Goal: Task Accomplishment & Management: Complete application form

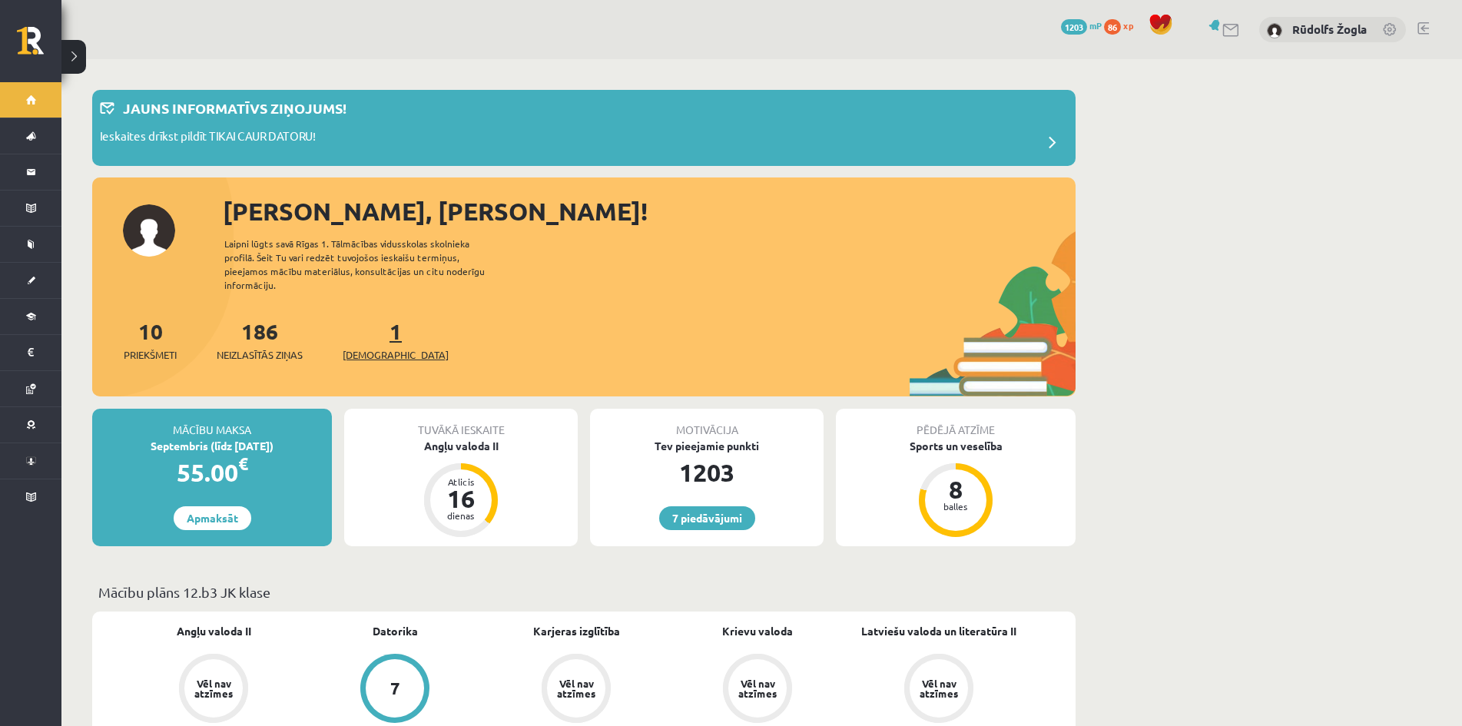
click at [385, 347] on span "[DEMOGRAPHIC_DATA]" at bounding box center [396, 354] width 106 height 15
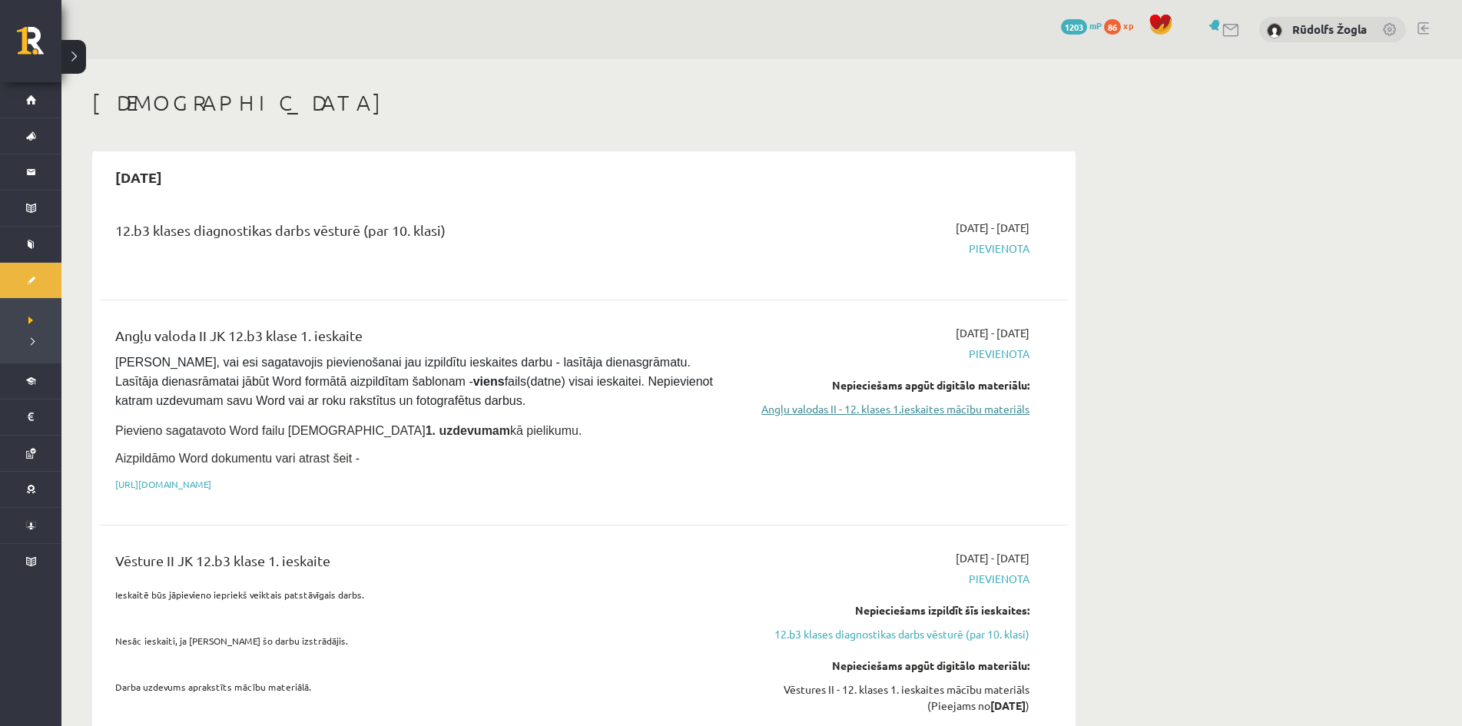
click at [877, 413] on link "Angļu valodas II - 12. klases 1.ieskaites mācību materiāls" at bounding box center [885, 409] width 290 height 16
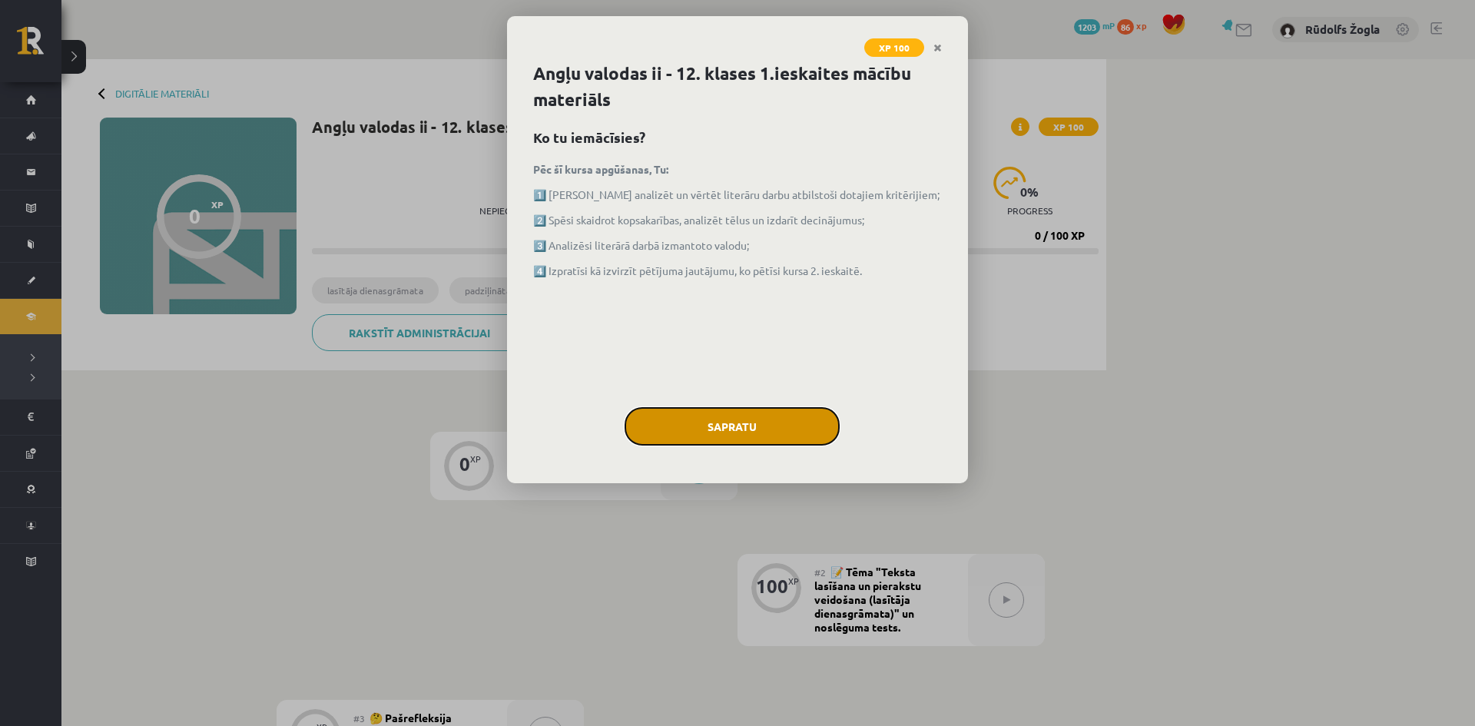
click at [705, 426] on button "Sapratu" at bounding box center [732, 426] width 215 height 38
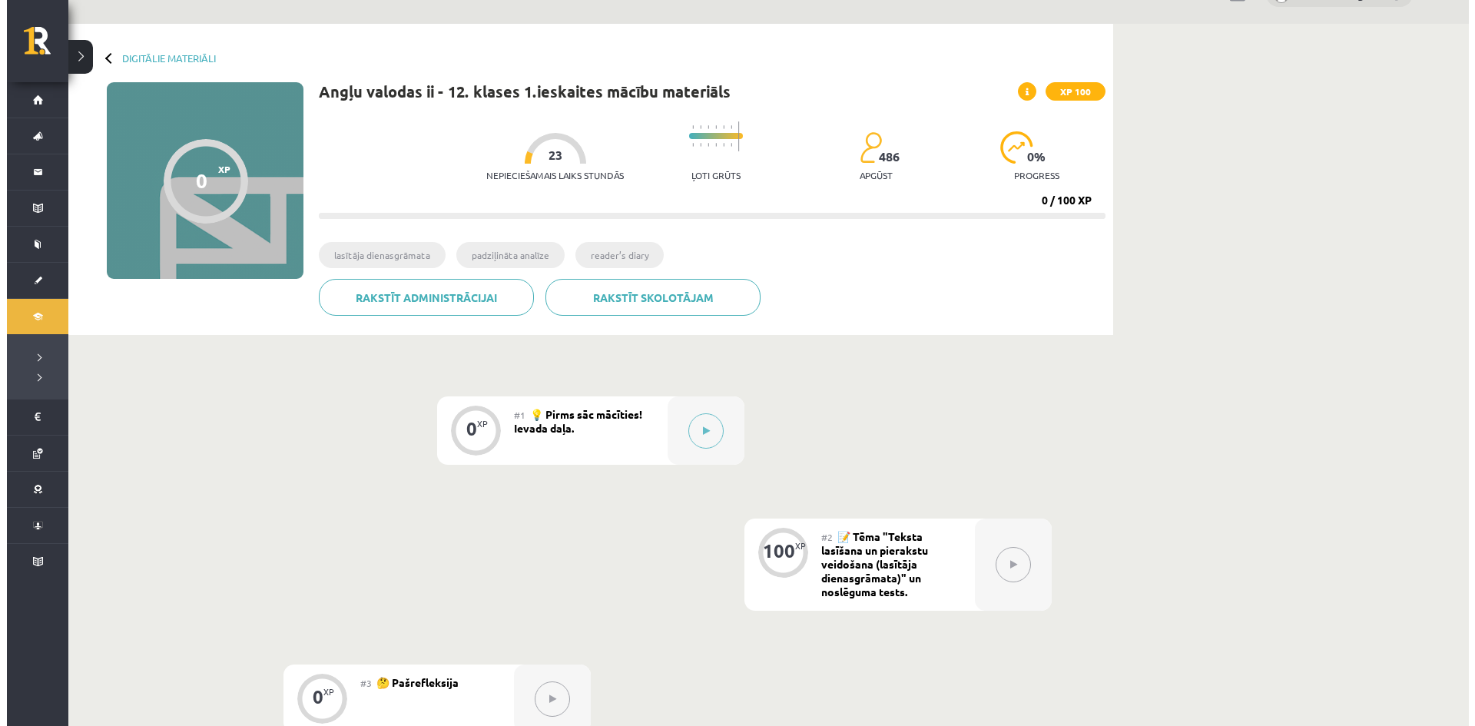
scroll to position [154, 0]
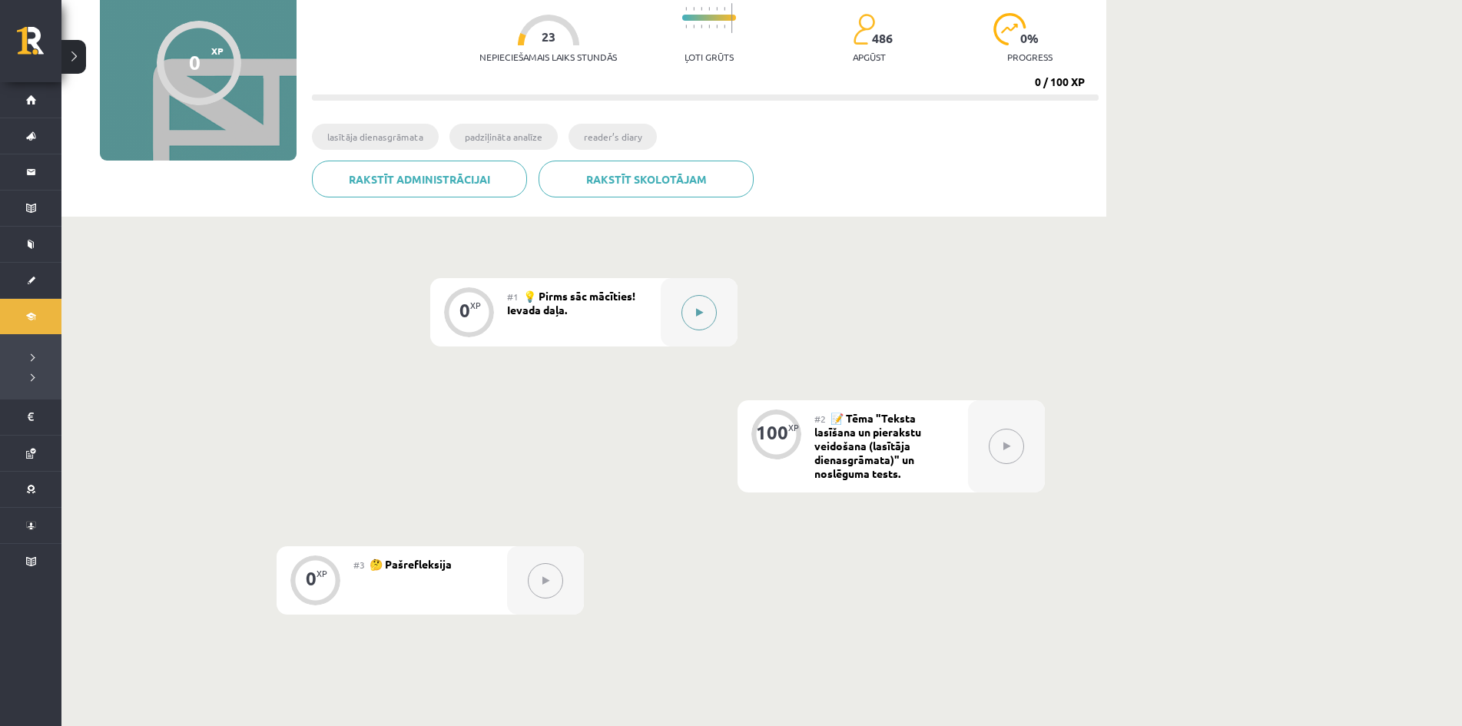
click at [689, 303] on button at bounding box center [698, 312] width 35 height 35
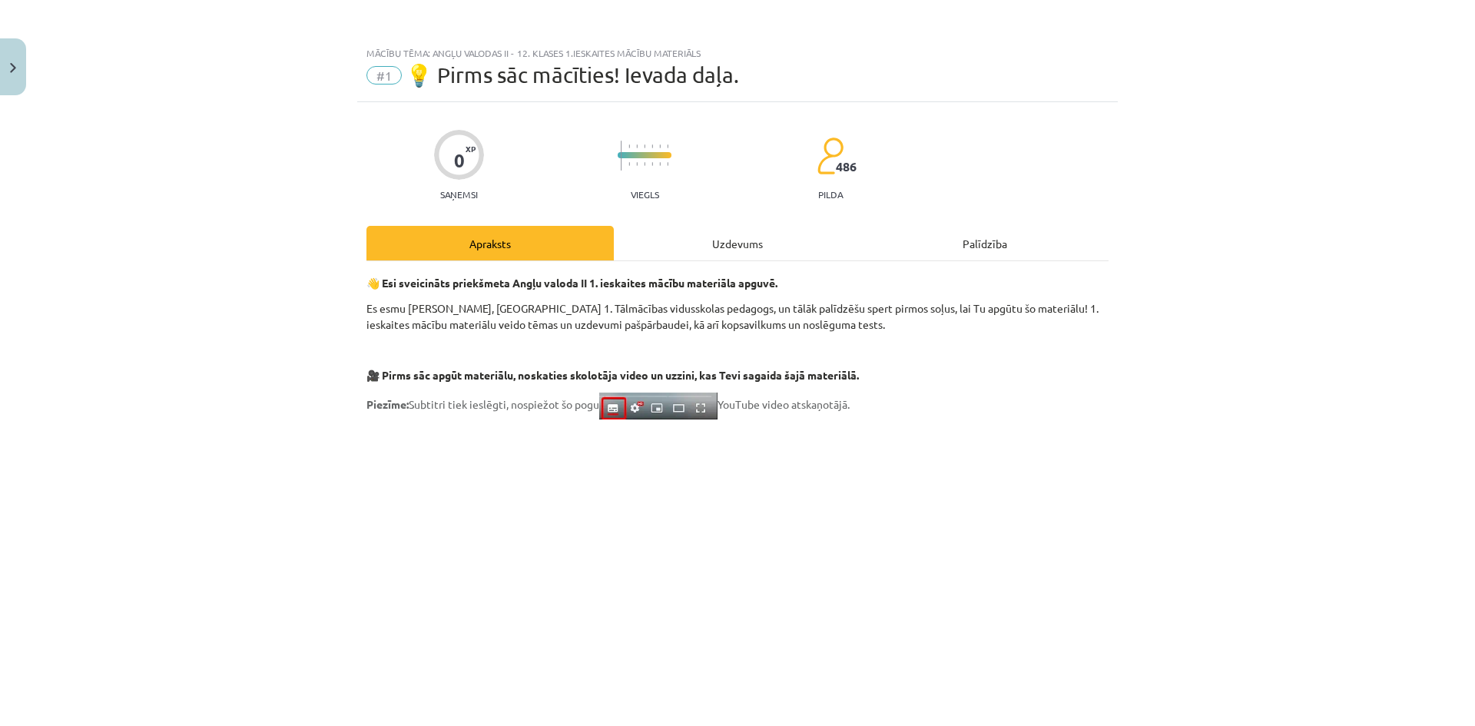
click at [717, 244] on div "Uzdevums" at bounding box center [737, 243] width 247 height 35
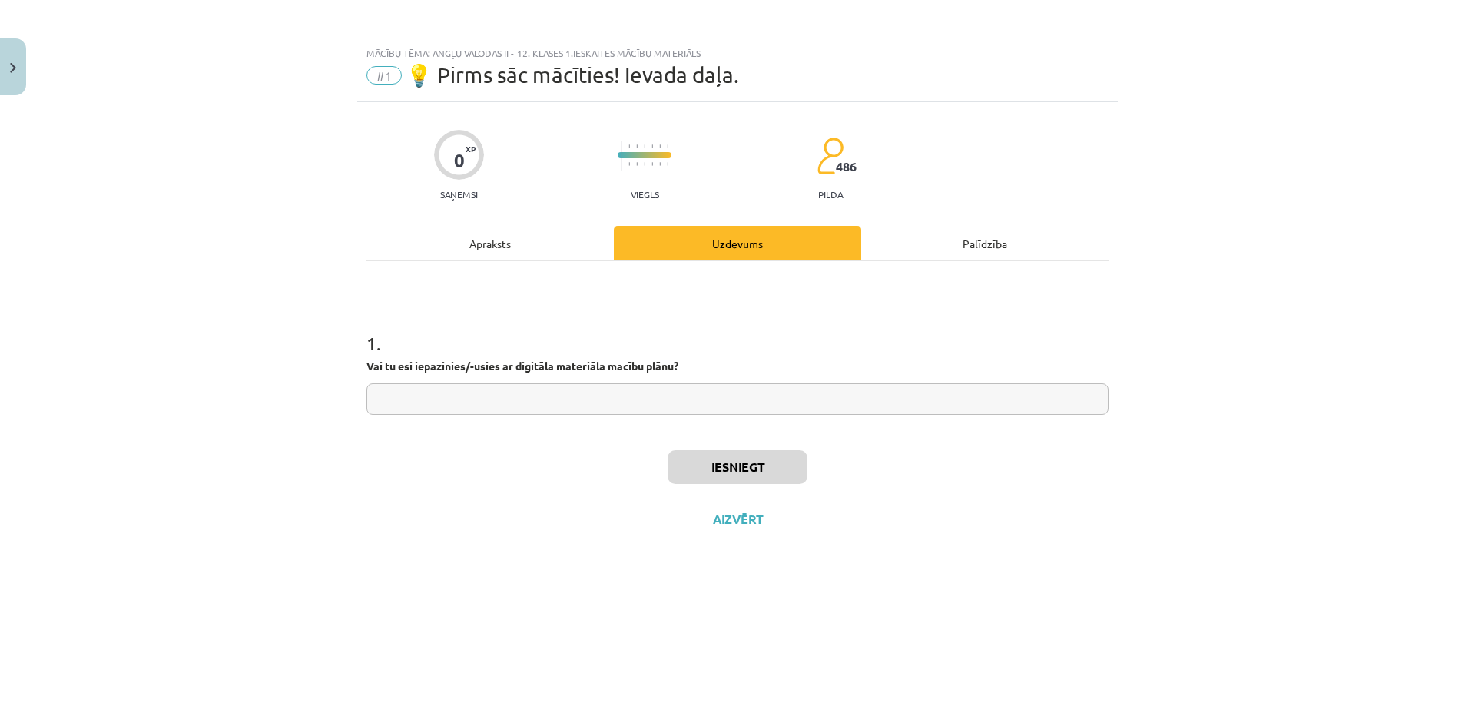
click at [540, 396] on input "text" at bounding box center [737, 398] width 742 height 31
type input "**"
click at [711, 478] on button "Iesniegt" at bounding box center [738, 467] width 140 height 34
click at [714, 533] on button "Nākamā nodarbība" at bounding box center [737, 529] width 151 height 35
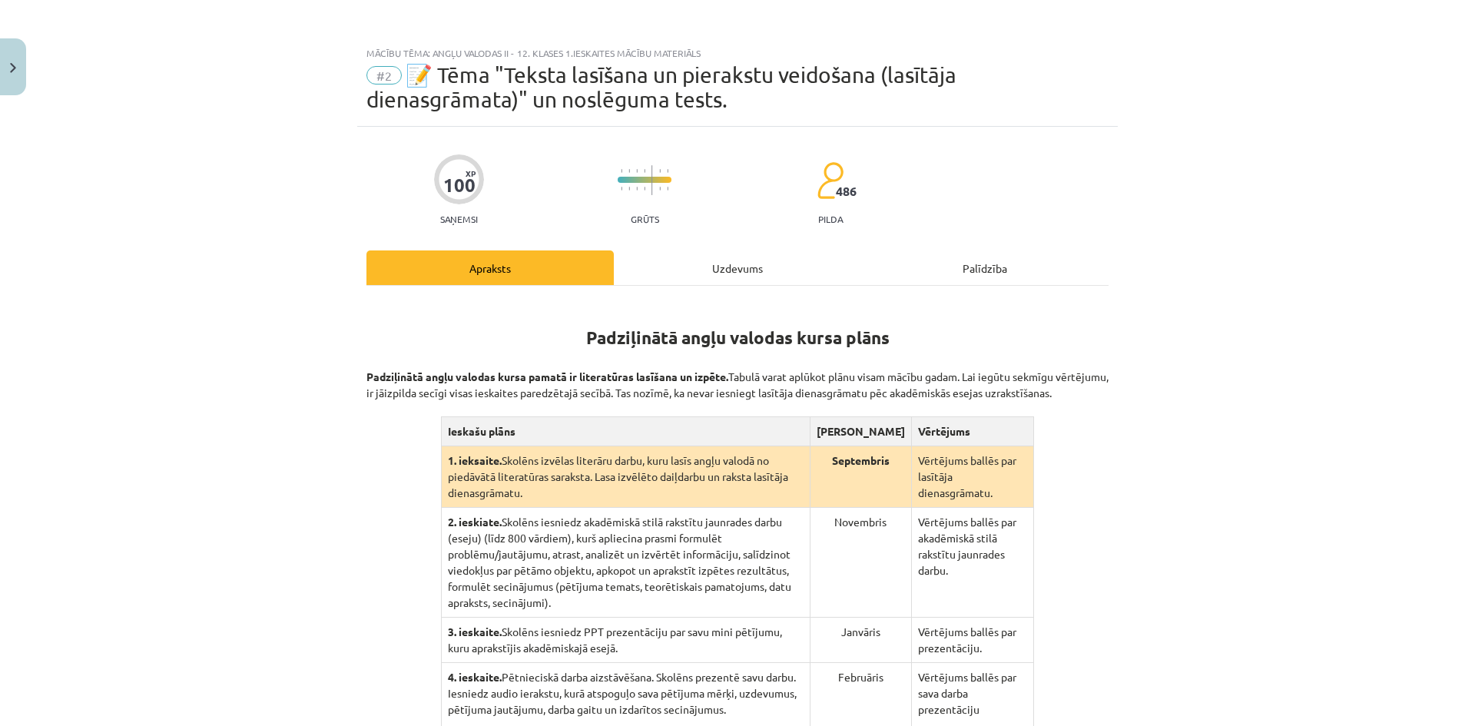
click at [709, 290] on div "Padziļinātā angļu valodas kursa plāns Padziļinātā angļu valodas kursa pamatā ir…" at bounding box center [737, 553] width 742 height 535
click at [711, 277] on div "Uzdevums" at bounding box center [737, 267] width 247 height 35
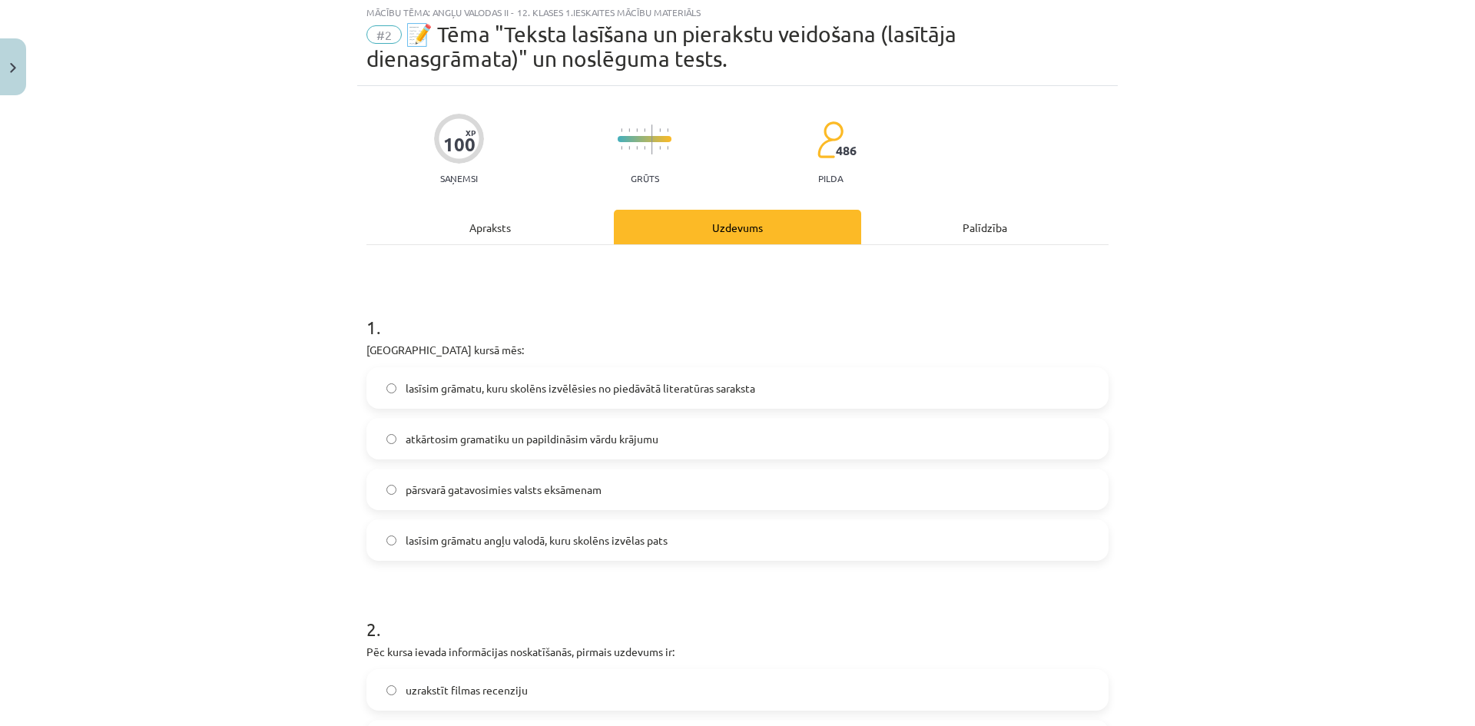
scroll to position [0, 0]
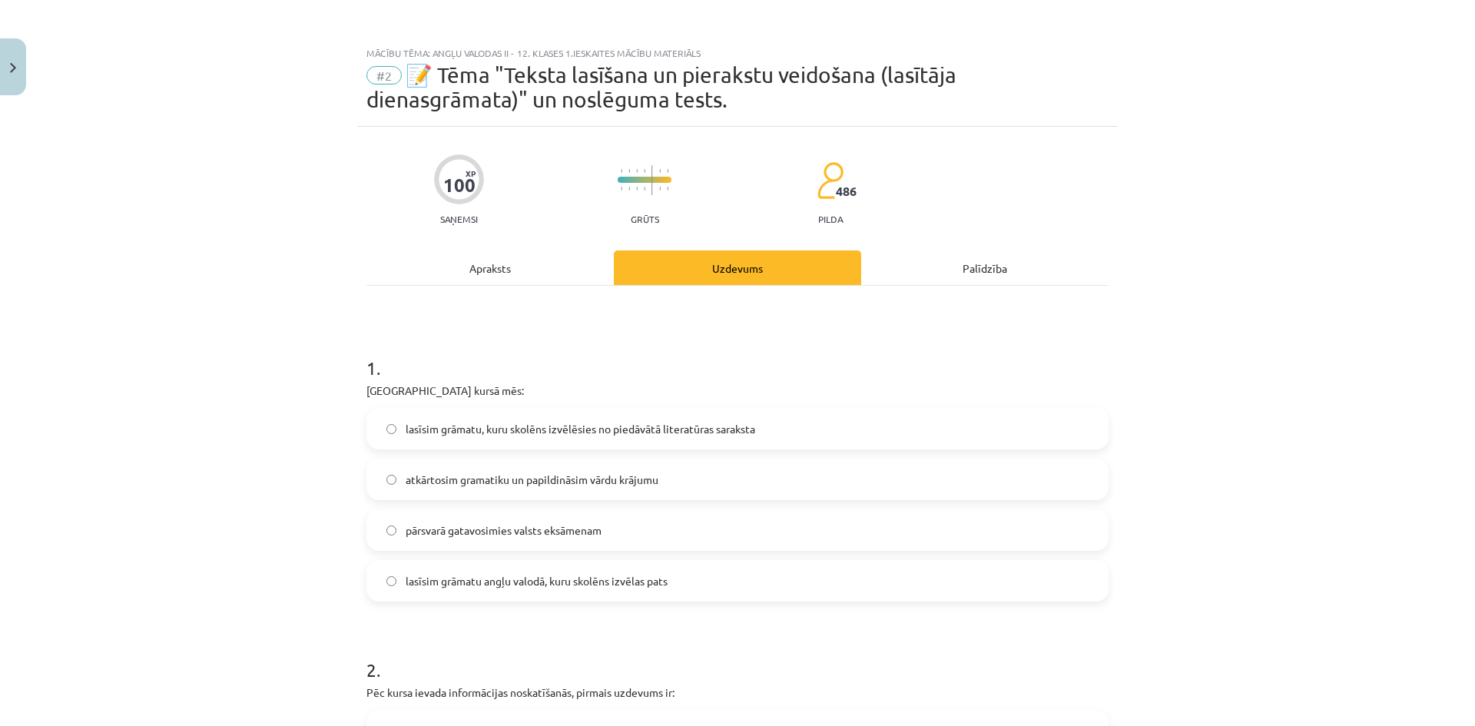
click at [482, 270] on div "Apraksts" at bounding box center [489, 267] width 247 height 35
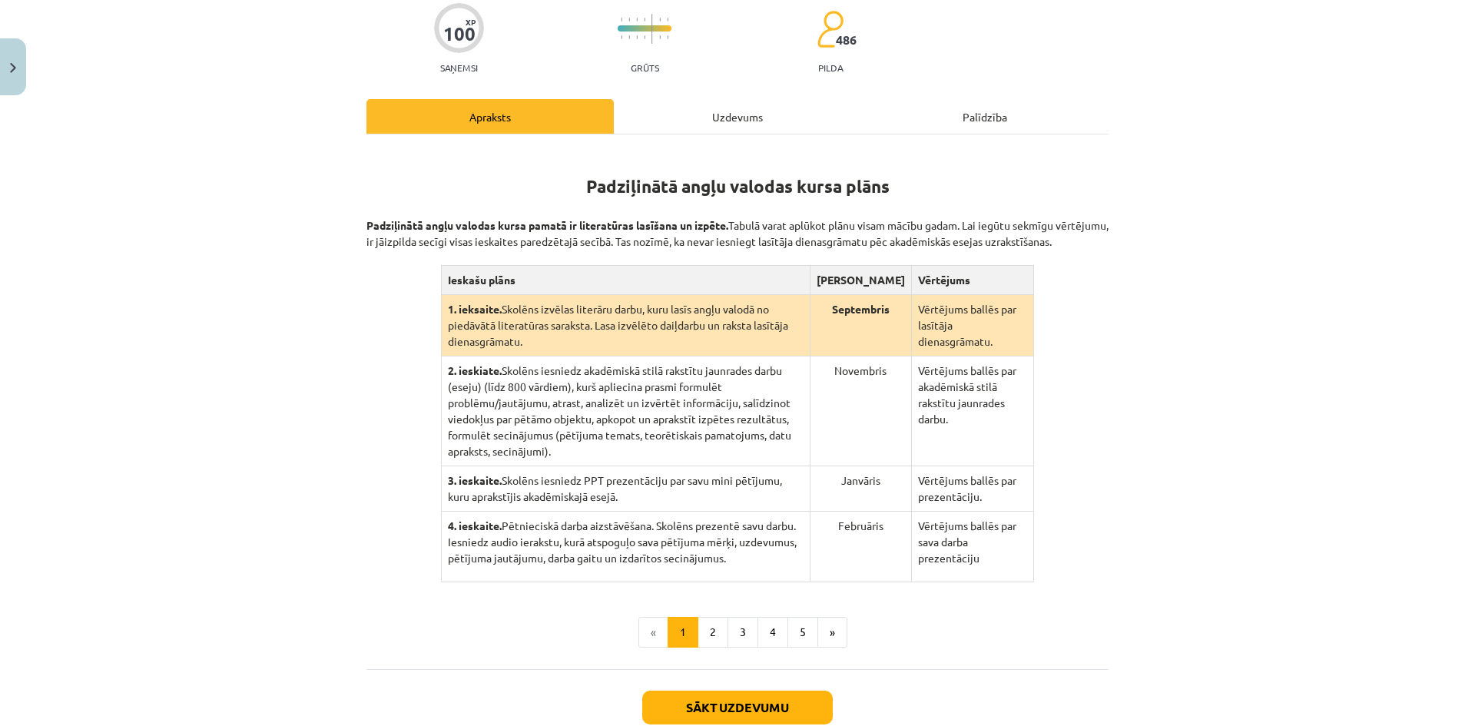
scroll to position [233, 0]
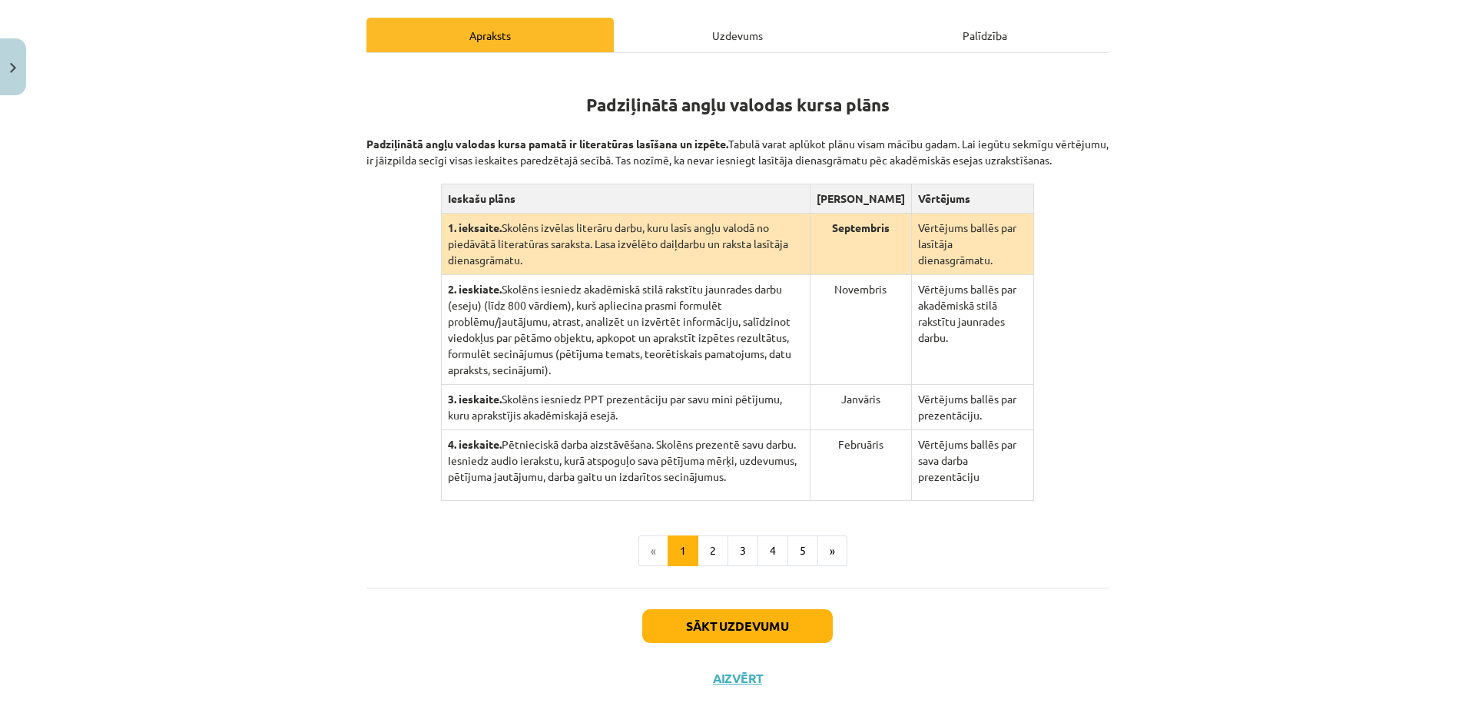
click at [723, 42] on div "Uzdevums" at bounding box center [737, 35] width 247 height 35
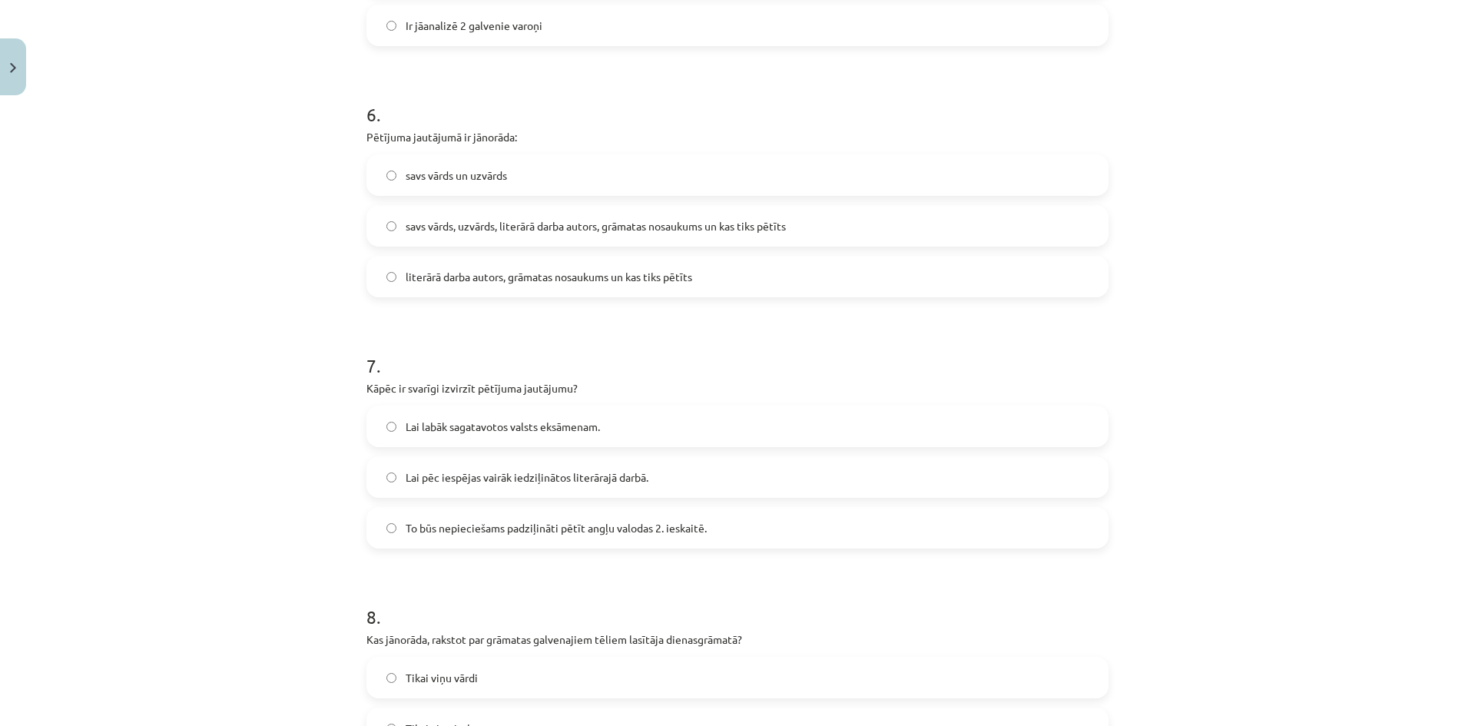
scroll to position [2036, 0]
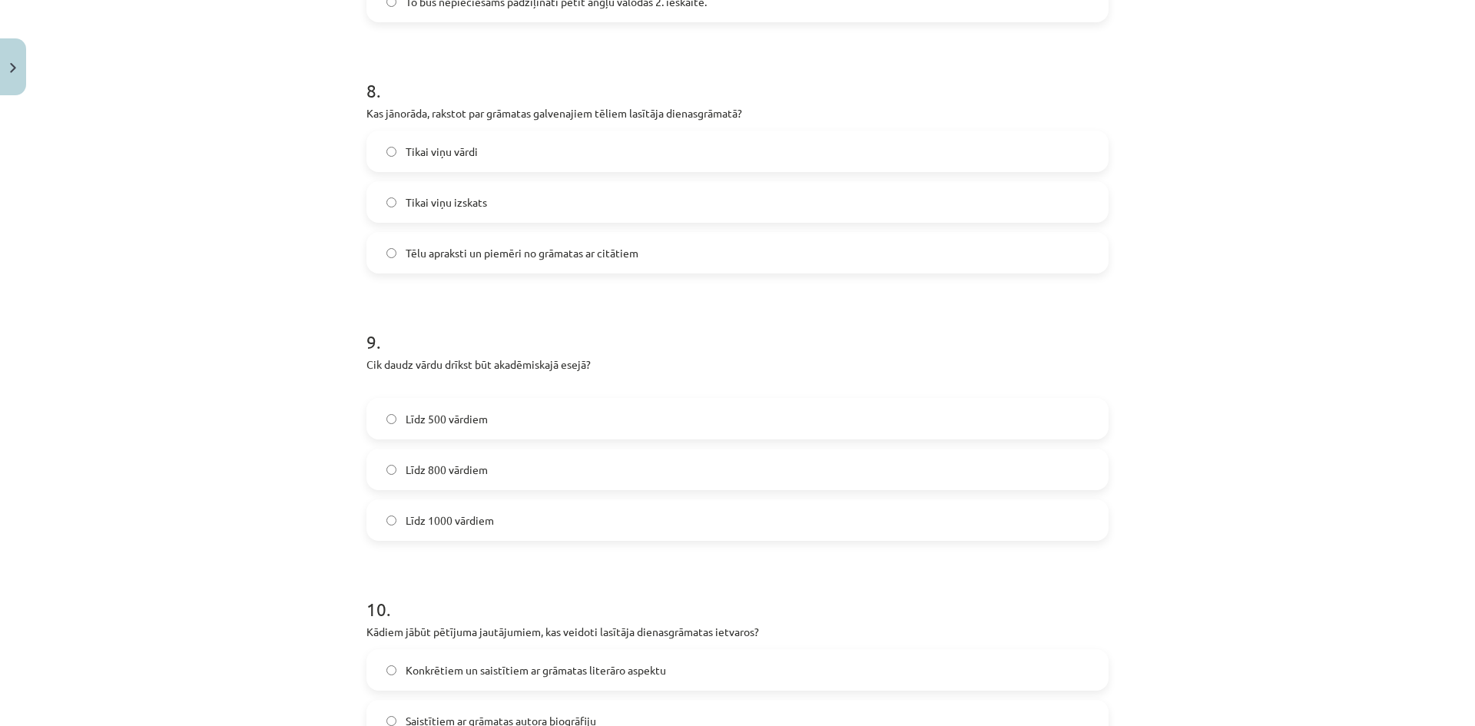
click at [496, 469] on label "Līdz 800 vārdiem" at bounding box center [737, 469] width 739 height 38
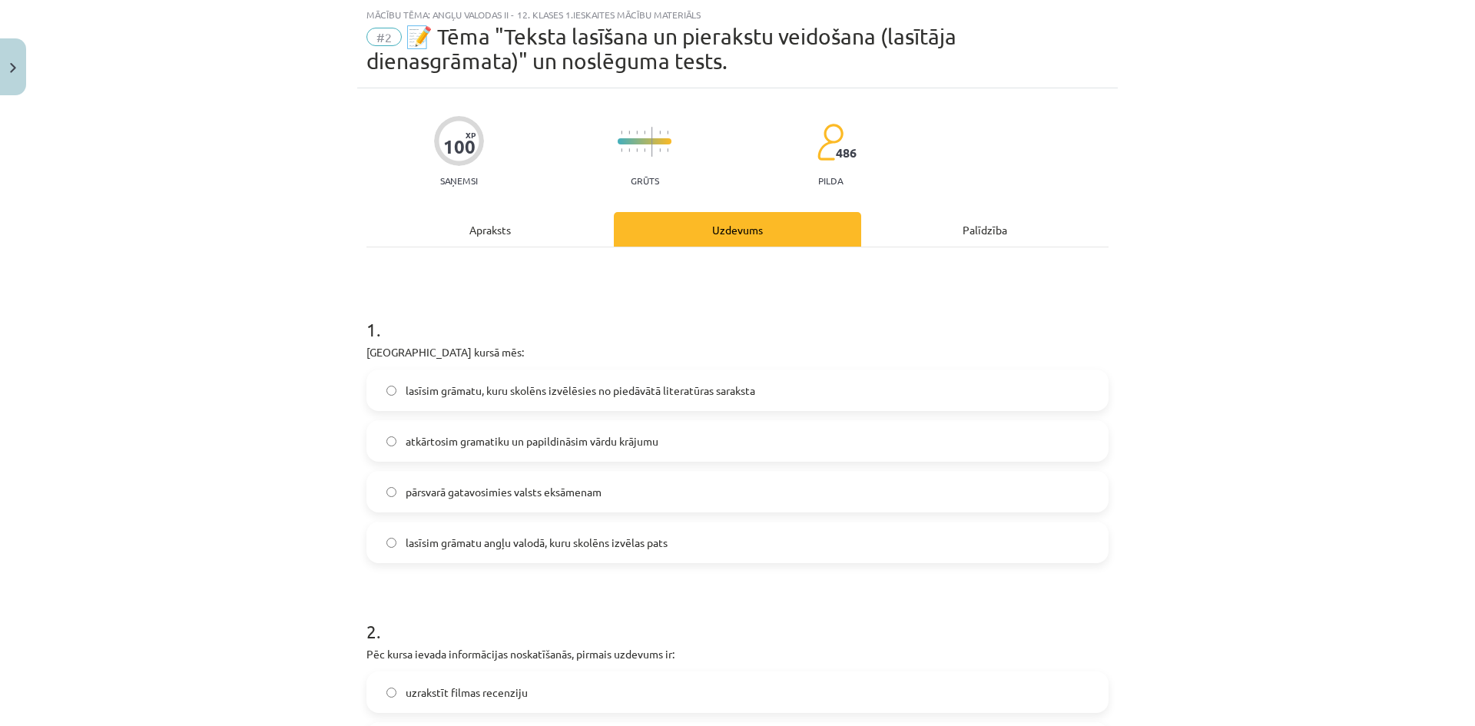
scroll to position [0, 0]
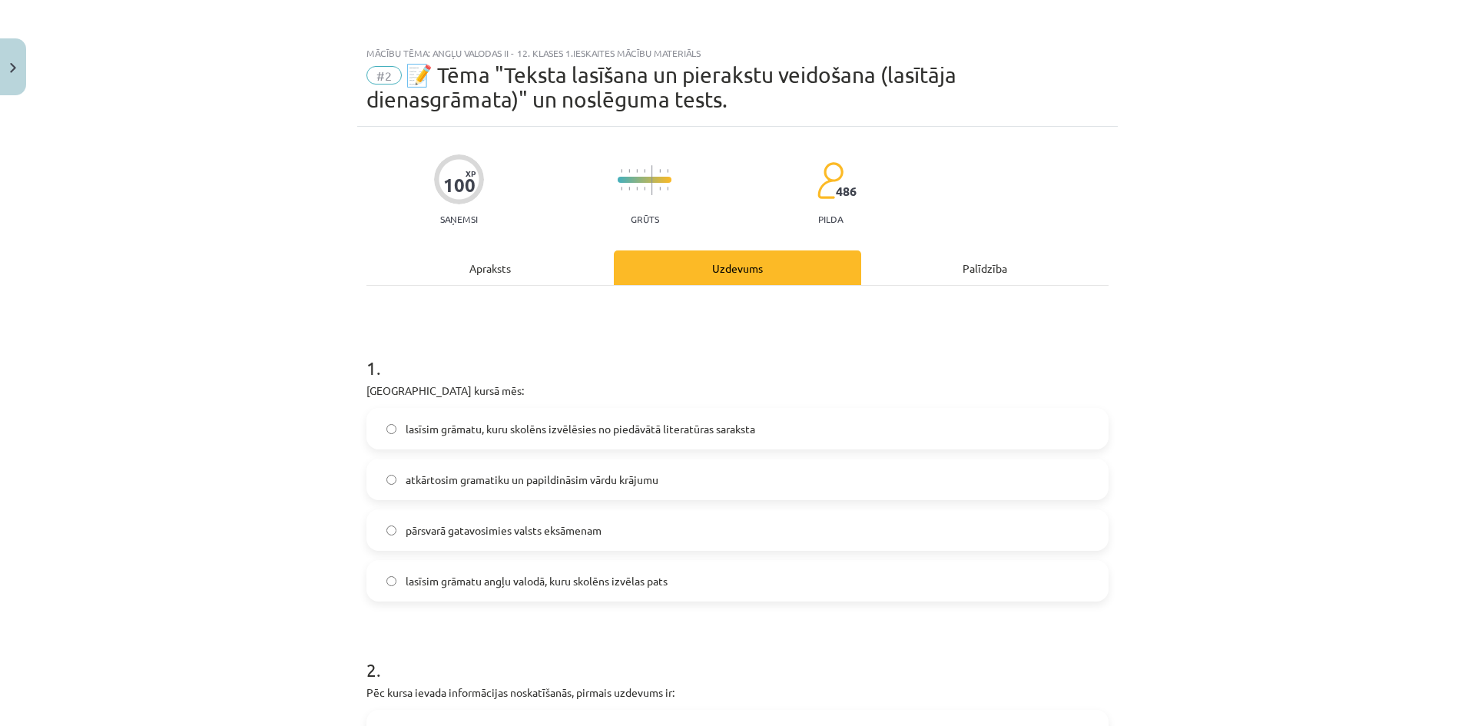
click at [488, 259] on div "Apraksts" at bounding box center [489, 267] width 247 height 35
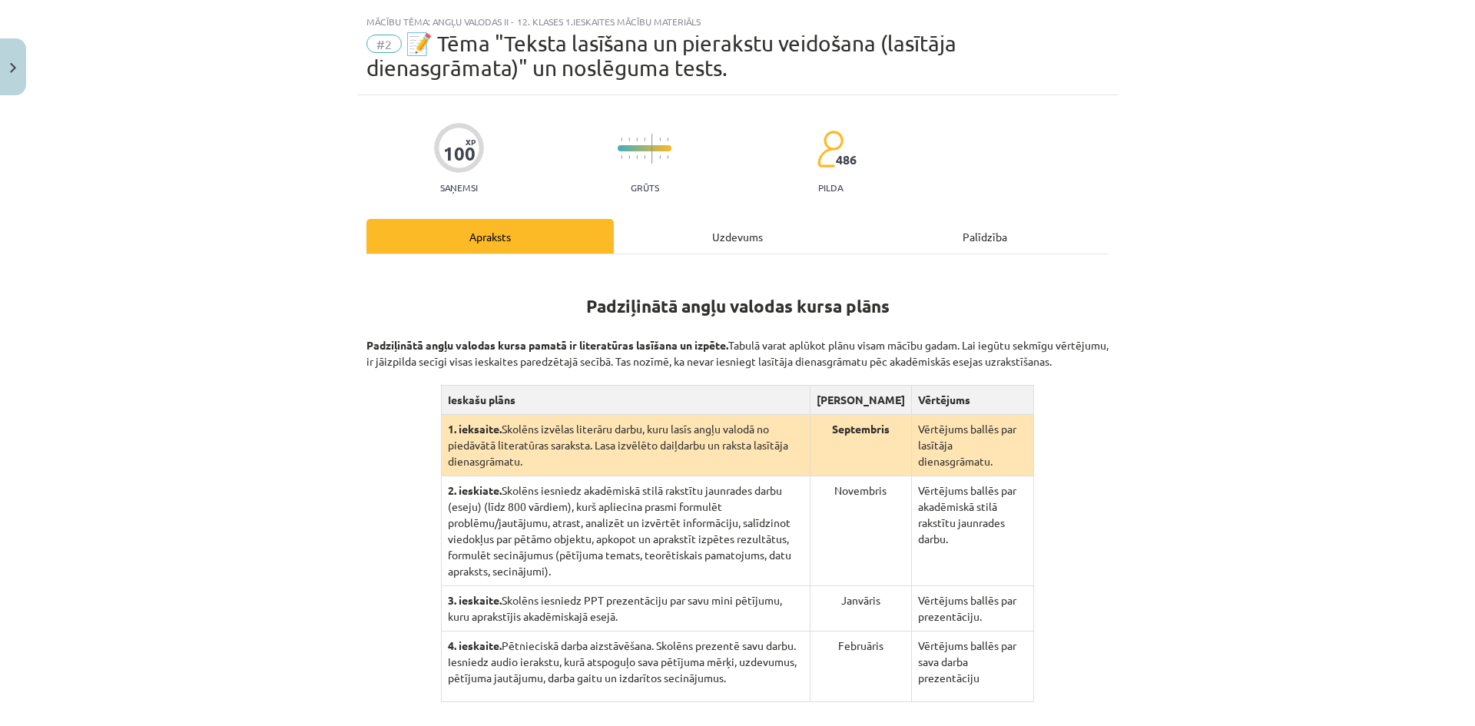
scroll to position [38, 0]
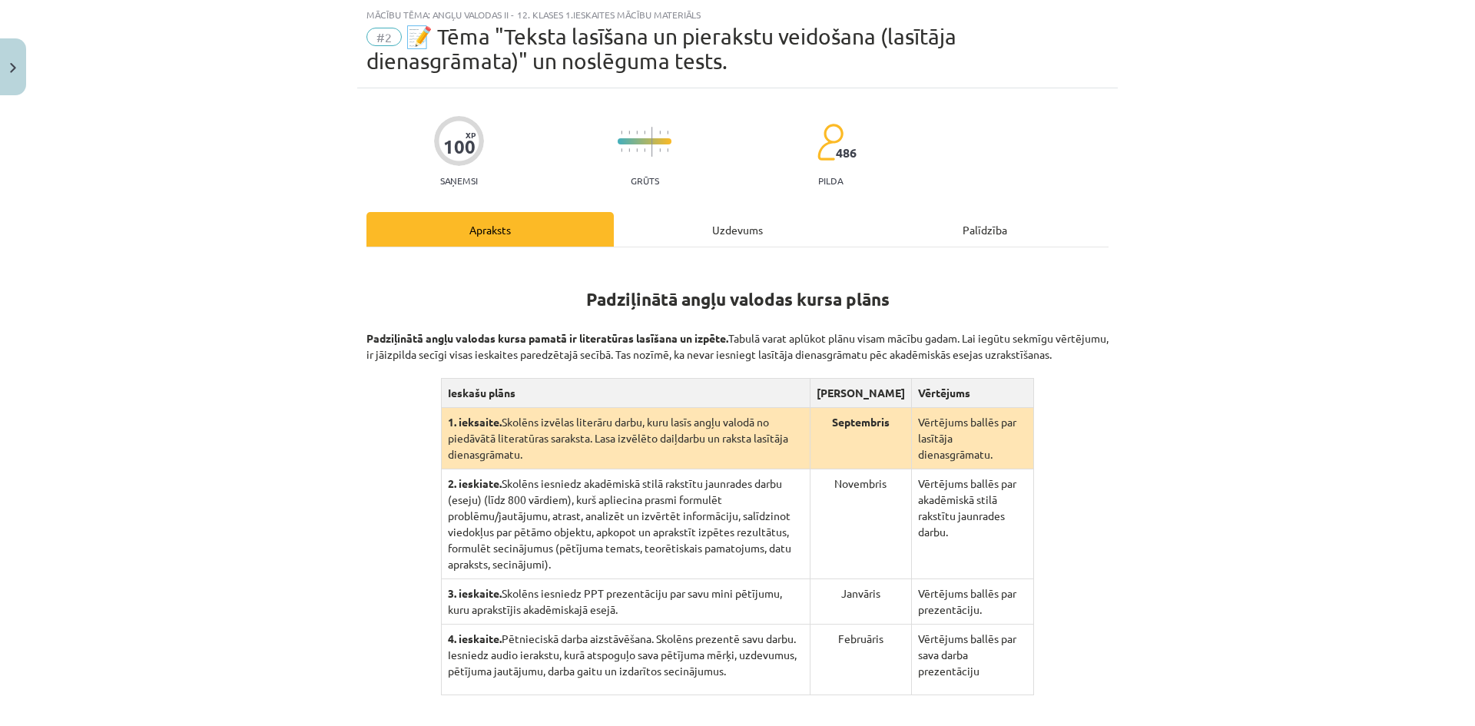
click at [711, 231] on div "Uzdevums" at bounding box center [737, 229] width 247 height 35
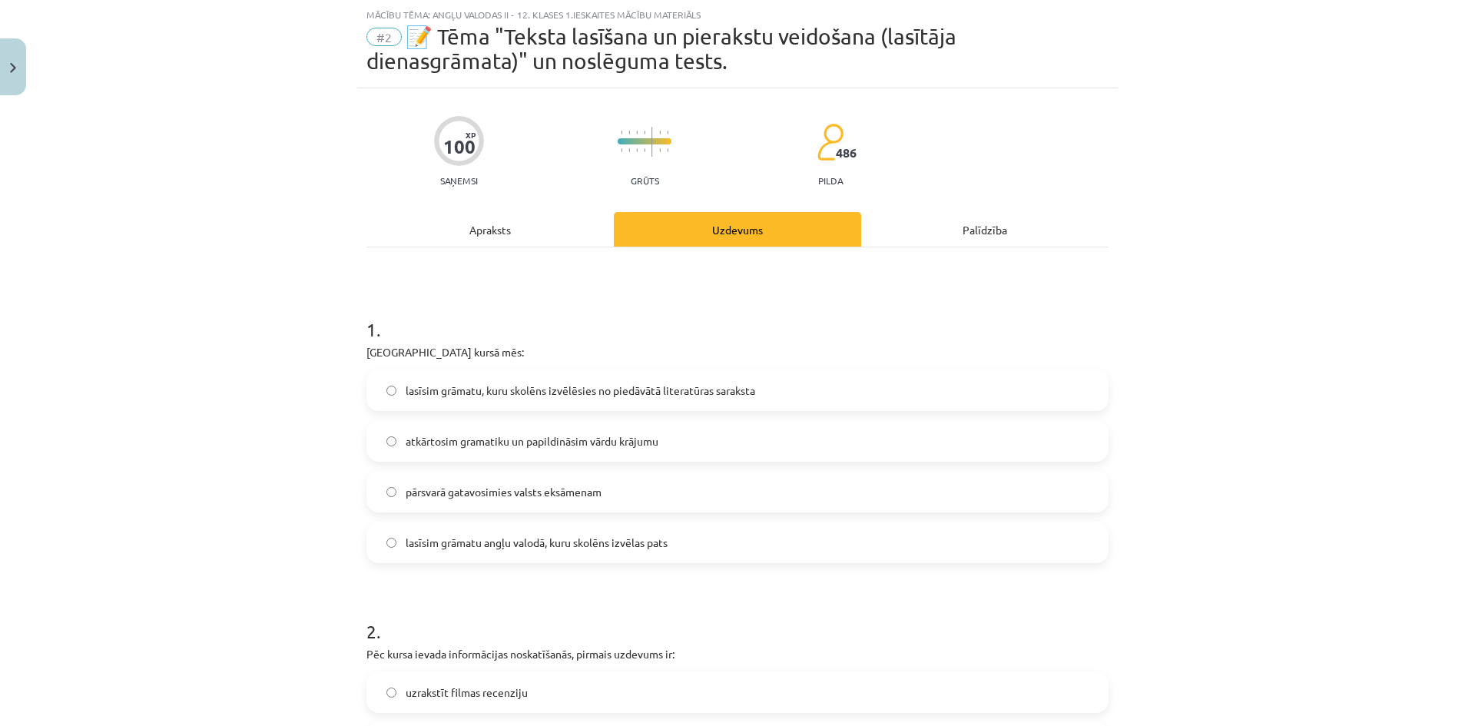
drag, startPoint x: 601, startPoint y: 399, endPoint x: 688, endPoint y: 382, distance: 89.2
click at [602, 399] on label "lasīsim grāmatu, kuru skolēns izvēlēsies no piedāvātā literatūras saraksta" at bounding box center [737, 390] width 739 height 38
click at [479, 235] on div "Apraksts" at bounding box center [489, 229] width 247 height 35
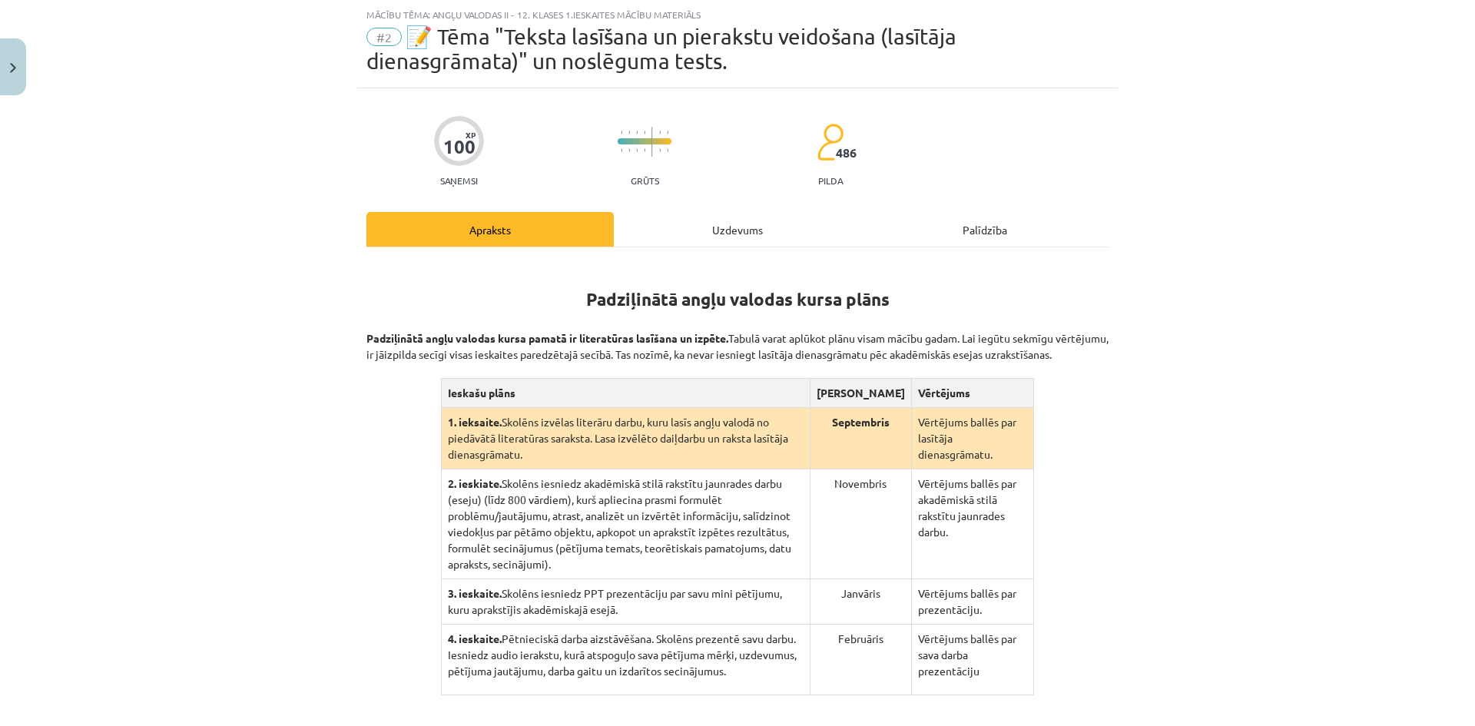
click at [714, 220] on div "Uzdevums" at bounding box center [737, 229] width 247 height 35
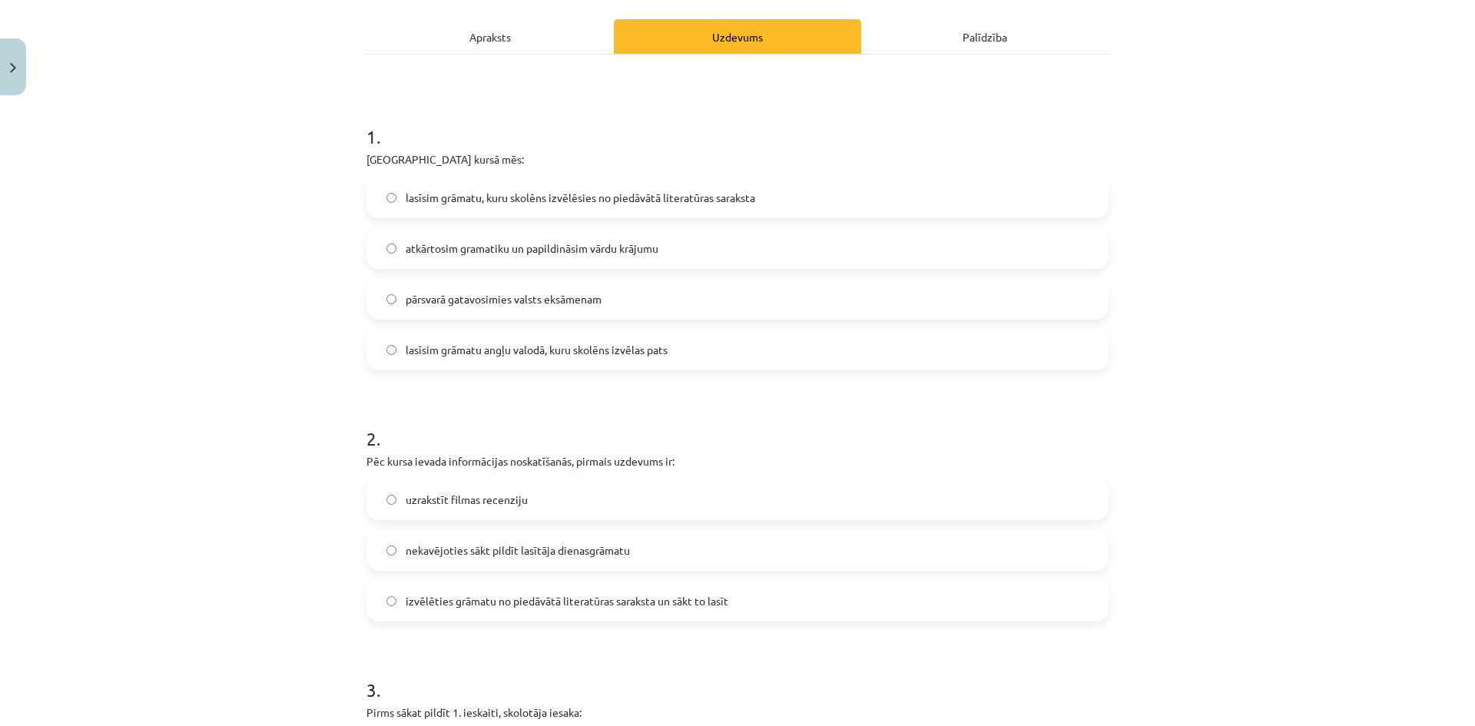
scroll to position [346, 0]
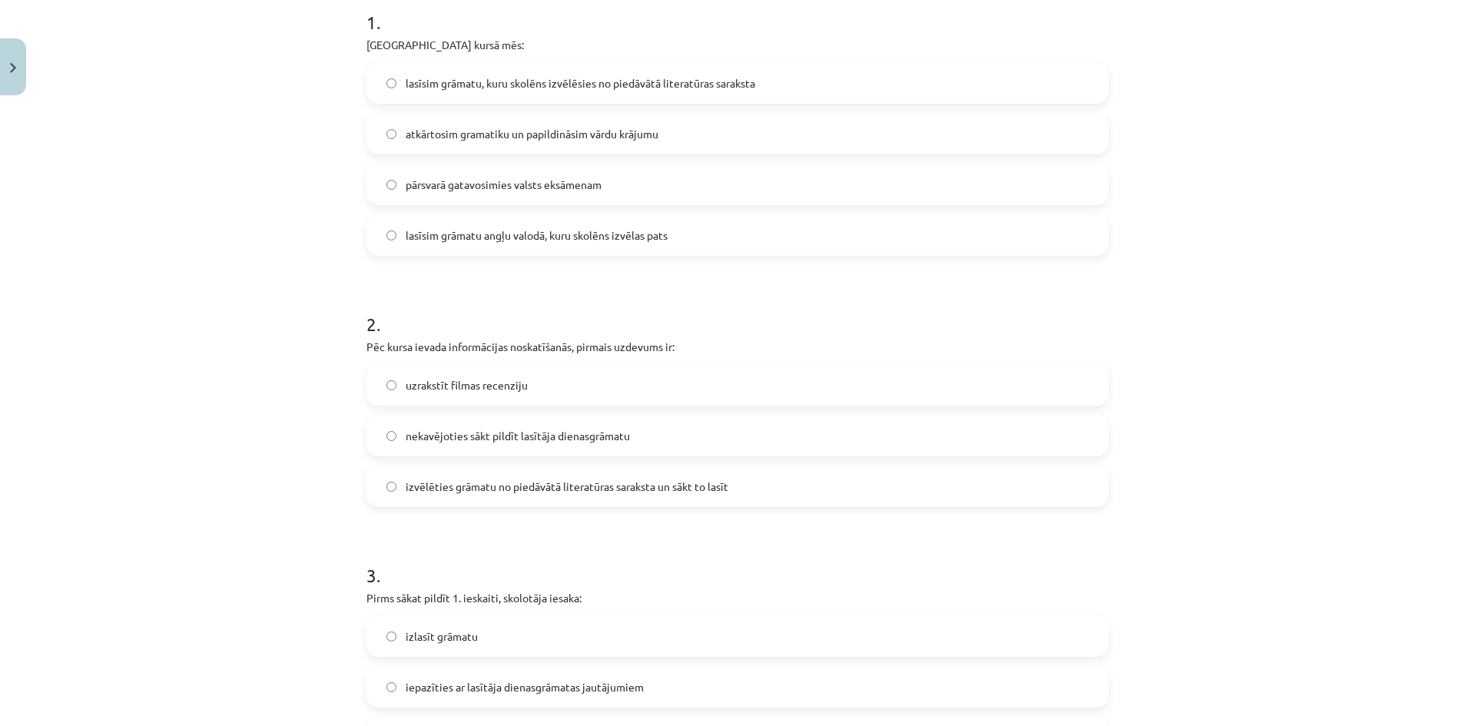
click at [491, 433] on span "nekavējoties sākt pildīt lasītāja dienasgrāmatu" at bounding box center [518, 436] width 224 height 16
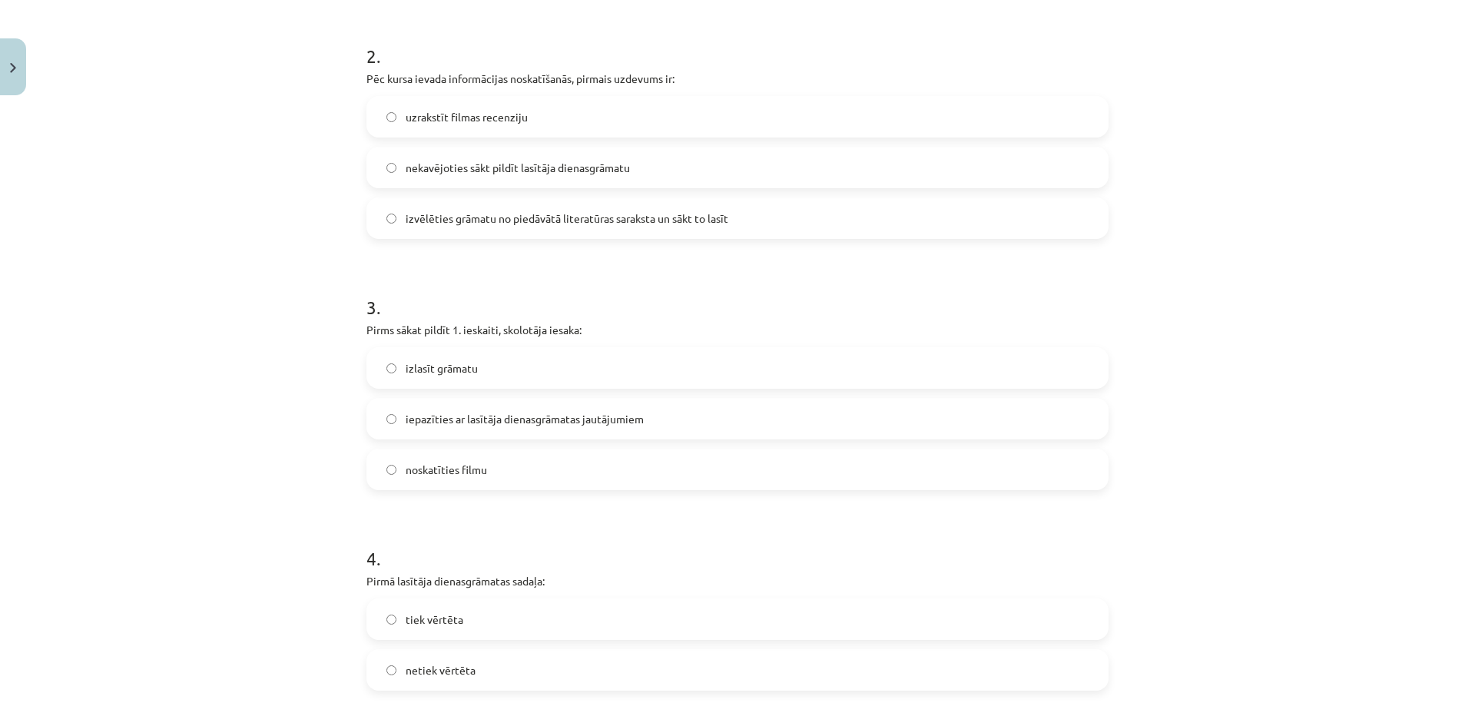
scroll to position [653, 0]
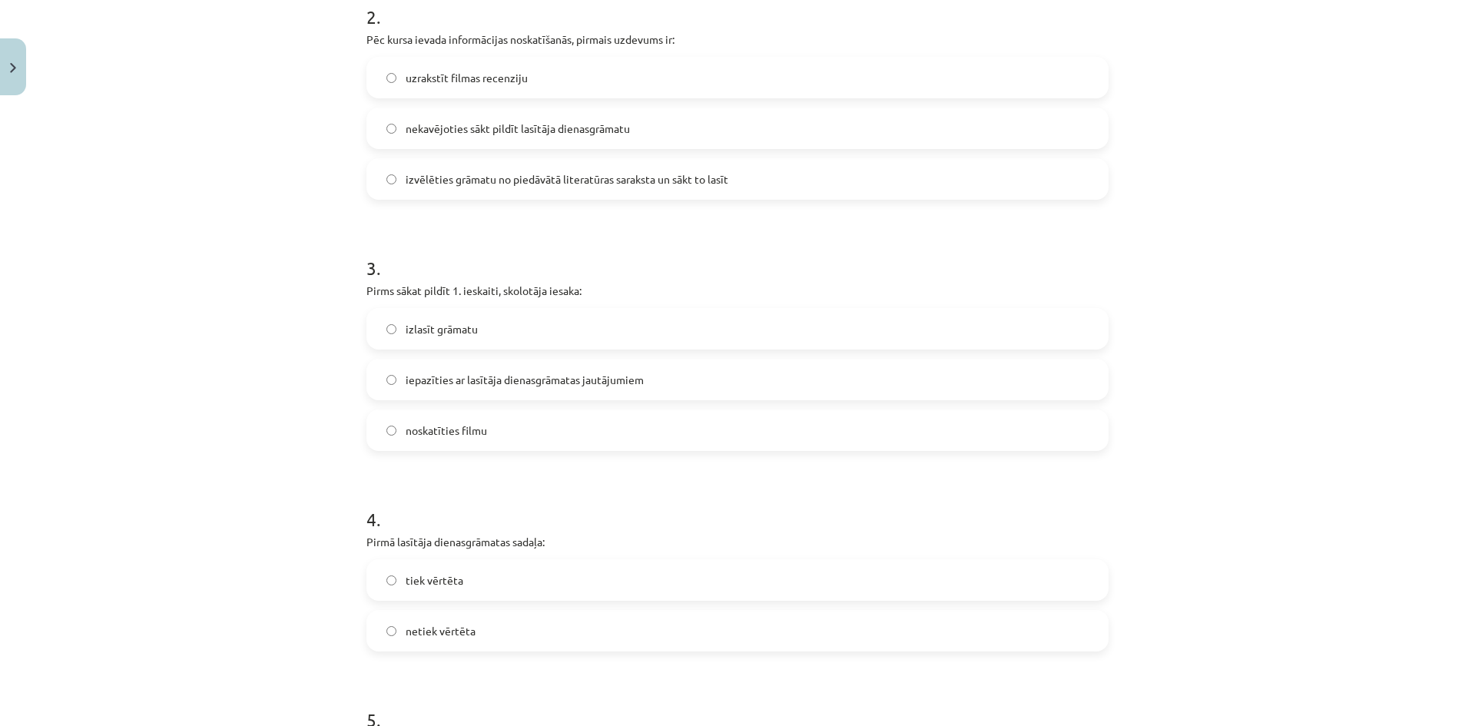
click at [484, 389] on label "iepazīties ar lasītāja dienasgrāmatas jautājumiem" at bounding box center [737, 379] width 739 height 38
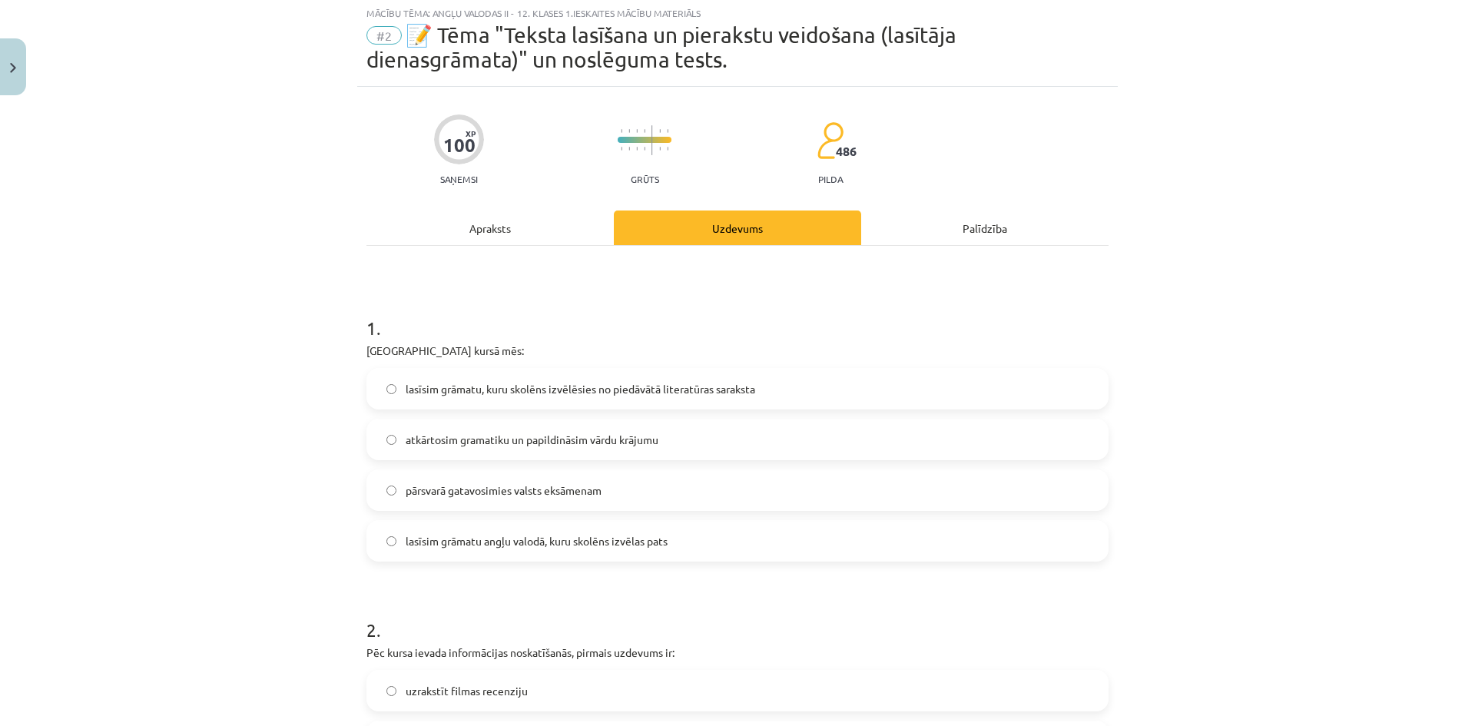
scroll to position [0, 0]
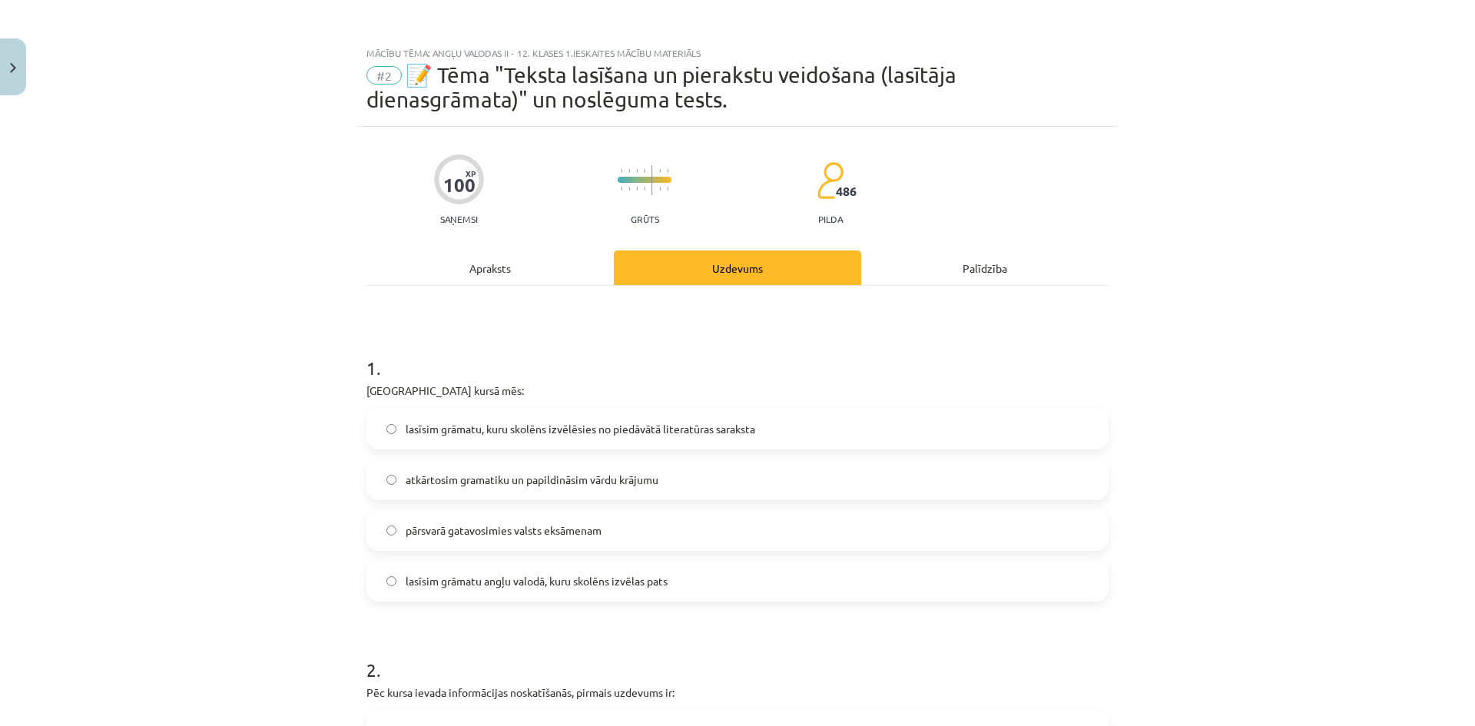
click at [518, 269] on div "Apraksts" at bounding box center [489, 267] width 247 height 35
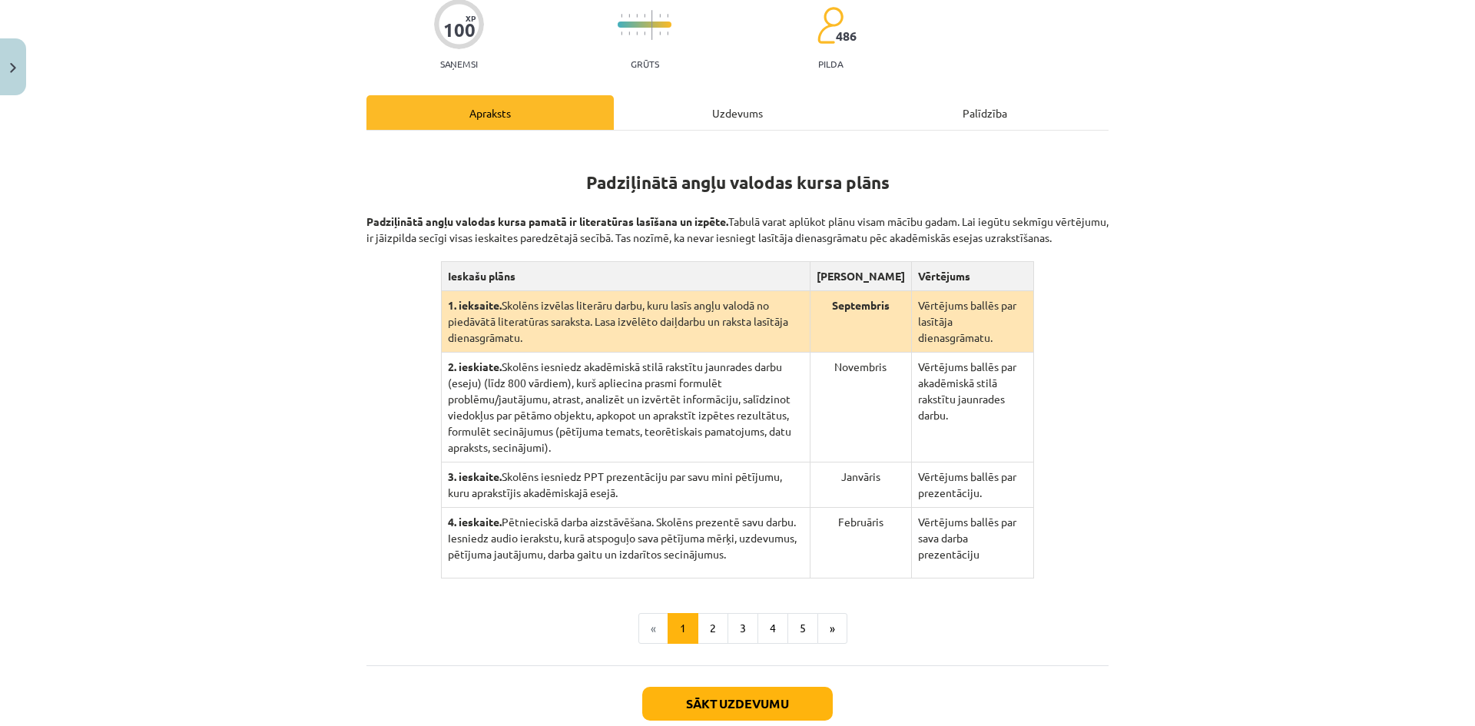
scroll to position [160, 0]
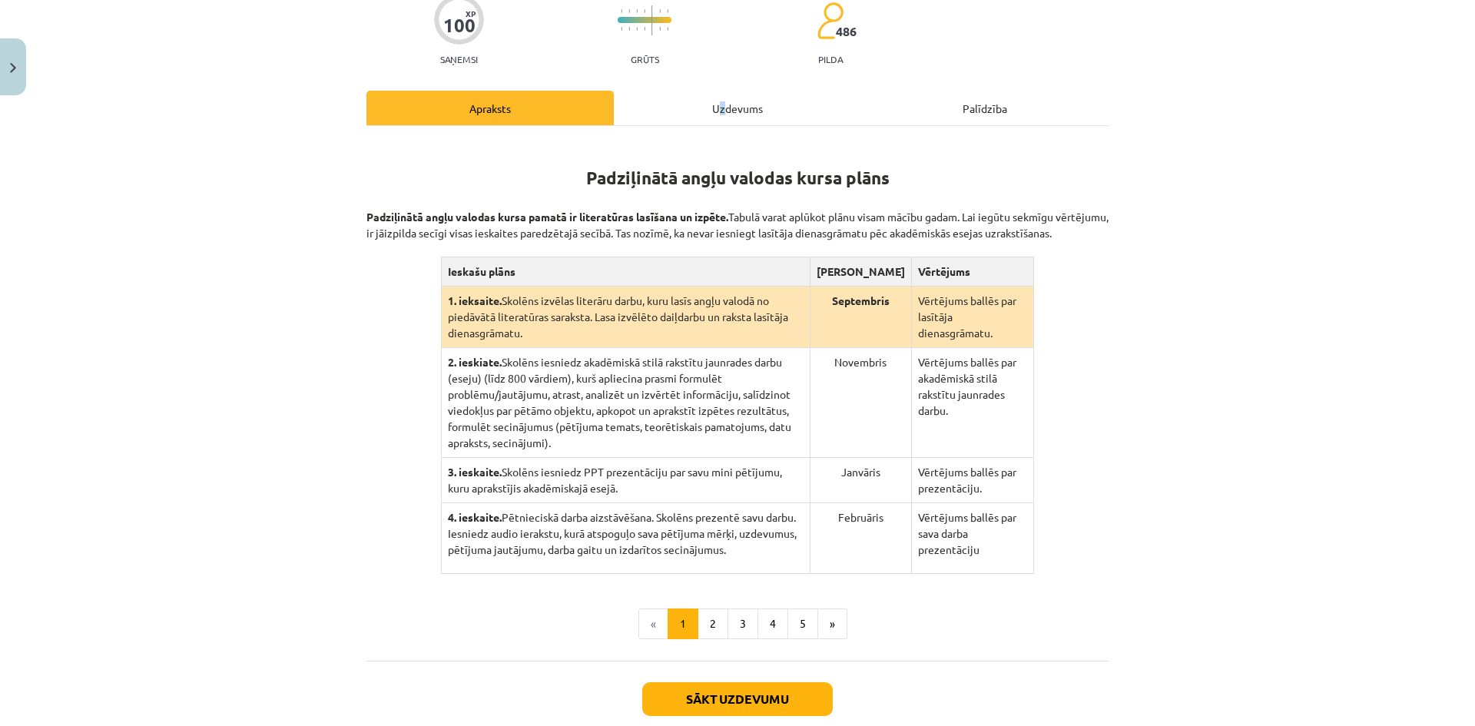
drag, startPoint x: 718, startPoint y: 113, endPoint x: 709, endPoint y: 125, distance: 15.4
click at [719, 113] on div "Uzdevums" at bounding box center [737, 108] width 247 height 35
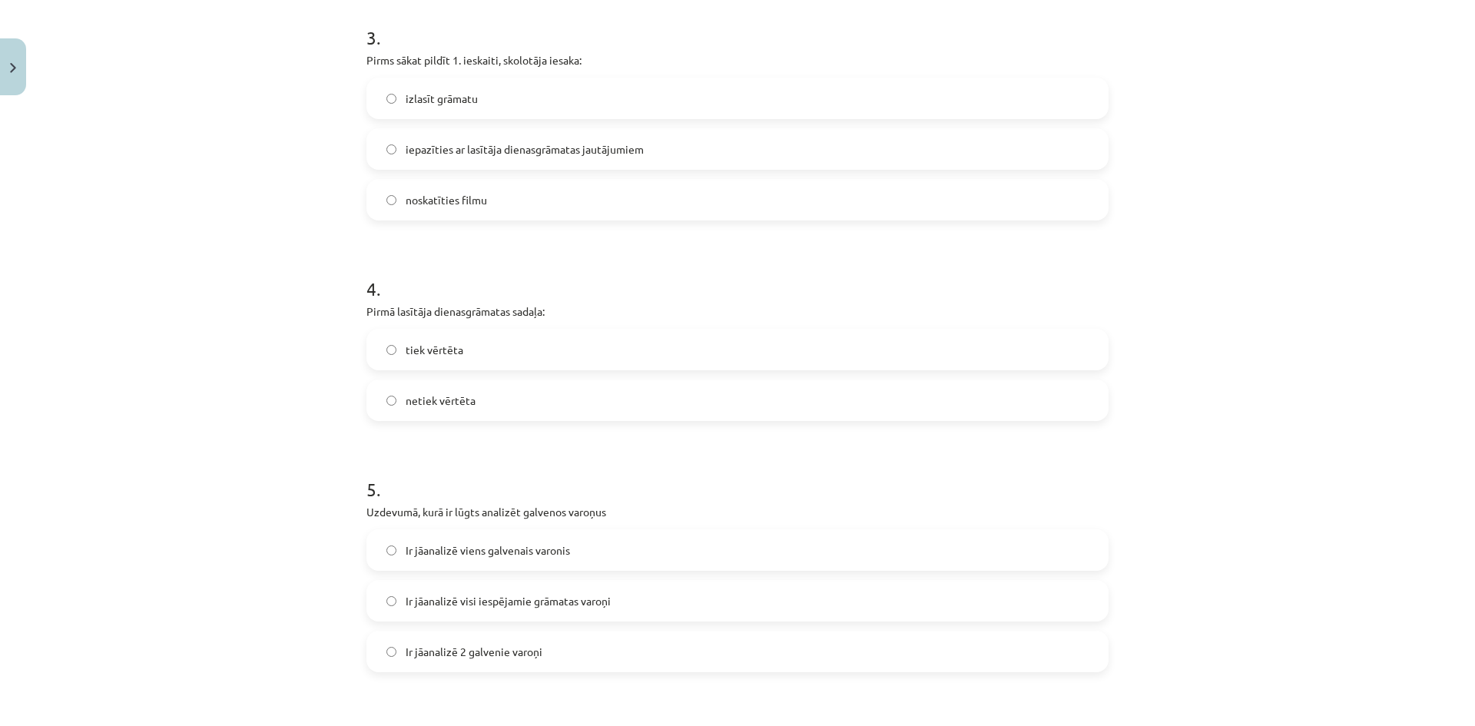
click at [433, 396] on span "netiek vērtēta" at bounding box center [441, 401] width 70 height 16
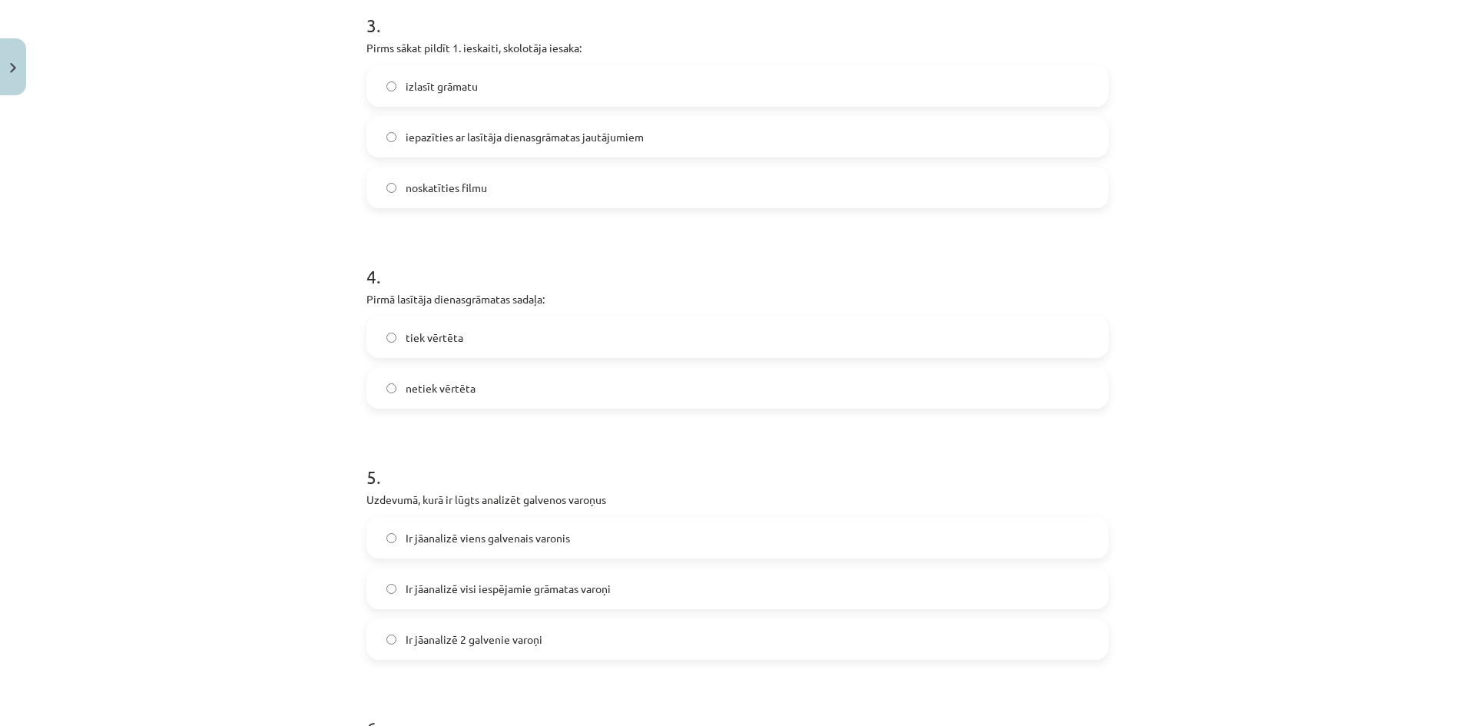
scroll to position [1037, 0]
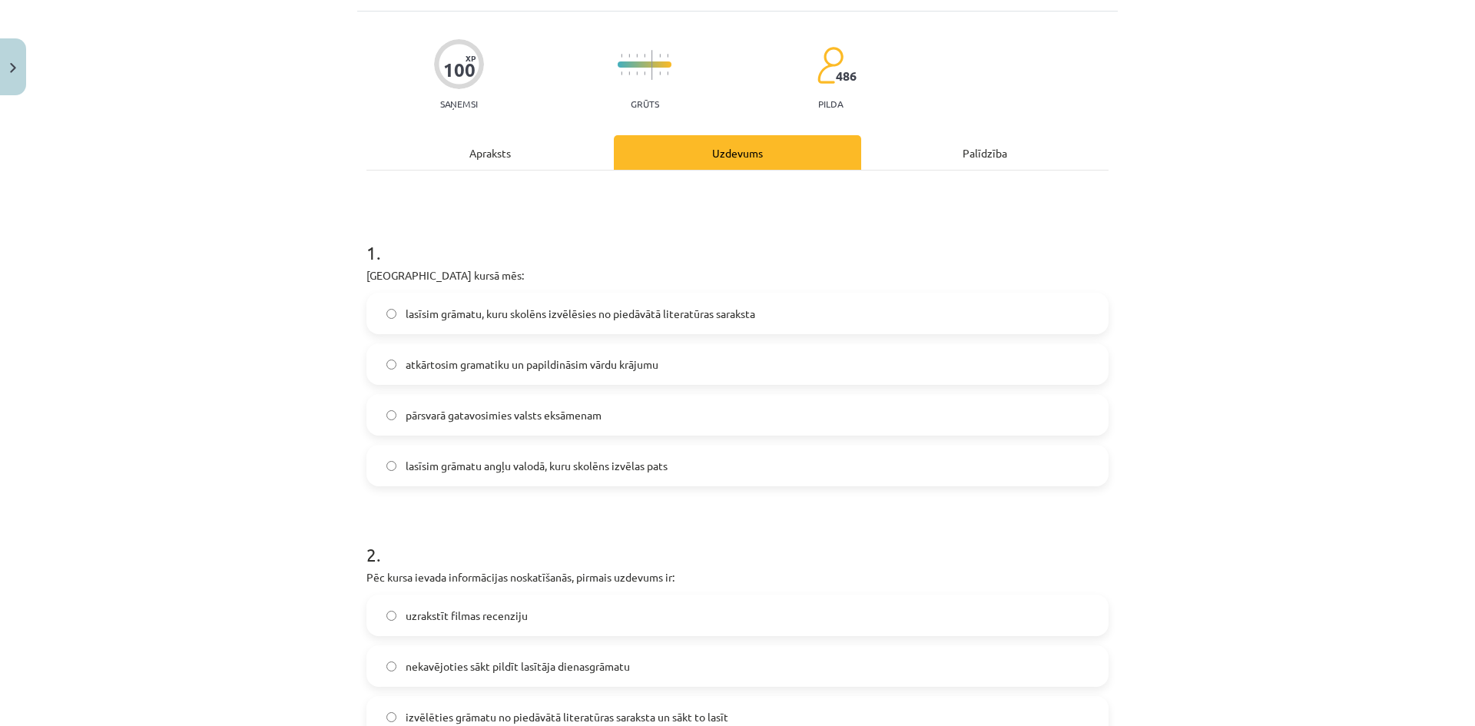
click at [550, 166] on div "Apraksts" at bounding box center [489, 152] width 247 height 35
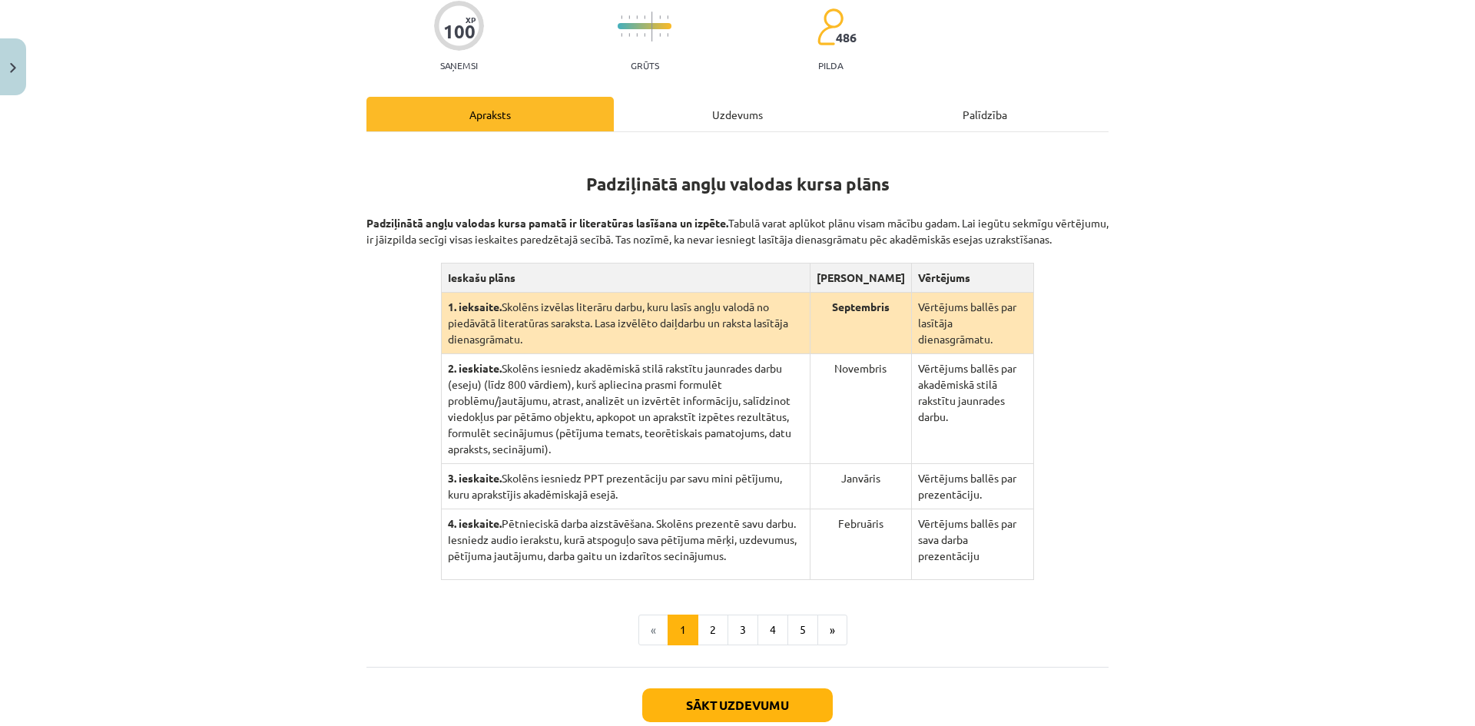
scroll to position [233, 0]
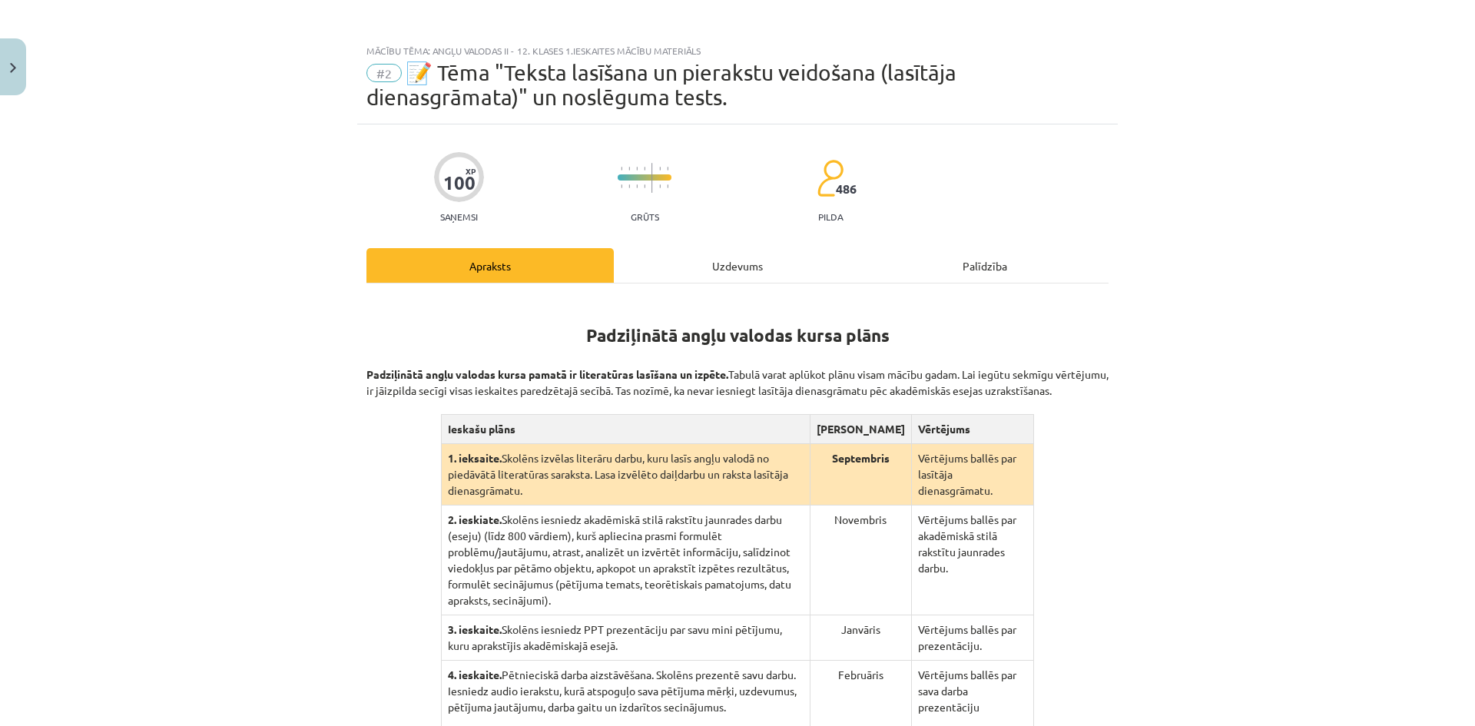
click at [708, 272] on div "Uzdevums" at bounding box center [737, 265] width 247 height 35
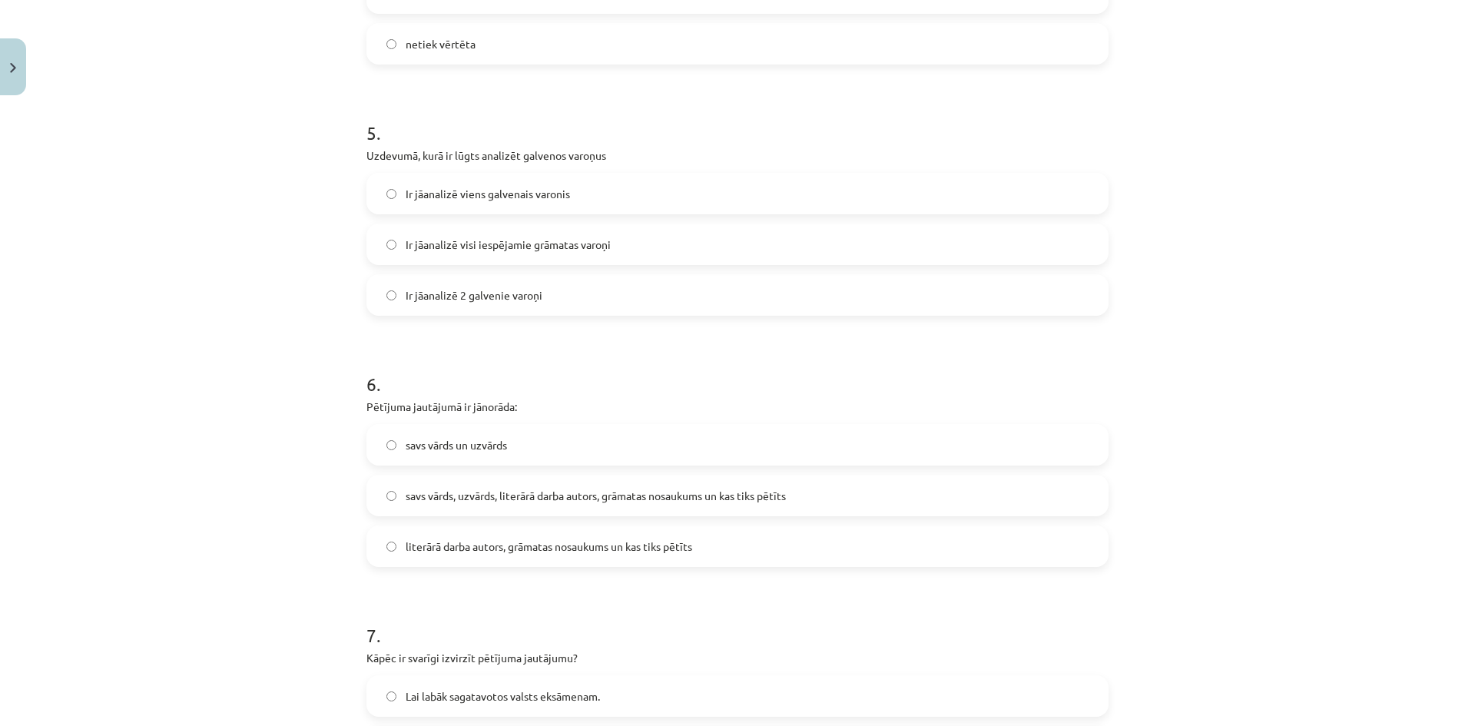
scroll to position [1268, 0]
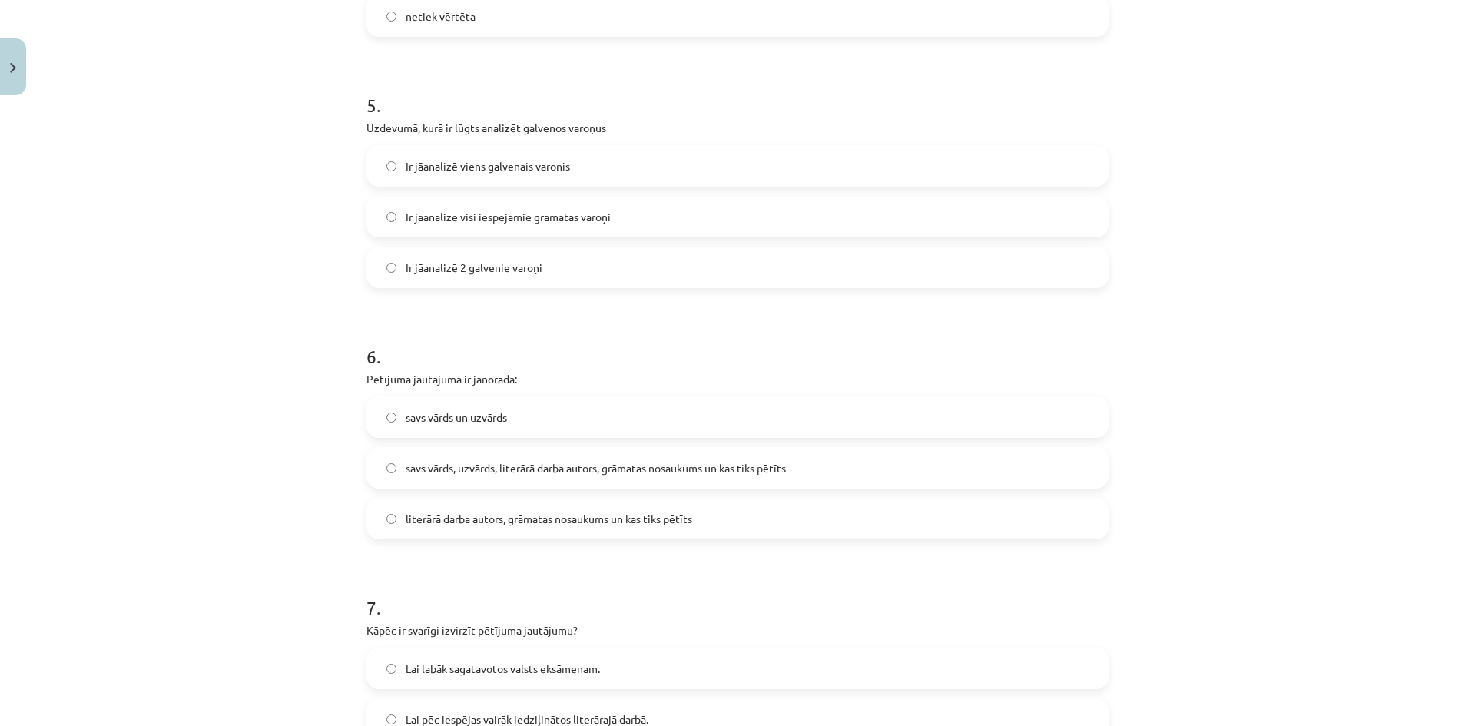
click at [489, 226] on label "Ir jāanalizē visi iespējamie grāmatas varoņi" at bounding box center [737, 216] width 739 height 38
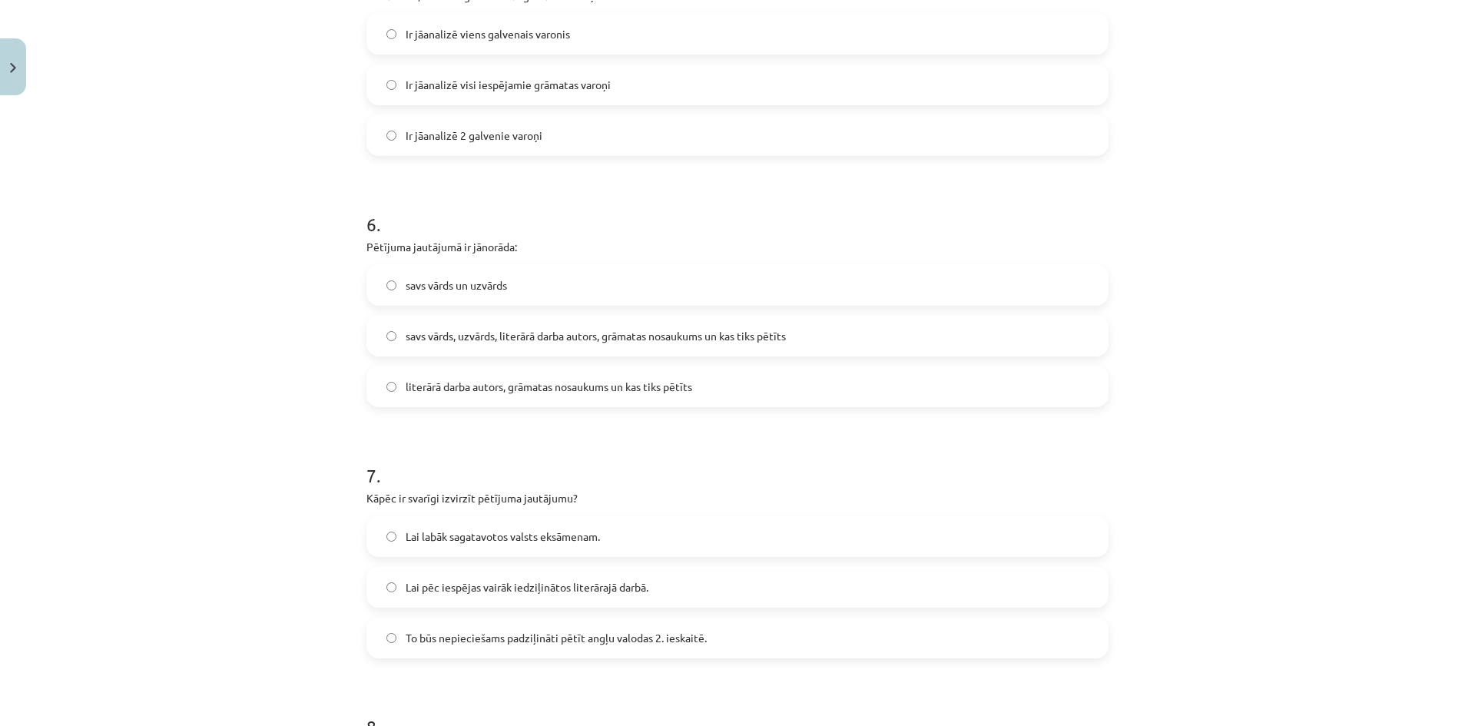
scroll to position [1421, 0]
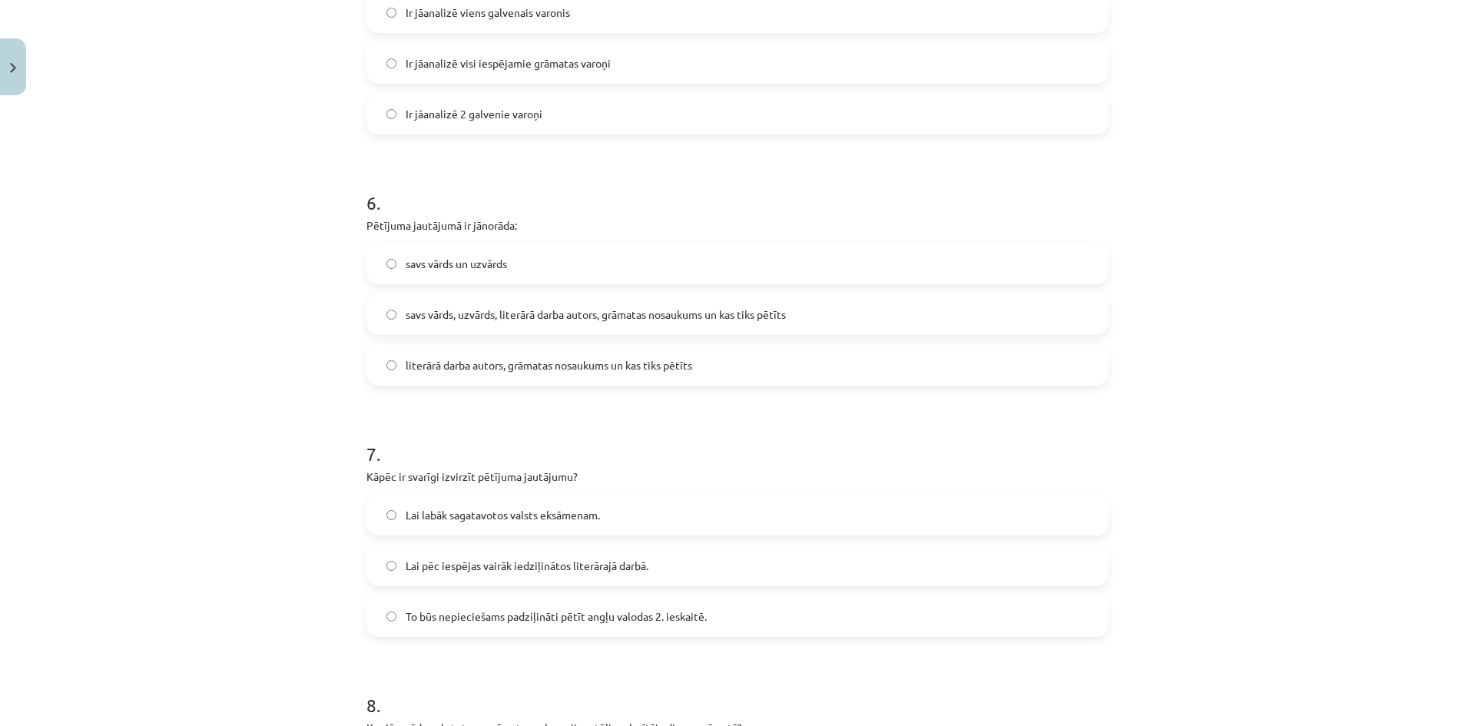
click at [464, 315] on span "savs vārds, uzvārds, literārā darba autors, grāmatas nosaukums un kas tiks pētī…" at bounding box center [596, 315] width 380 height 16
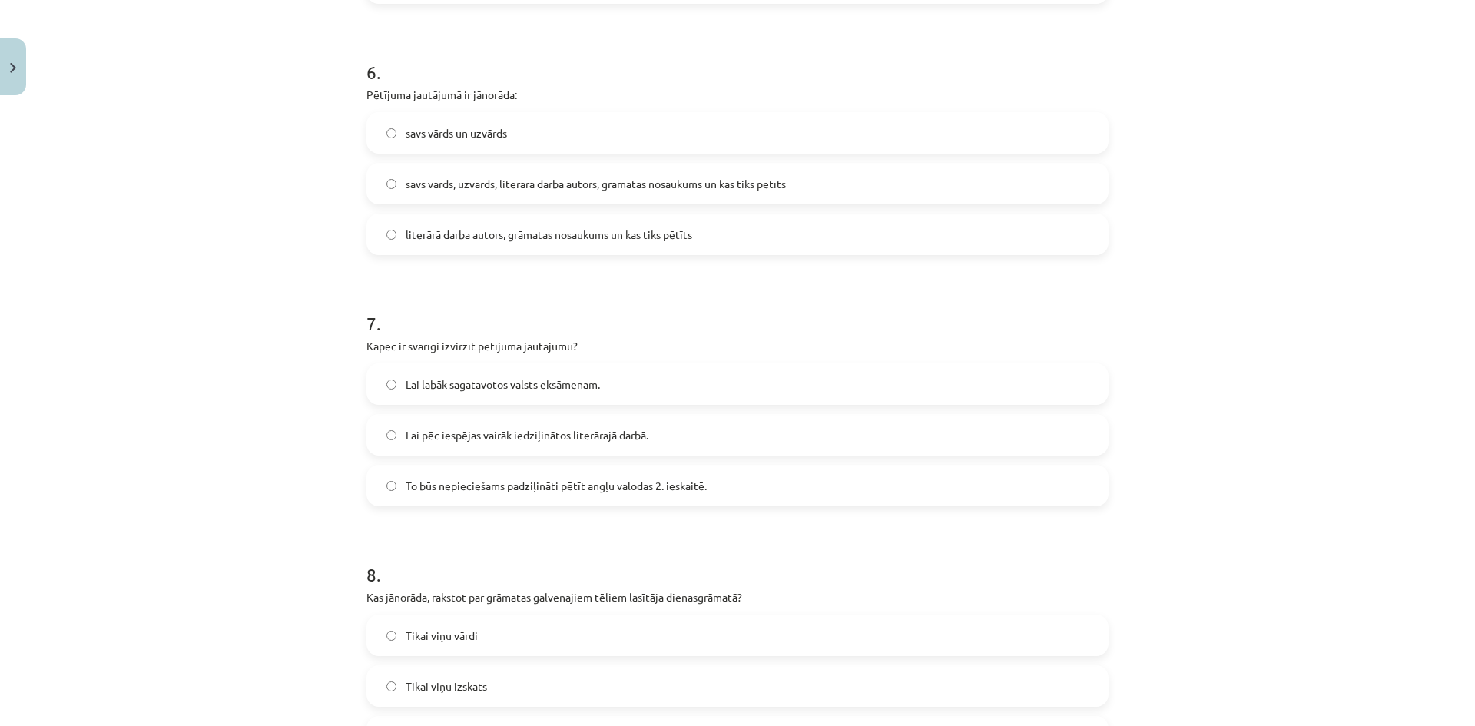
scroll to position [1652, 0]
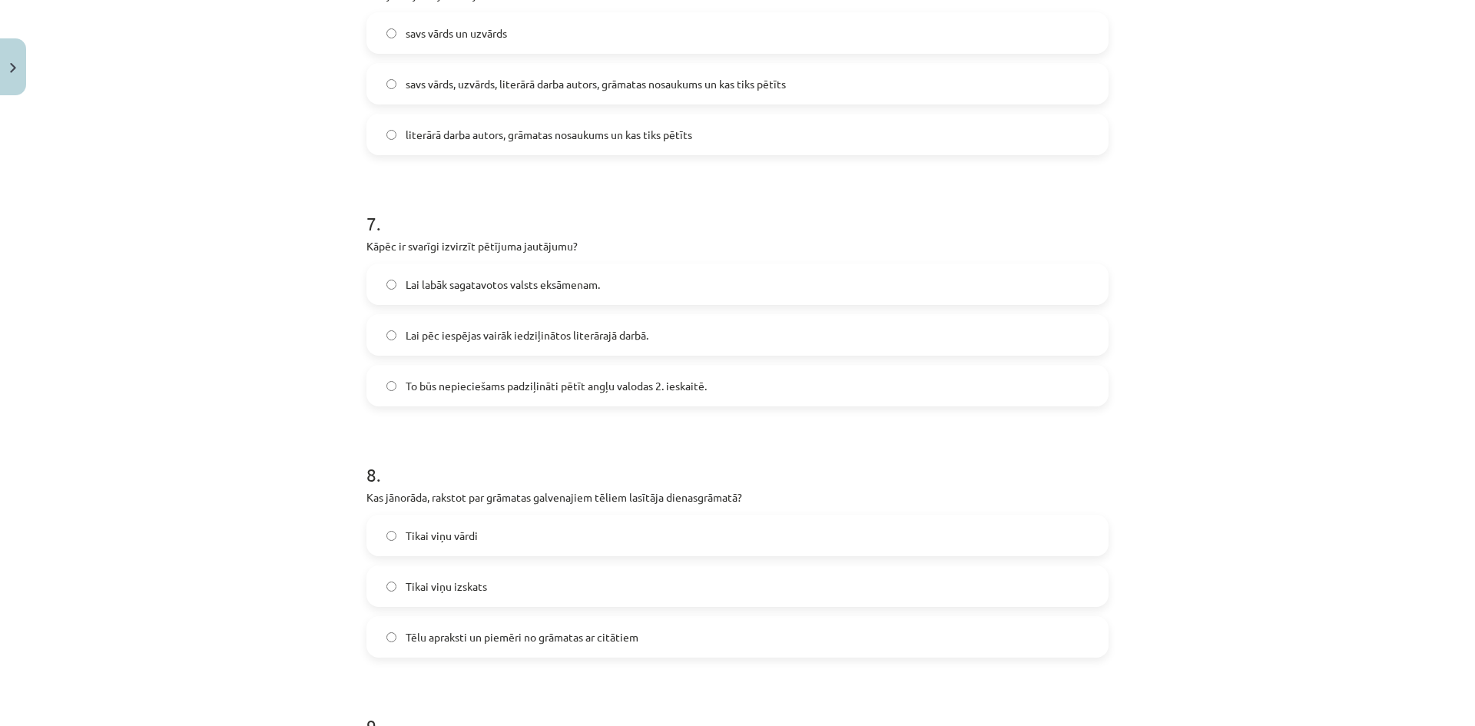
click at [430, 300] on label "Lai labāk sagatavotos valsts eksāmenam." at bounding box center [737, 284] width 739 height 38
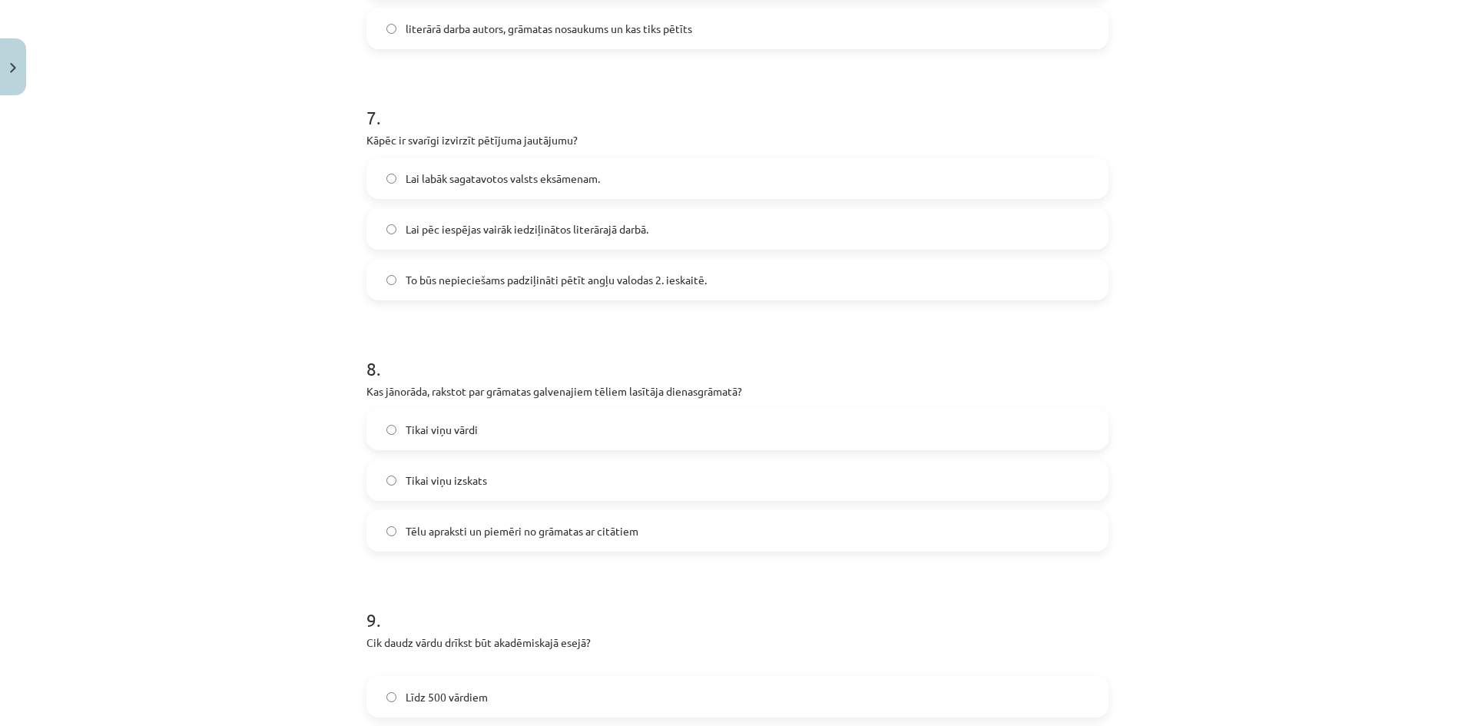
scroll to position [1805, 0]
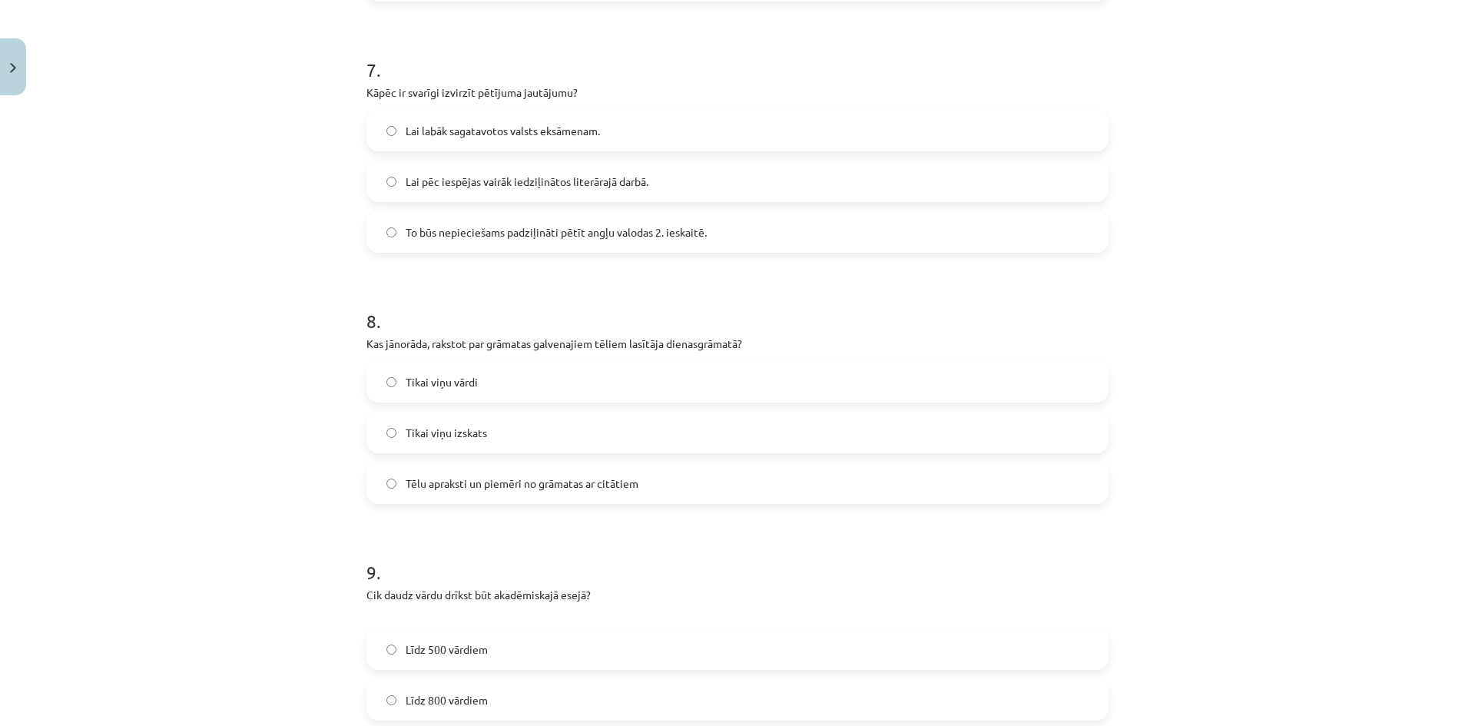
click at [438, 488] on span "Tēlu apraksti un piemēri no grāmatas ar citātiem" at bounding box center [522, 484] width 233 height 16
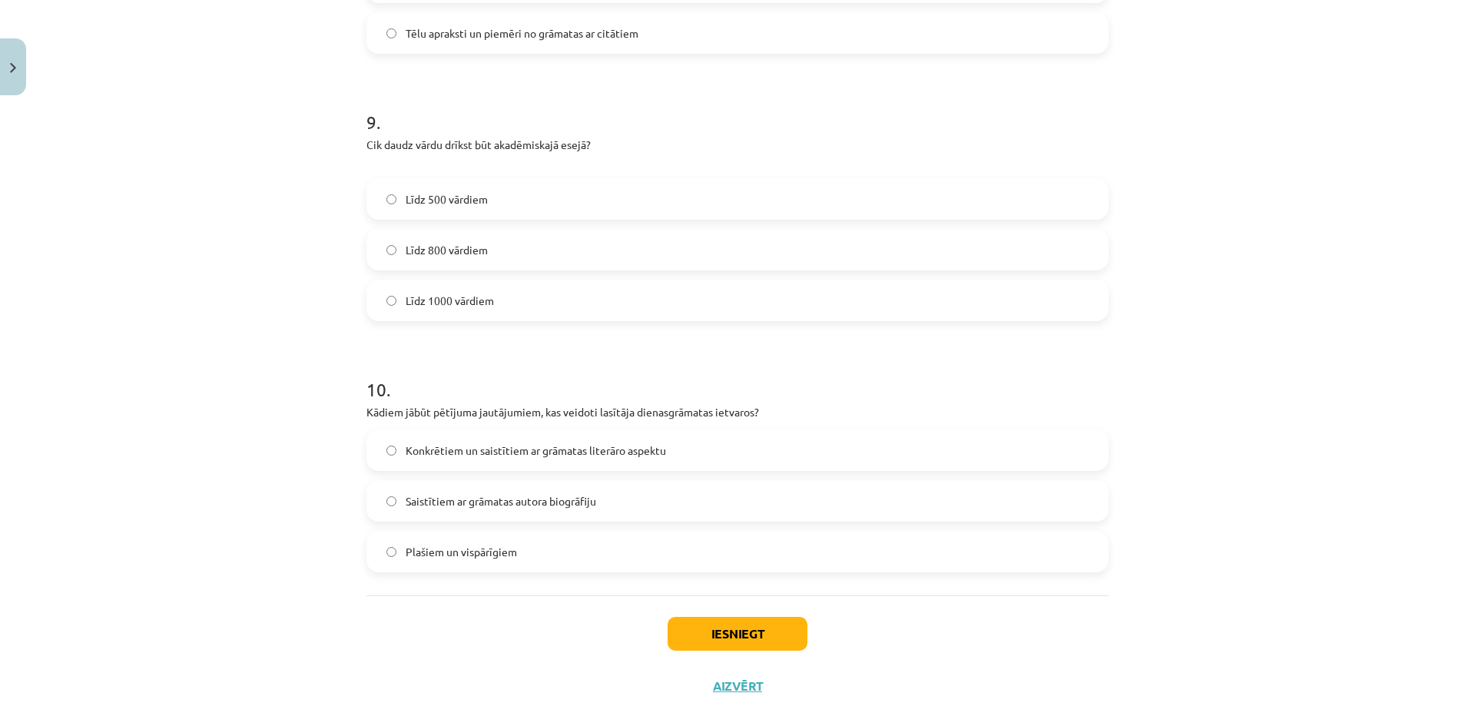
scroll to position [2280, 0]
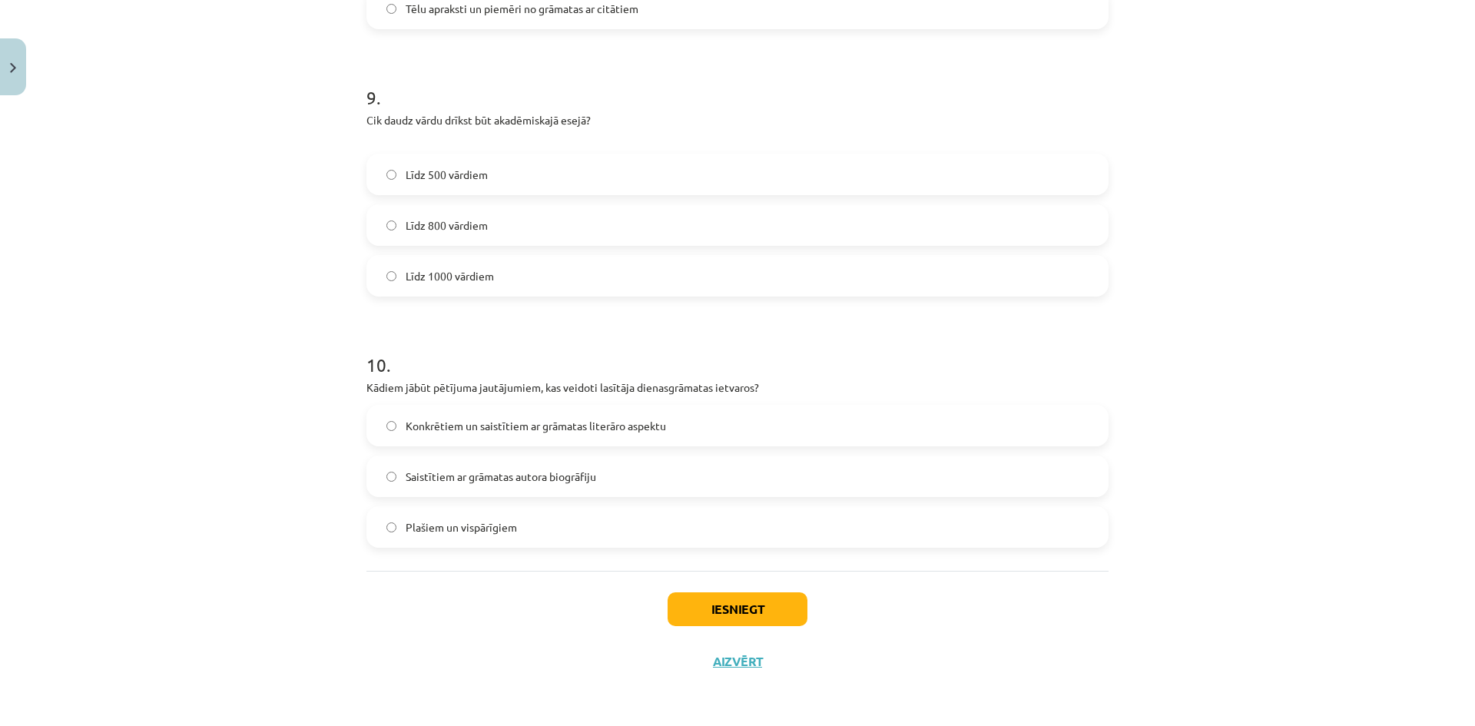
click at [528, 435] on label "Konkrētiem un saistītiem ar grāmatas literāro aspektu" at bounding box center [737, 425] width 739 height 38
click at [718, 605] on button "Iesniegt" at bounding box center [738, 609] width 140 height 34
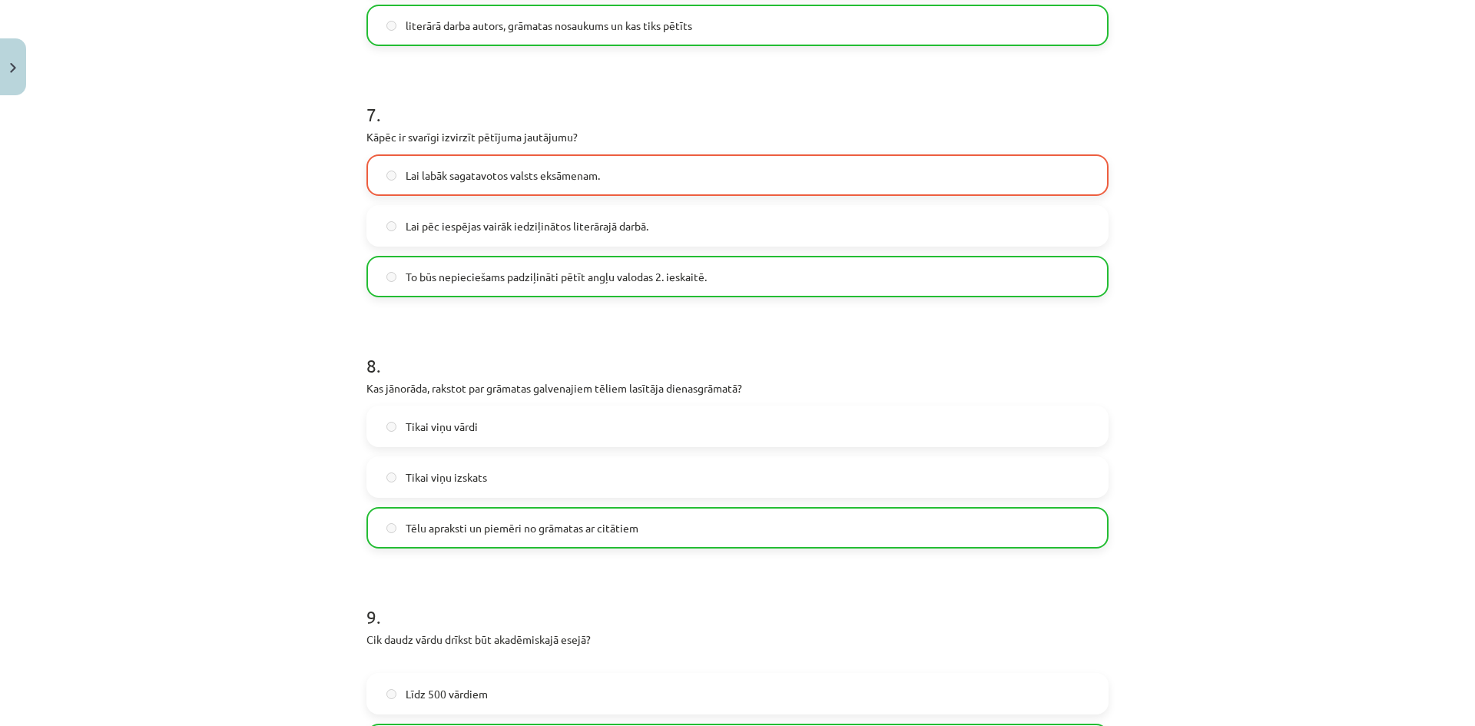
scroll to position [2329, 0]
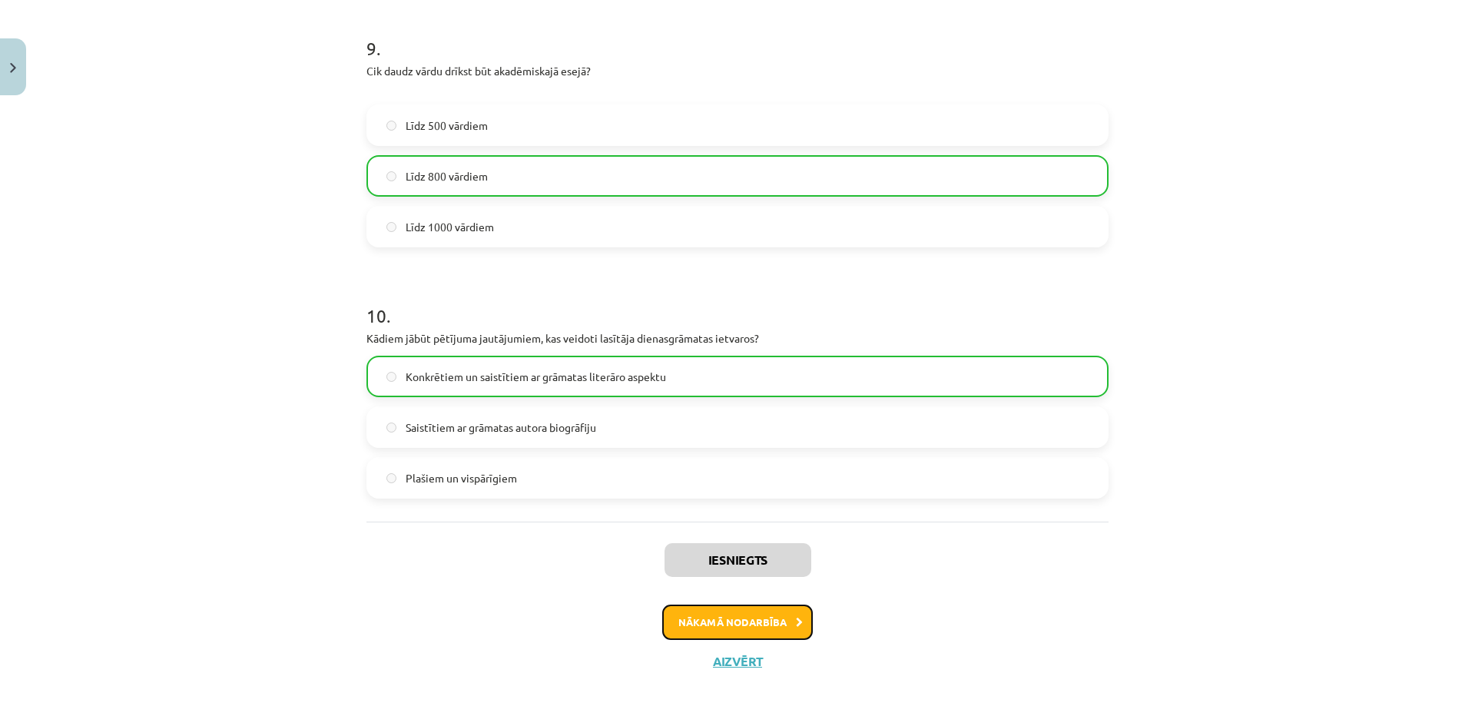
click at [708, 625] on button "Nākamā nodarbība" at bounding box center [737, 622] width 151 height 35
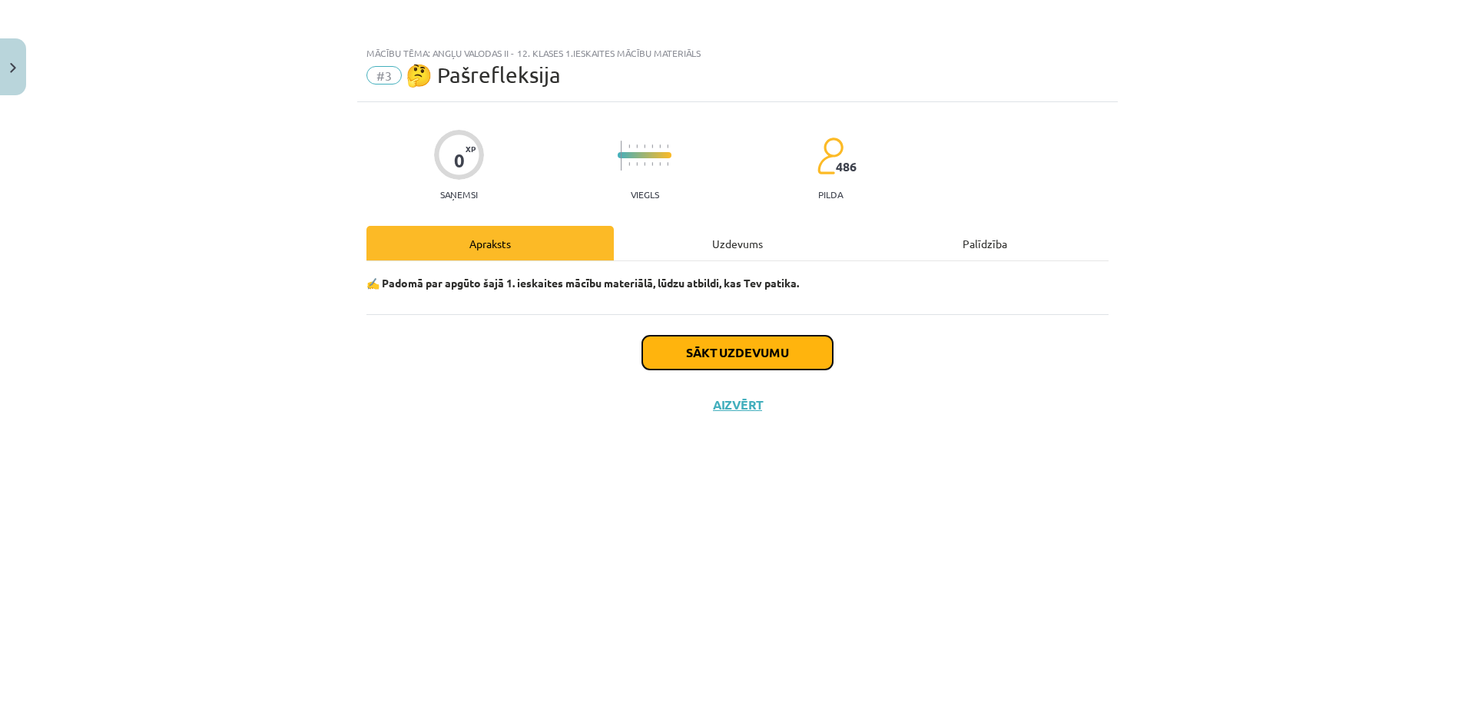
click at [704, 350] on button "Sākt uzdevumu" at bounding box center [737, 353] width 191 height 34
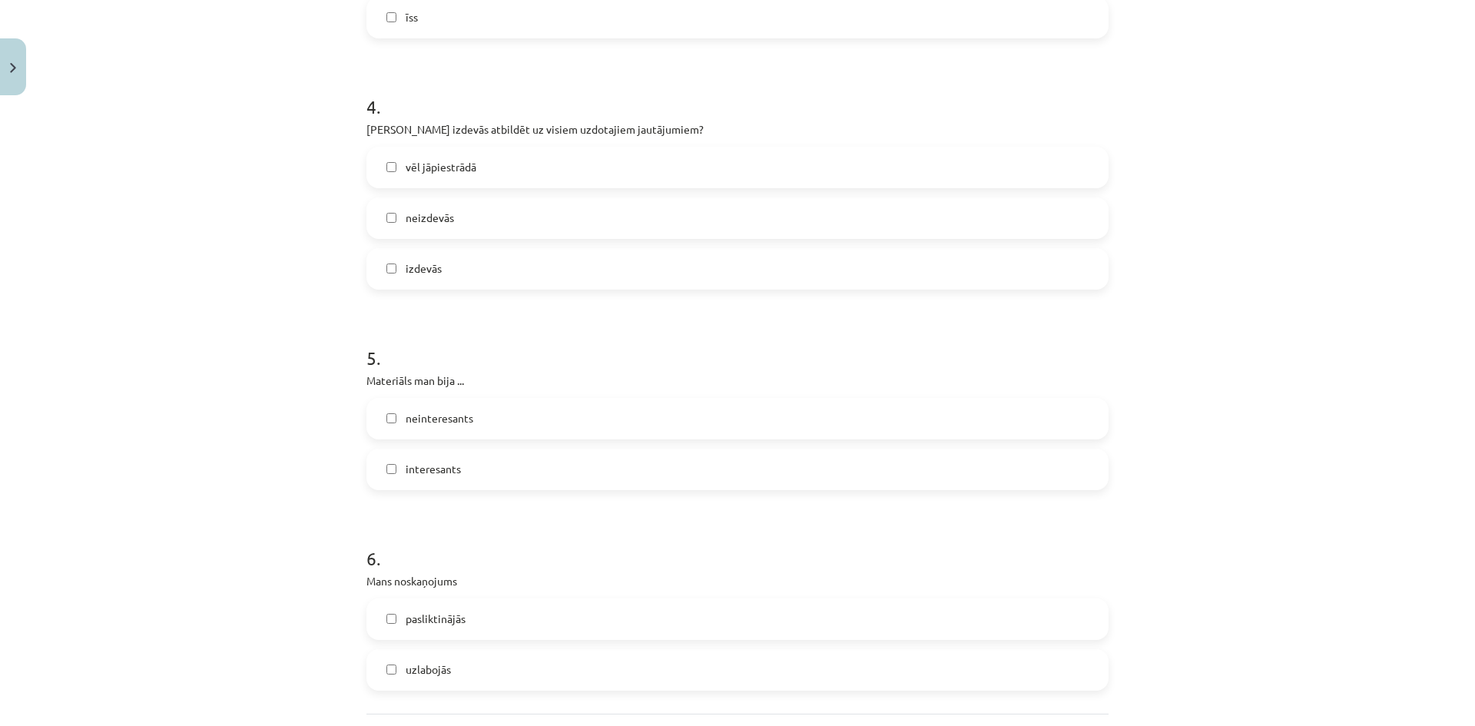
scroll to position [1192, 0]
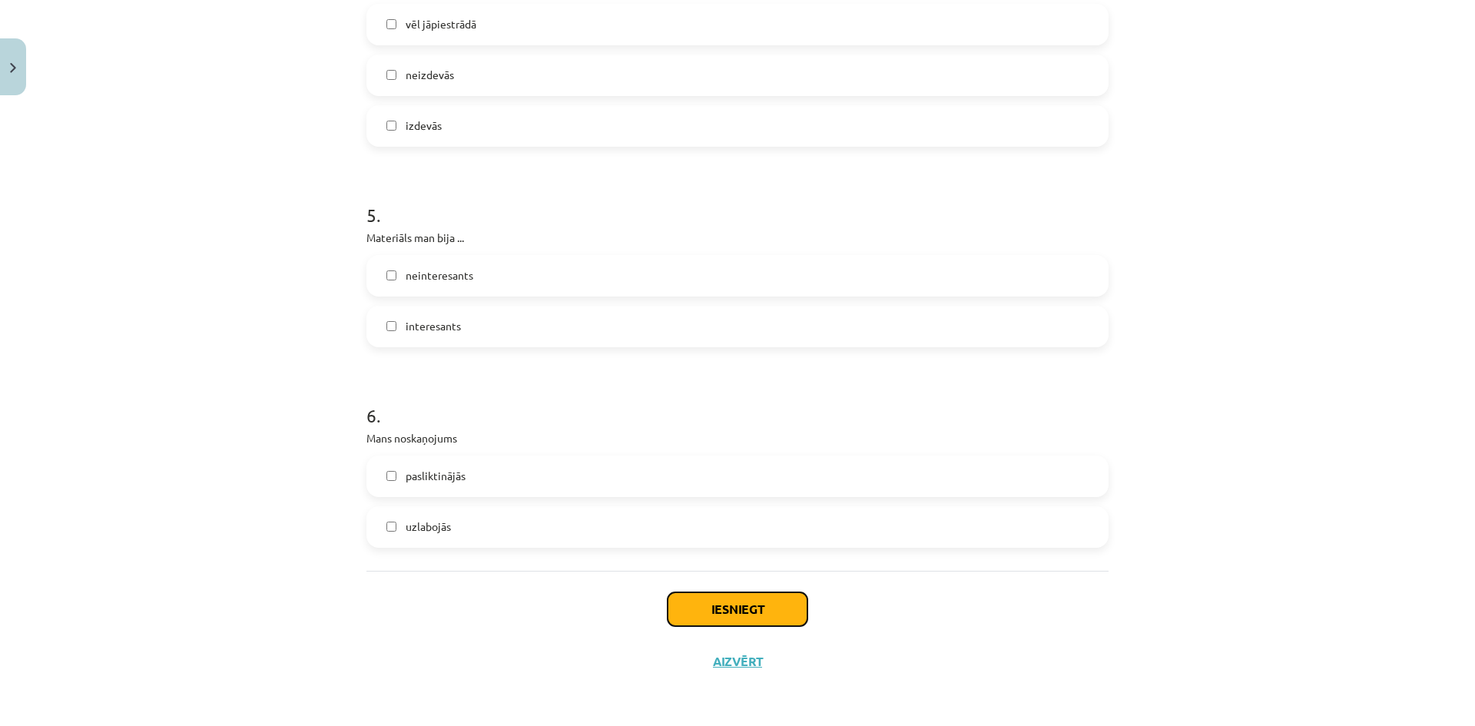
click at [734, 612] on button "Iesniegt" at bounding box center [738, 609] width 140 height 34
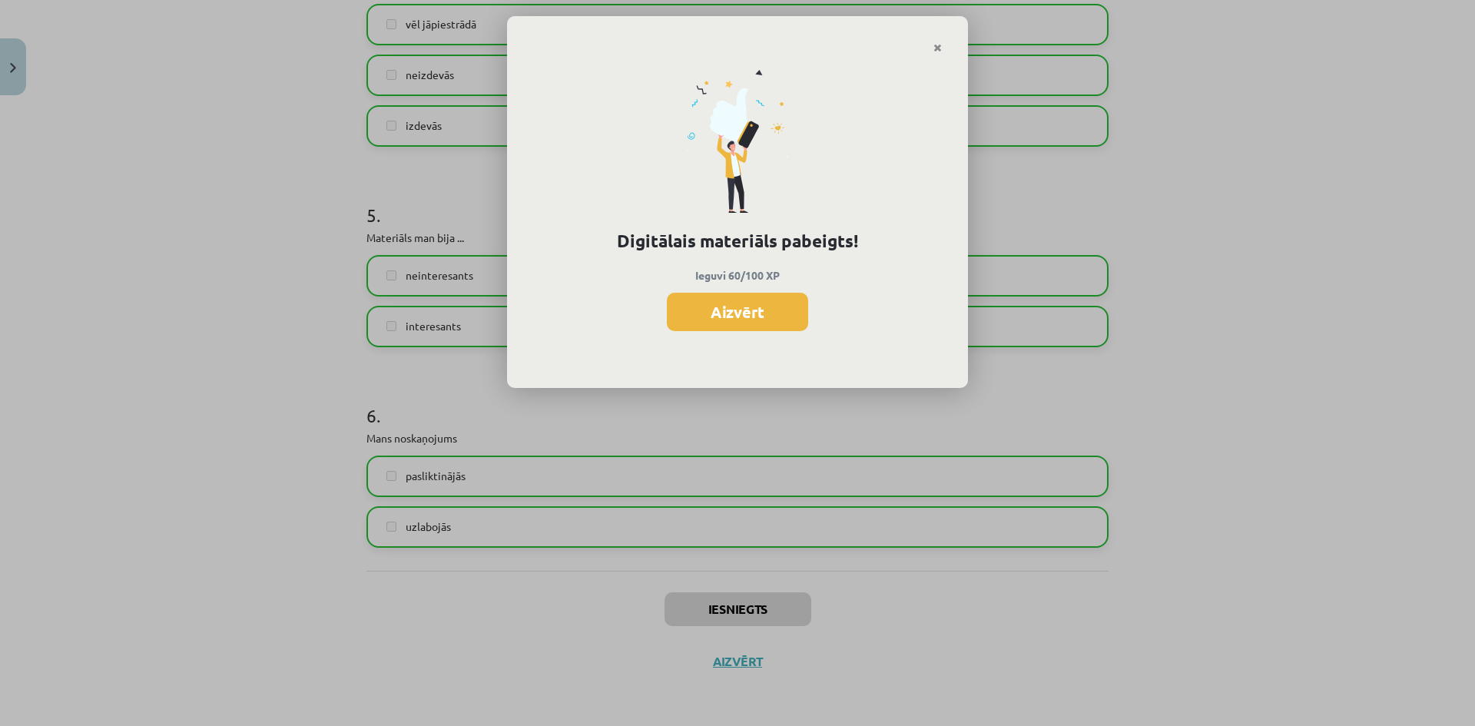
click at [752, 340] on div "Digitālais materiāls pabeigts! Ieguvi 60/100 XP Aizvērt" at bounding box center [737, 221] width 461 height 335
click at [747, 320] on button "Aizvērt" at bounding box center [737, 312] width 141 height 38
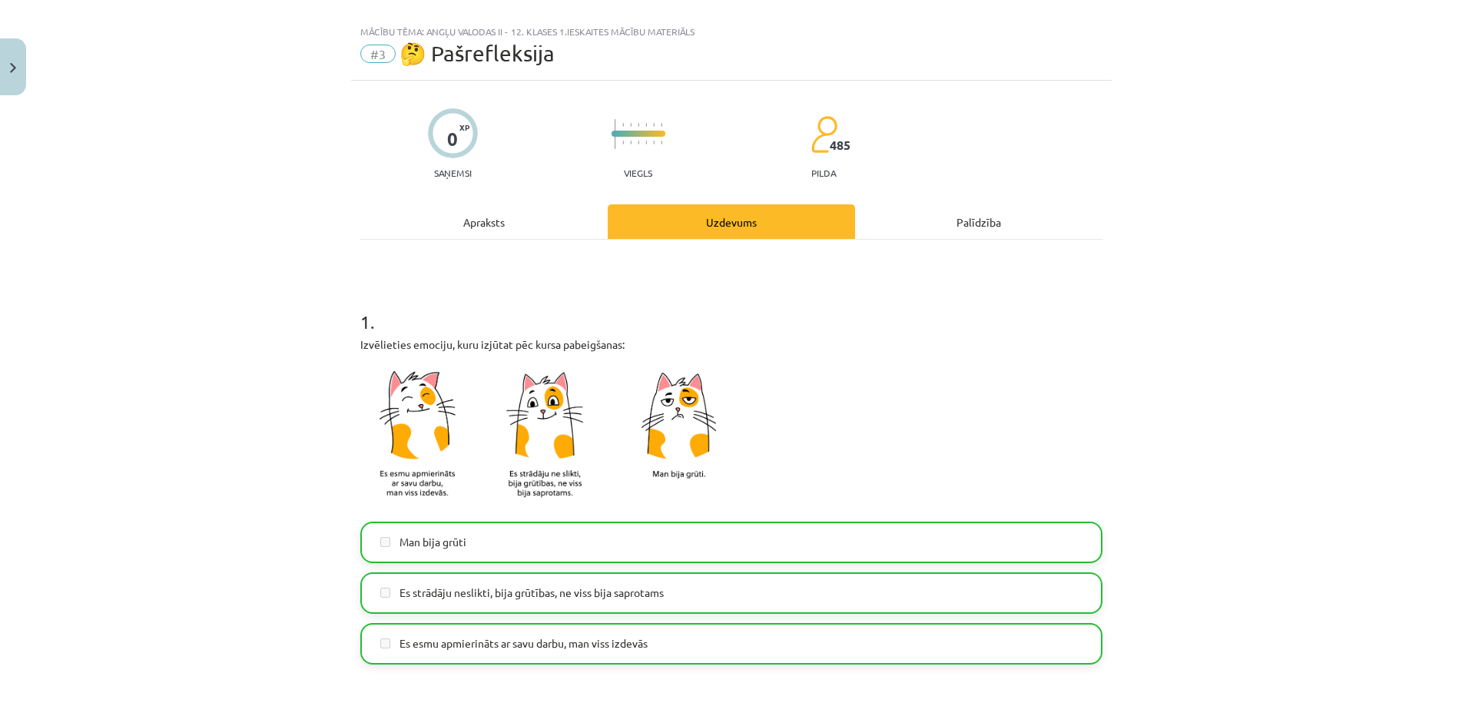
scroll to position [0, 0]
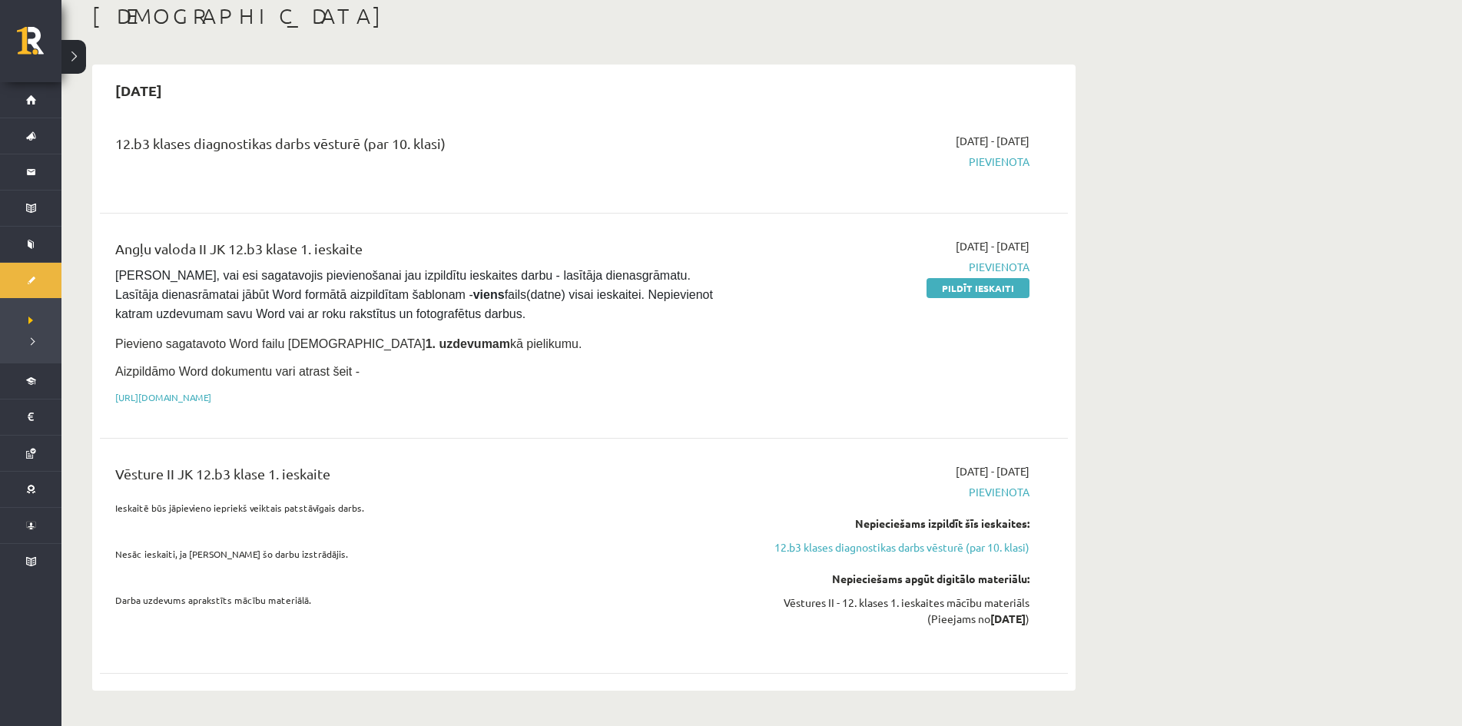
scroll to position [77, 0]
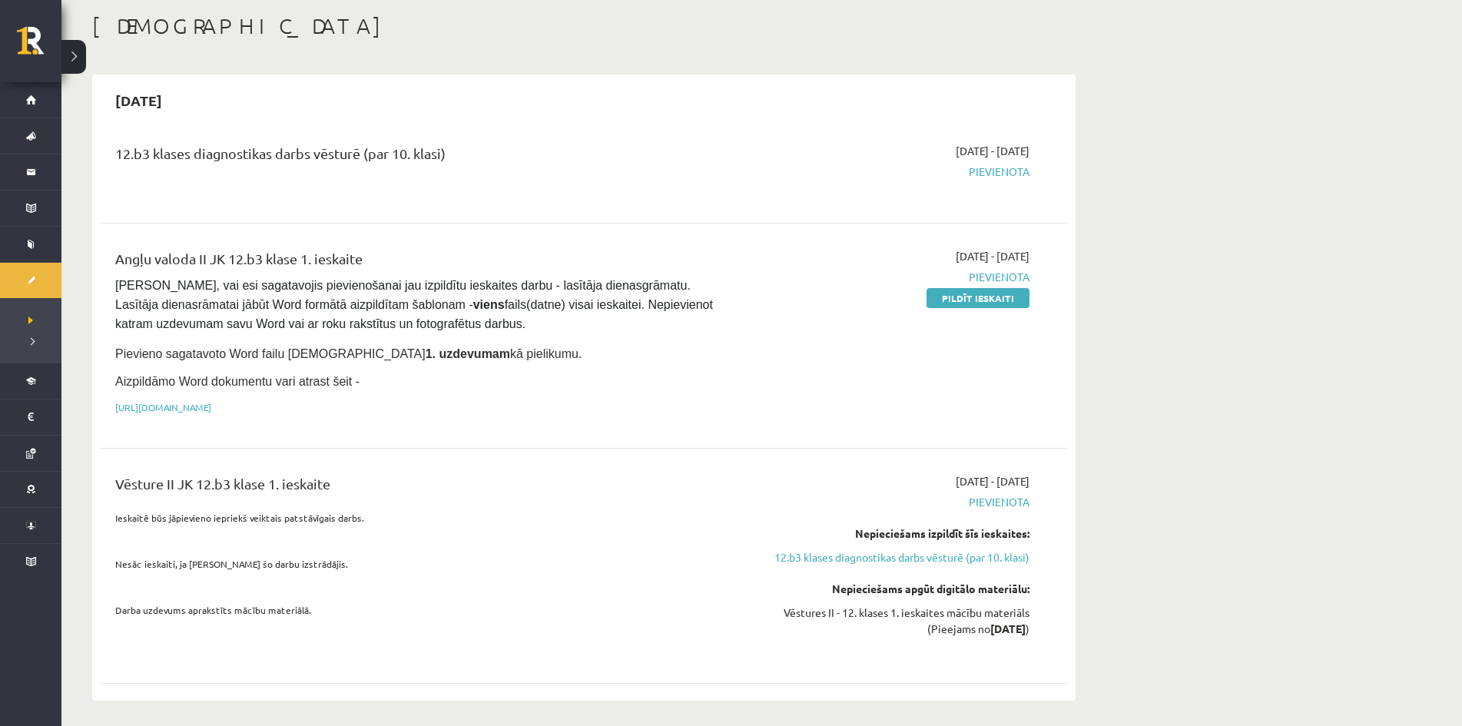
click at [951, 300] on link "Pildīt ieskaiti" at bounding box center [977, 298] width 103 height 20
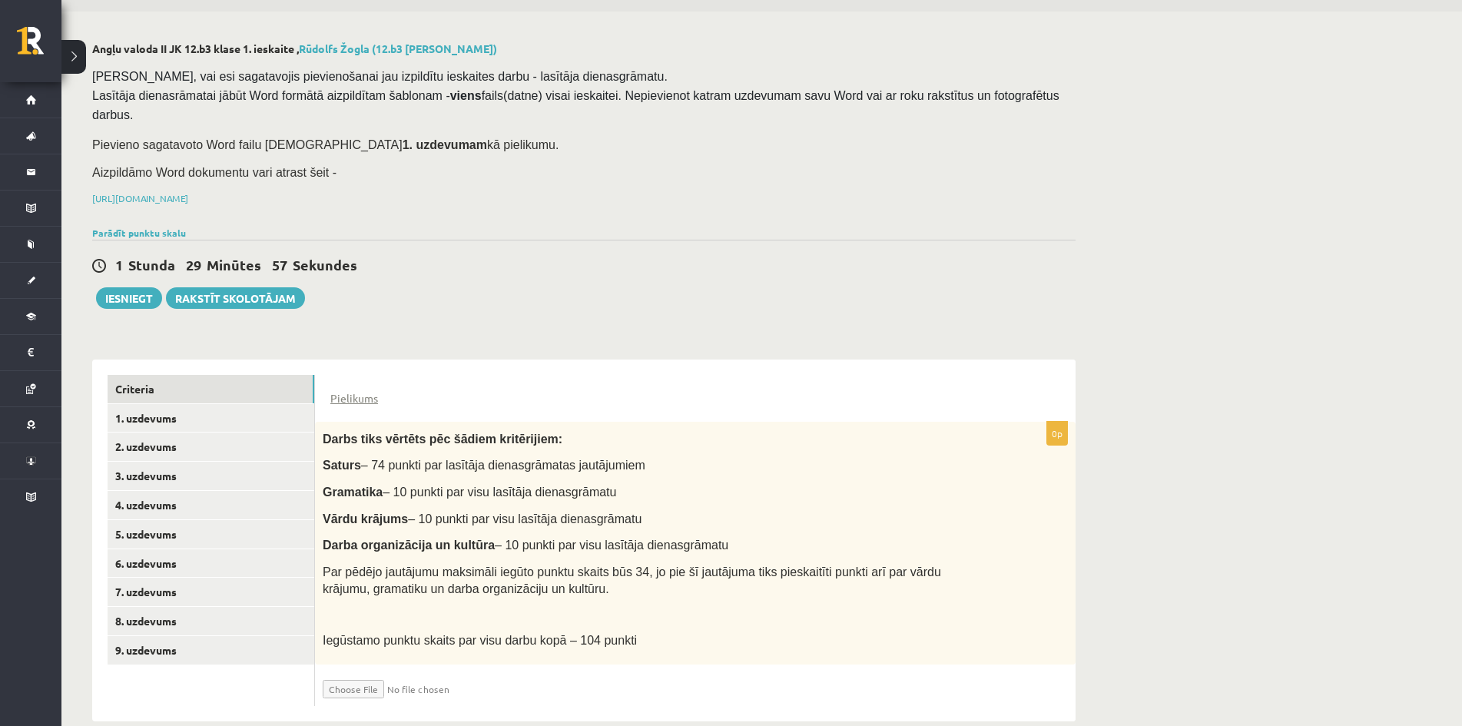
scroll to position [53, 0]
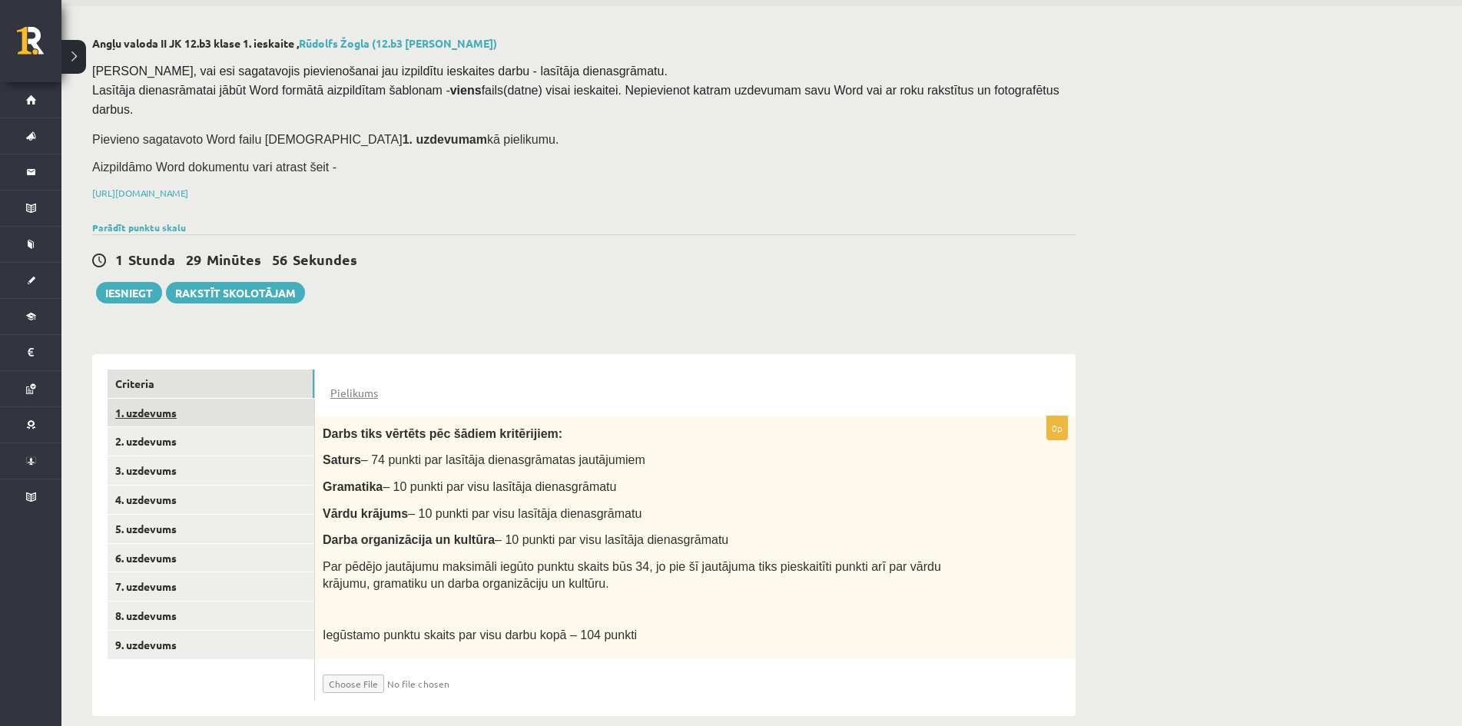
click at [173, 399] on link "1. uzdevums" at bounding box center [211, 413] width 207 height 28
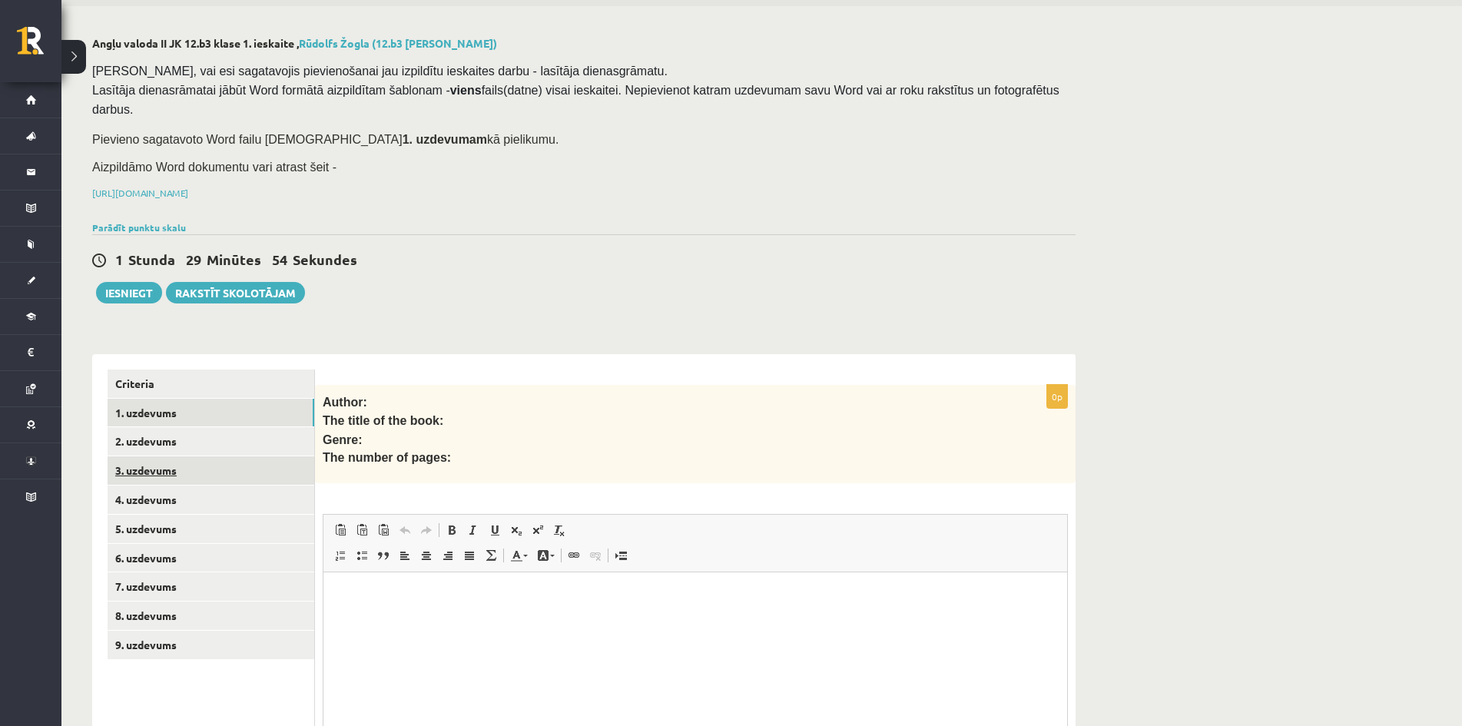
scroll to position [0, 0]
click at [197, 427] on link "2. uzdevums" at bounding box center [211, 441] width 207 height 28
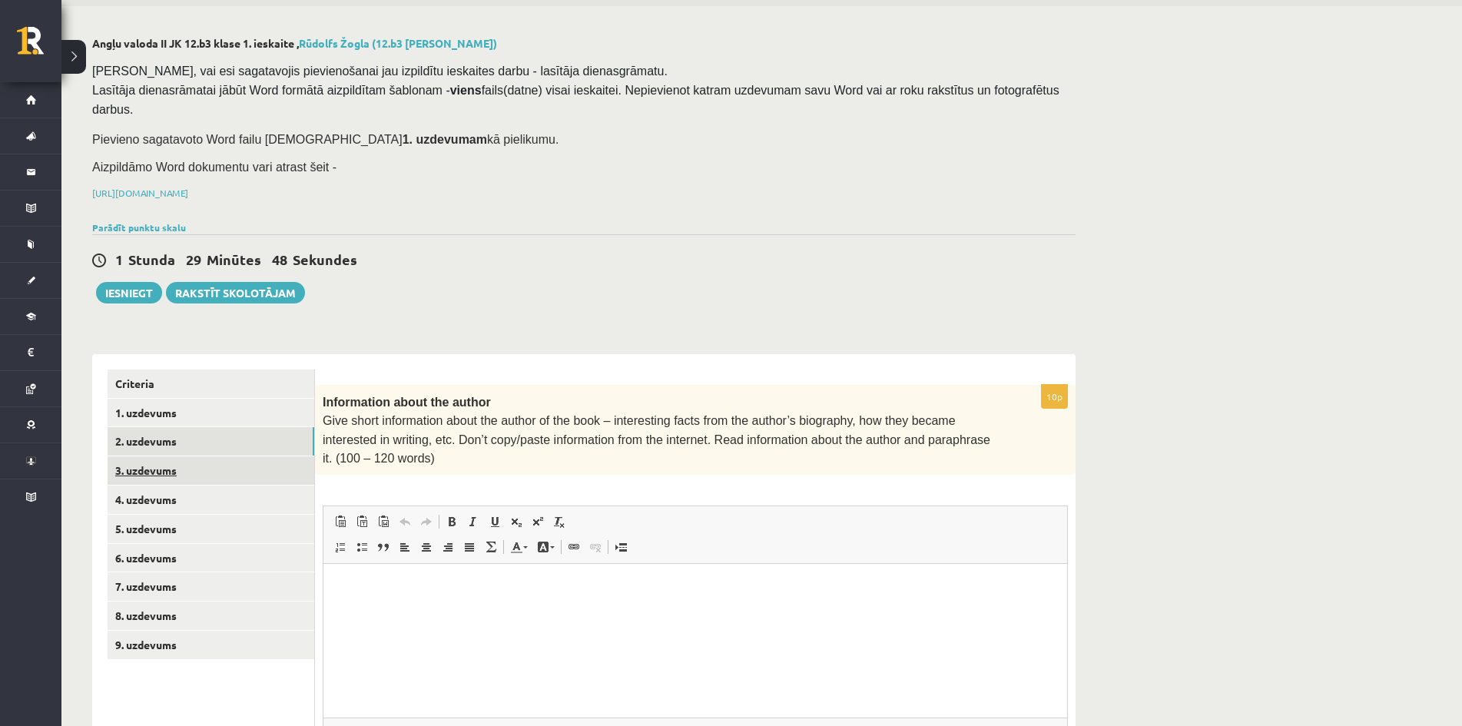
click at [195, 456] on link "3. uzdevums" at bounding box center [211, 470] width 207 height 28
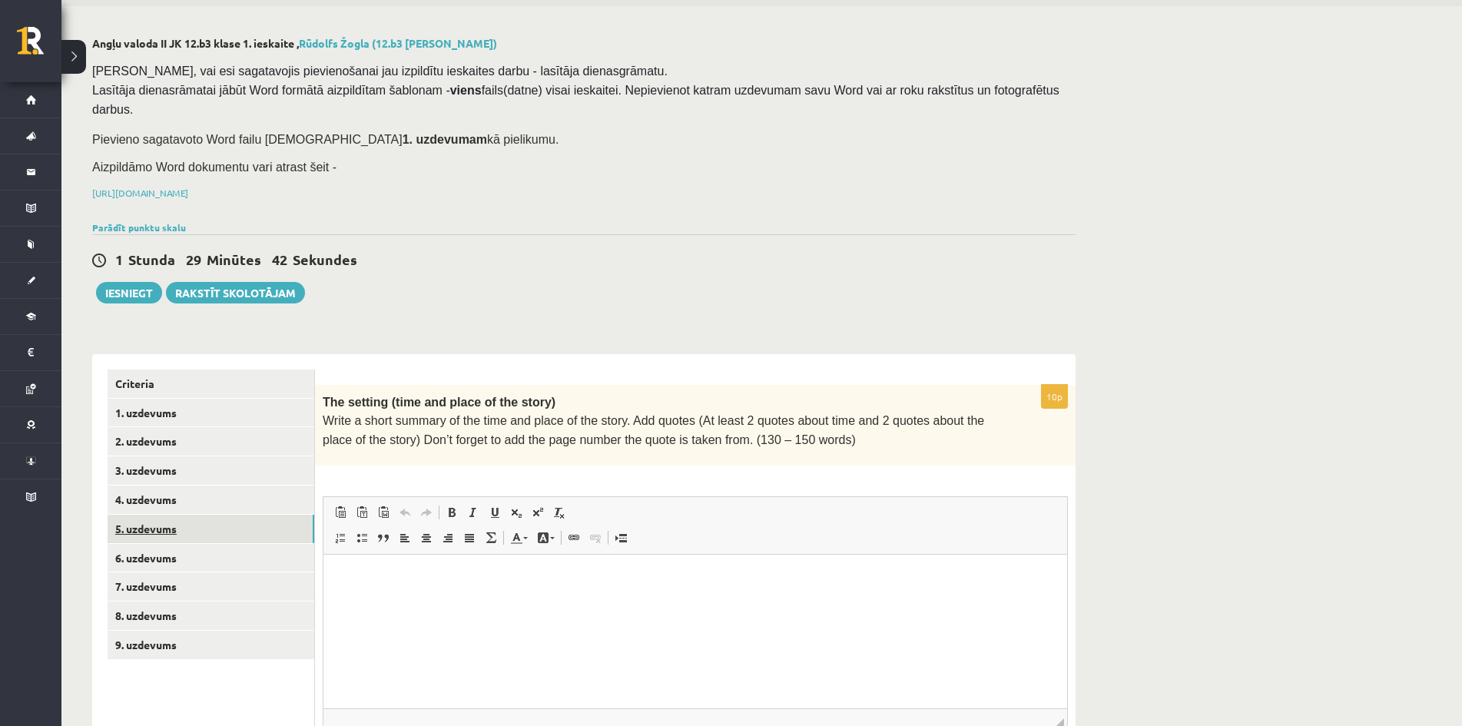
click at [188, 515] on link "5. uzdevums" at bounding box center [211, 529] width 207 height 28
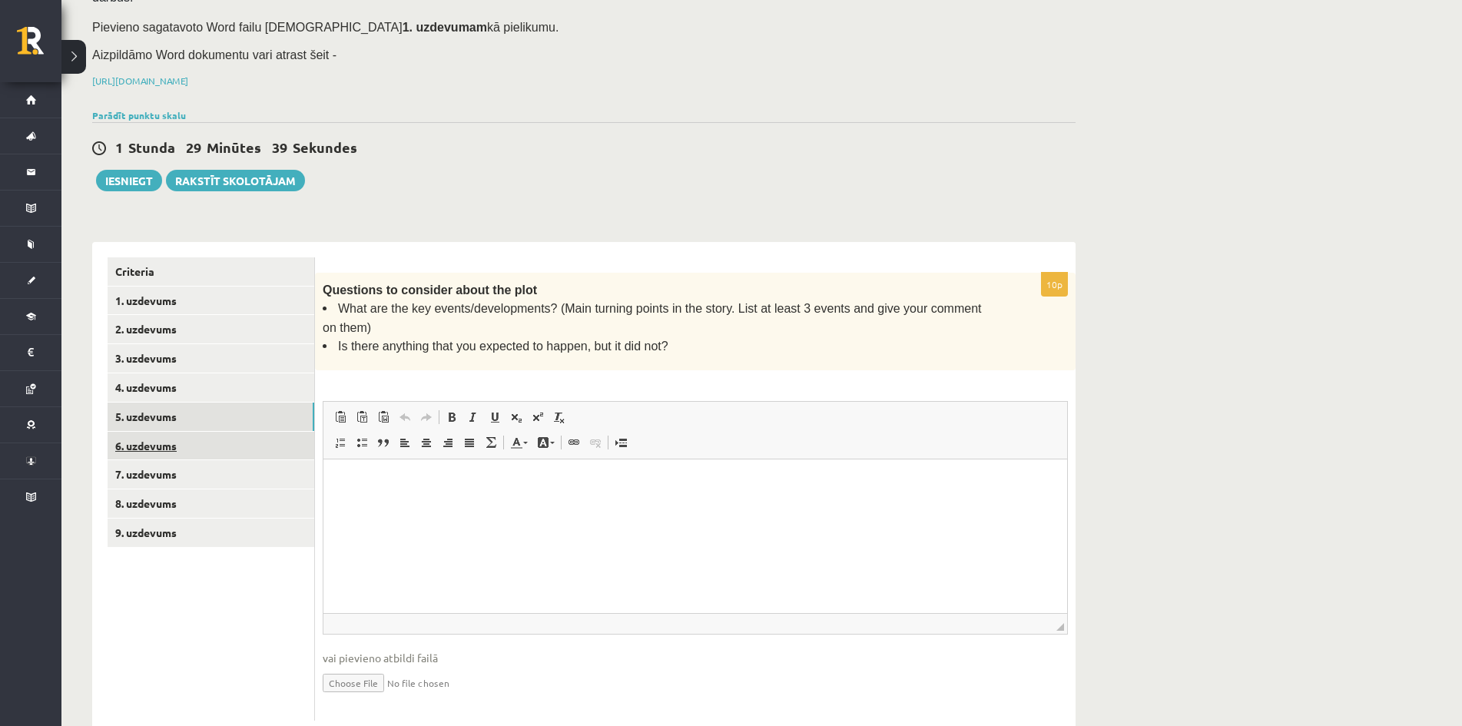
click at [201, 432] on link "6. uzdevums" at bounding box center [211, 446] width 207 height 28
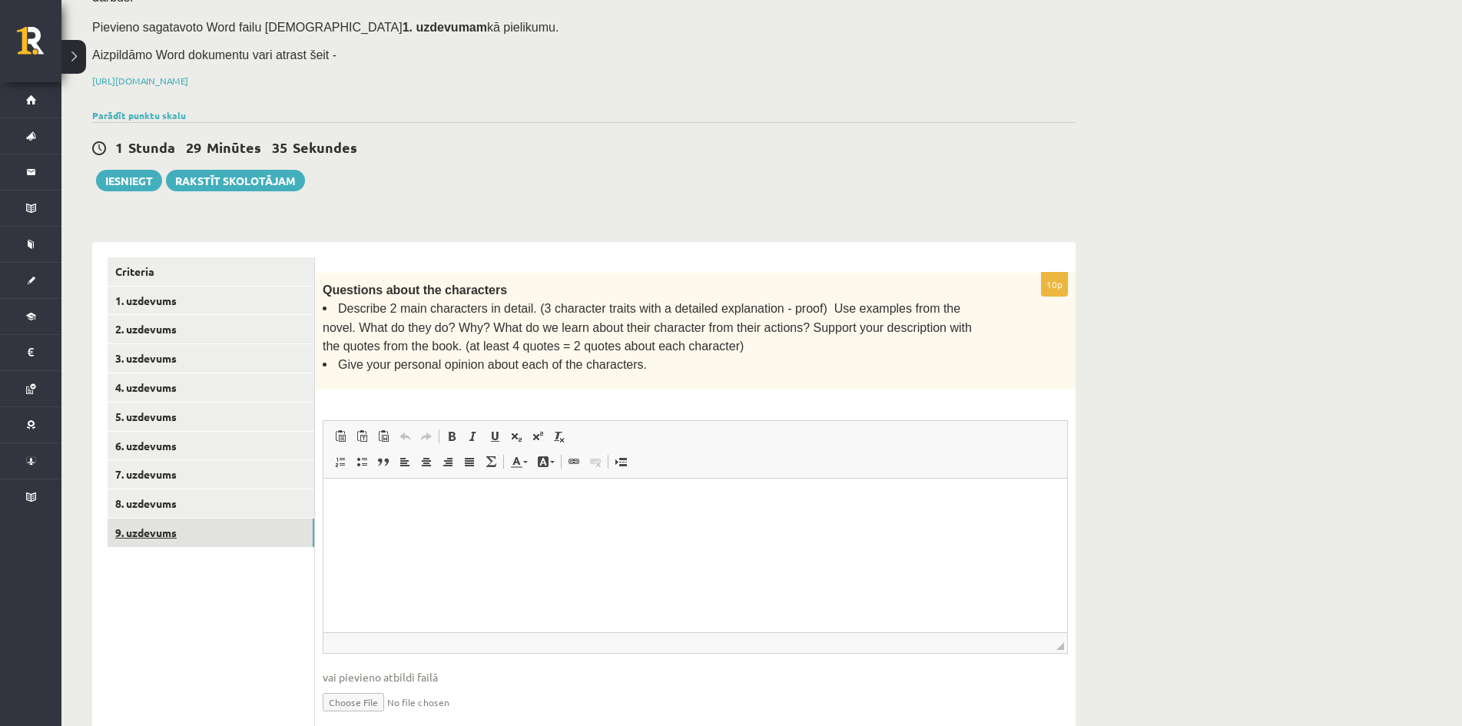
click at [201, 519] on link "9. uzdevums" at bounding box center [211, 533] width 207 height 28
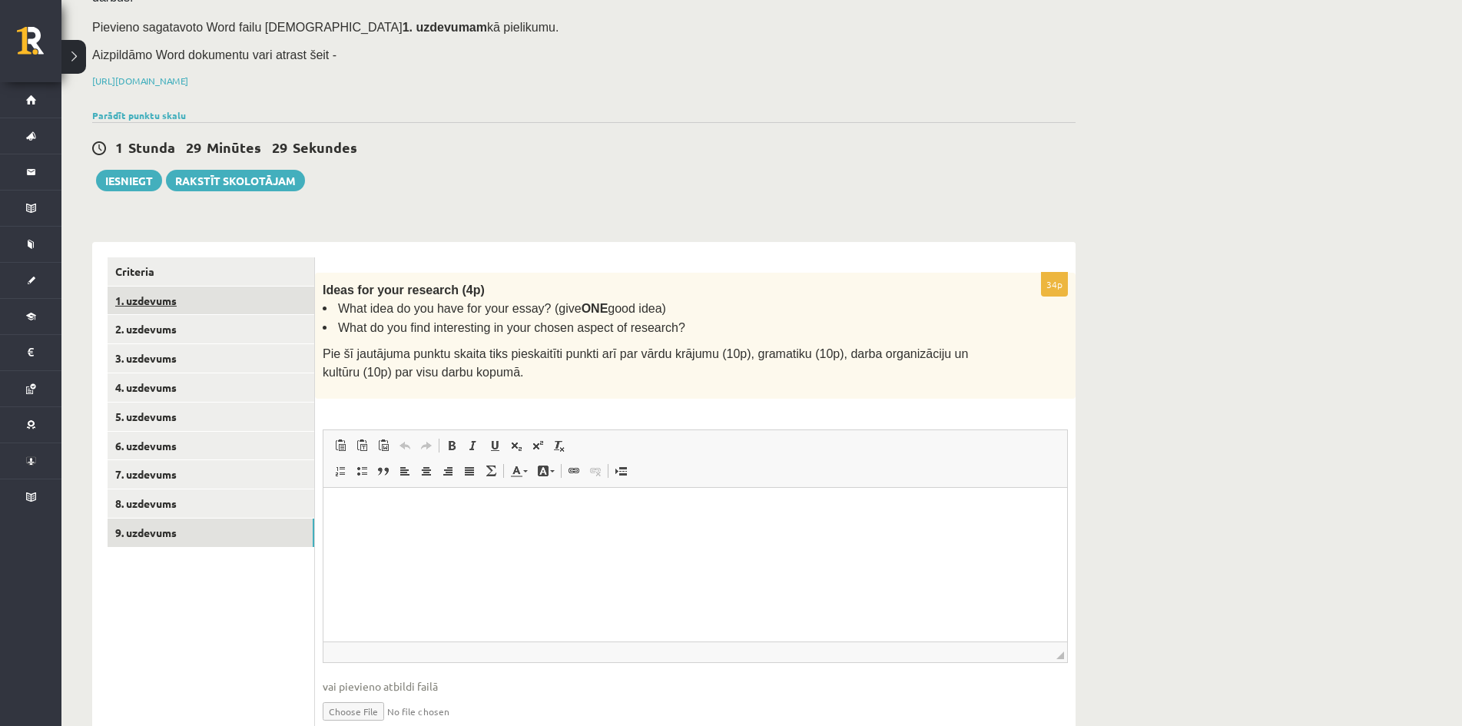
click at [213, 287] on link "1. uzdevums" at bounding box center [211, 301] width 207 height 28
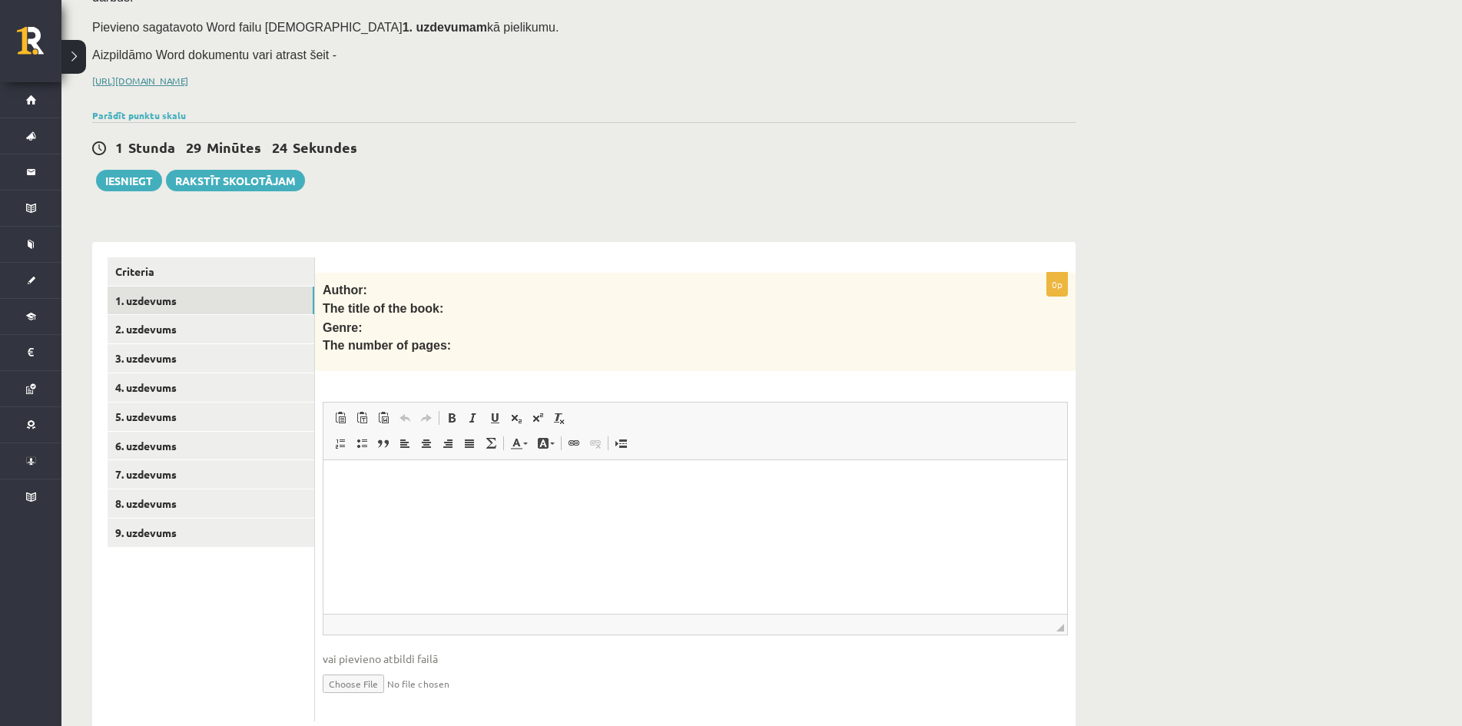
click at [181, 75] on link "[URL][DOMAIN_NAME]" at bounding box center [140, 81] width 96 height 12
click at [187, 257] on link "Criteria" at bounding box center [211, 271] width 207 height 28
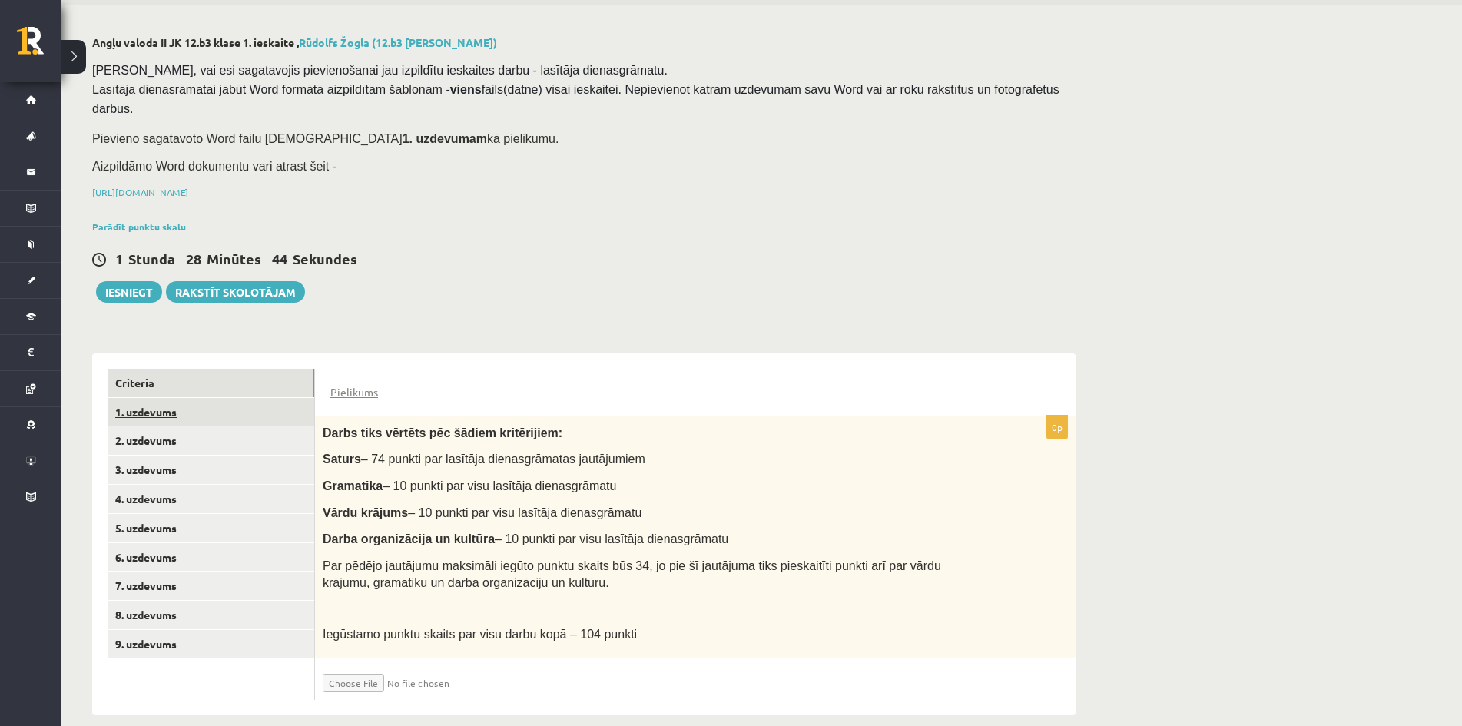
click at [204, 398] on link "1. uzdevums" at bounding box center [211, 412] width 207 height 28
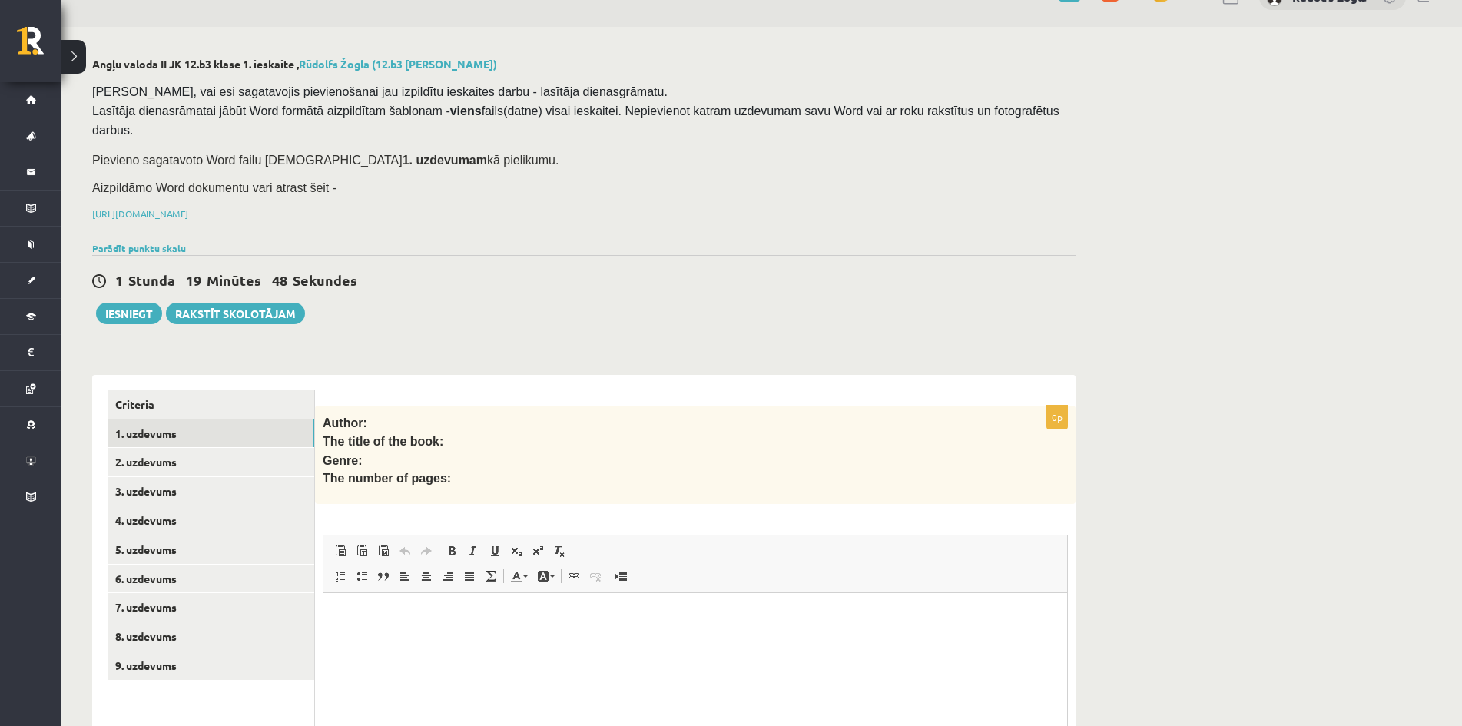
scroll to position [31, 0]
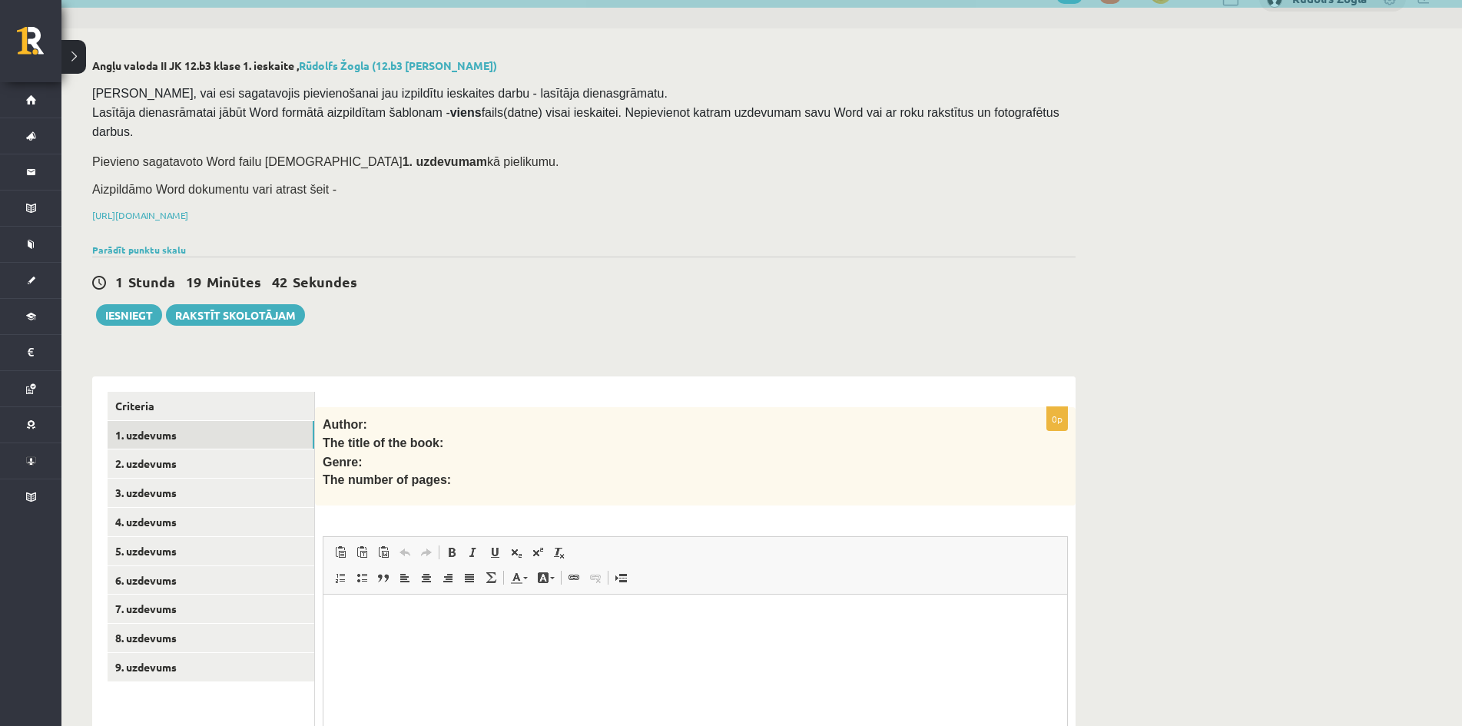
click at [434, 203] on div "Pārliecinies, vai esi sagatavojis pievienošanai jau izpildītu ieskaites darbu -…" at bounding box center [583, 158] width 983 height 162
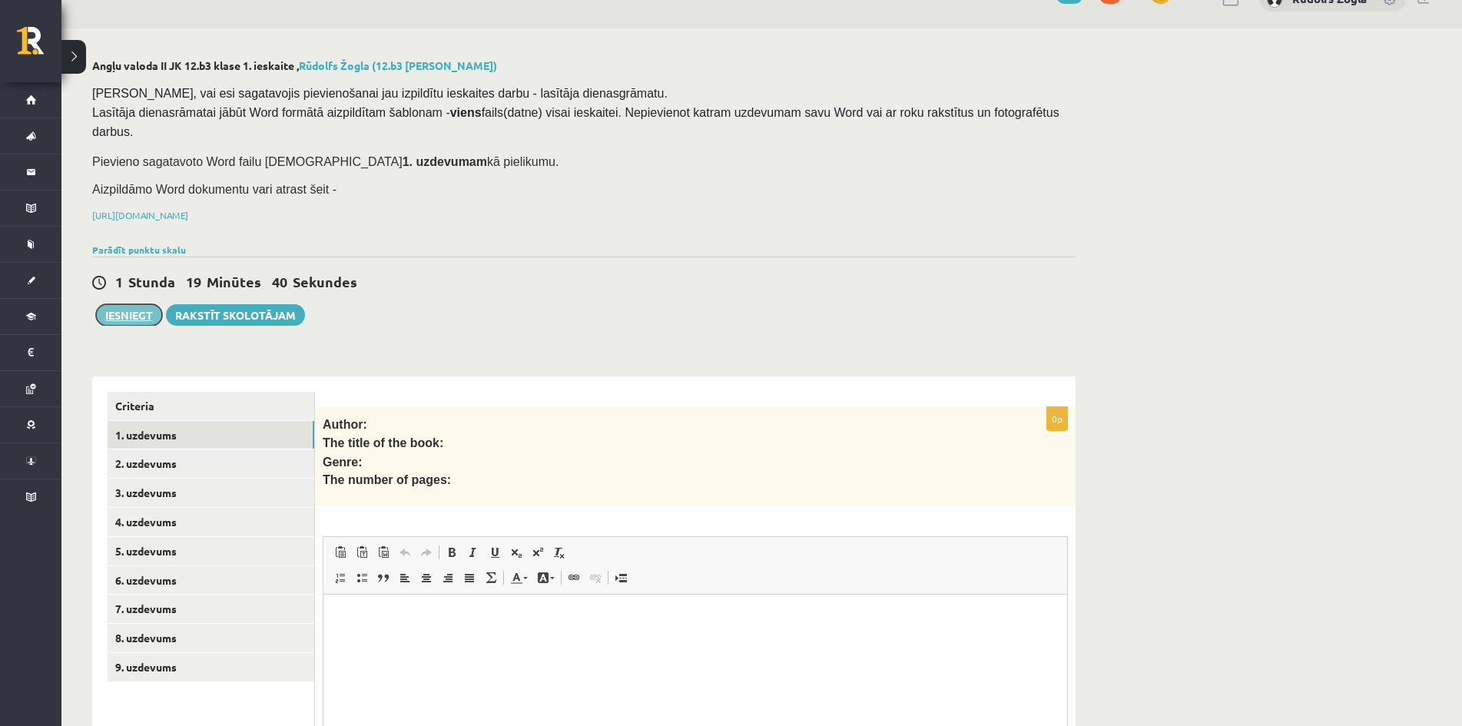
click at [143, 304] on button "Iesniegt" at bounding box center [129, 315] width 66 height 22
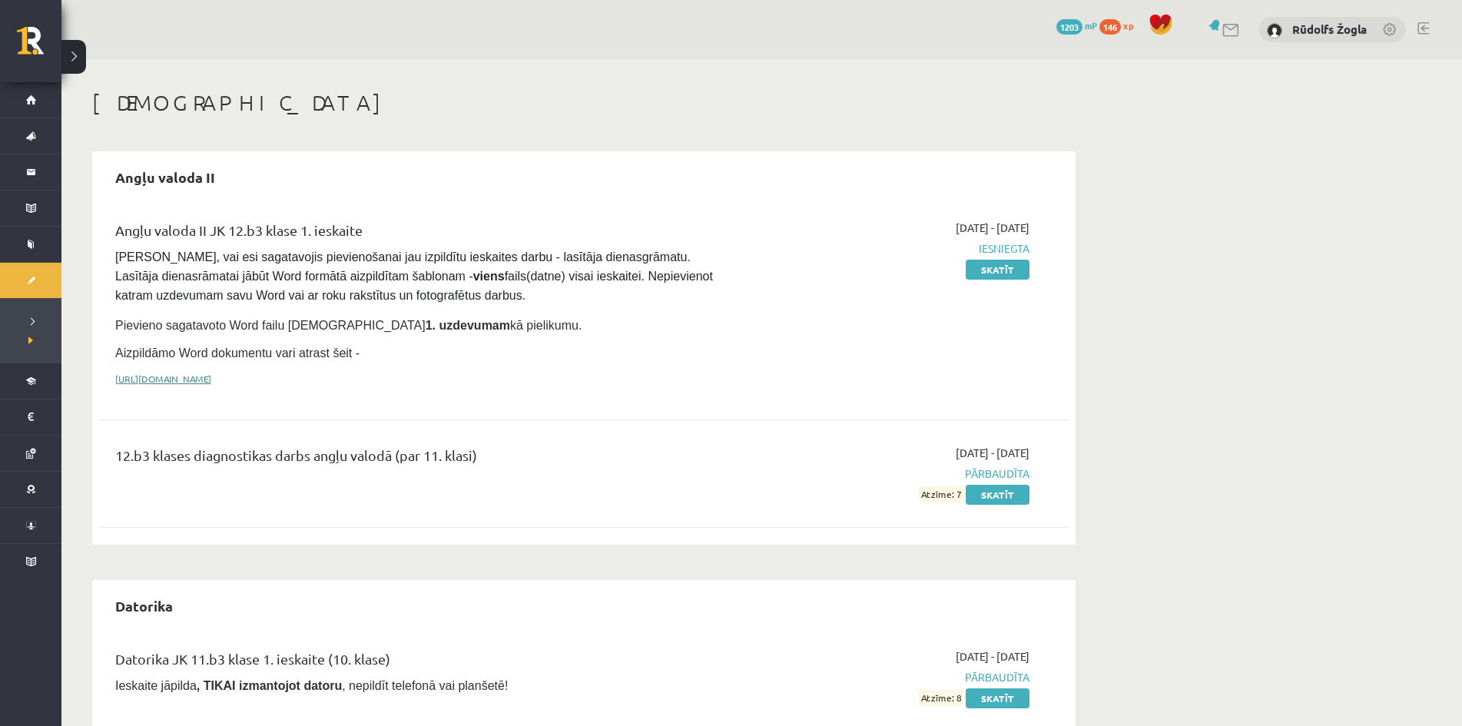
click at [211, 375] on link "https://drive.google.com/drive/folders/1IHE_ip15KOAbO2Se1NDGwZ2e__vlzPUf?usp=sh…" at bounding box center [163, 379] width 96 height 12
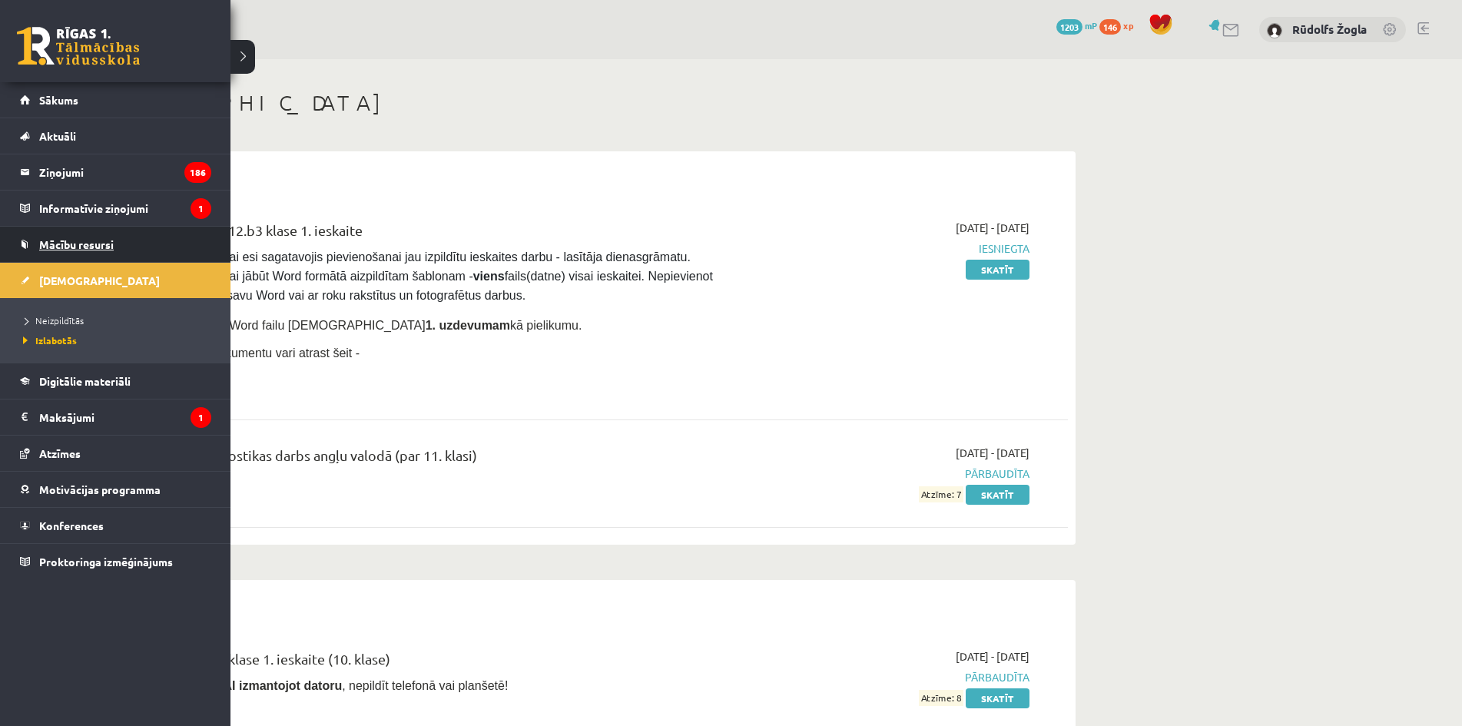
click at [82, 250] on link "Mācību resursi" at bounding box center [115, 244] width 191 height 35
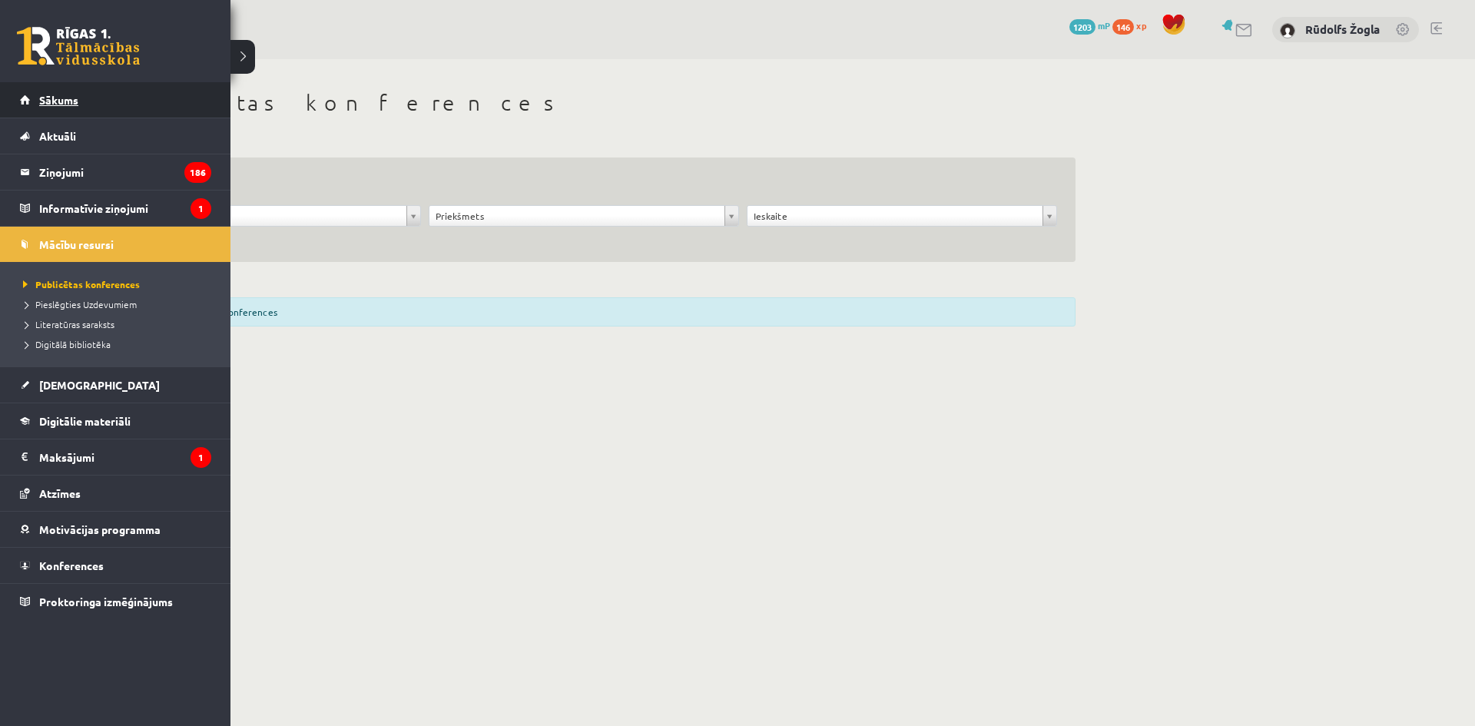
click at [71, 91] on link "Sākums" at bounding box center [115, 99] width 191 height 35
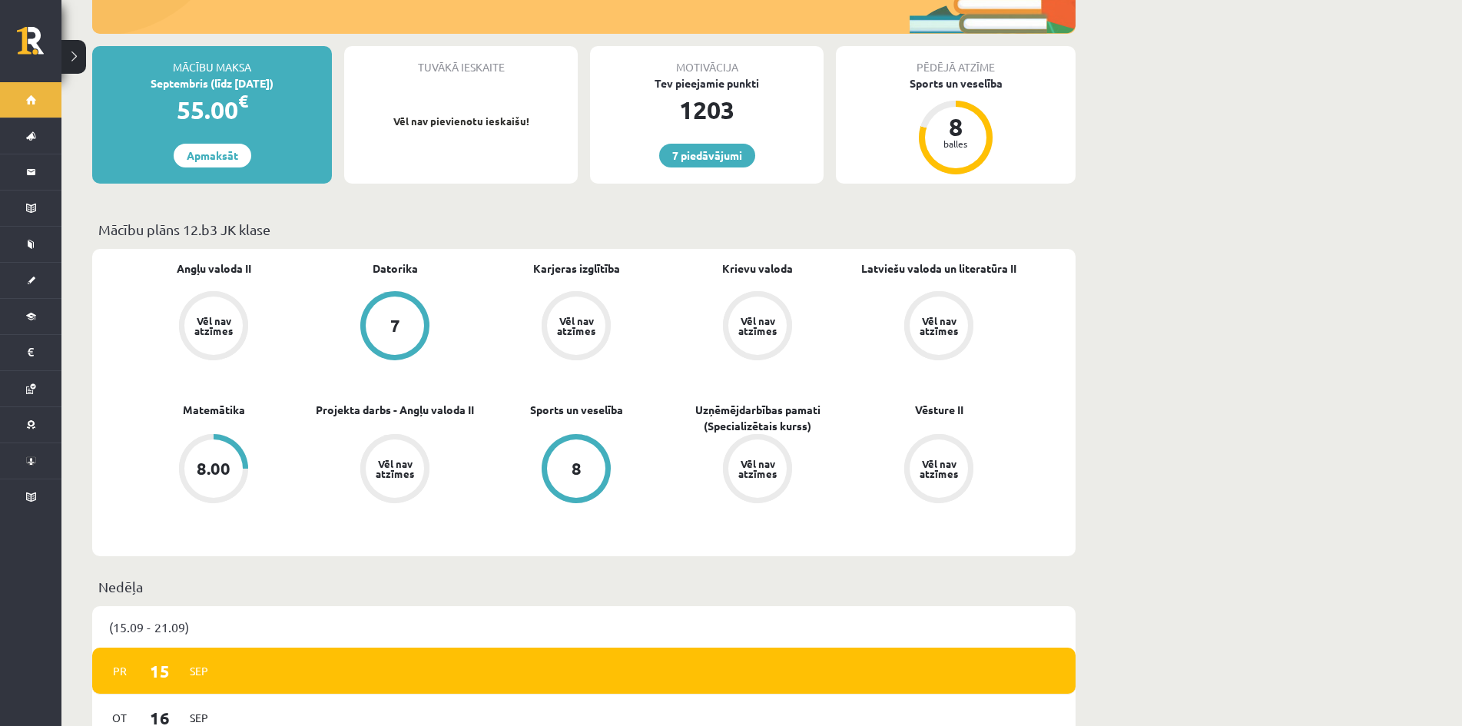
scroll to position [384, 0]
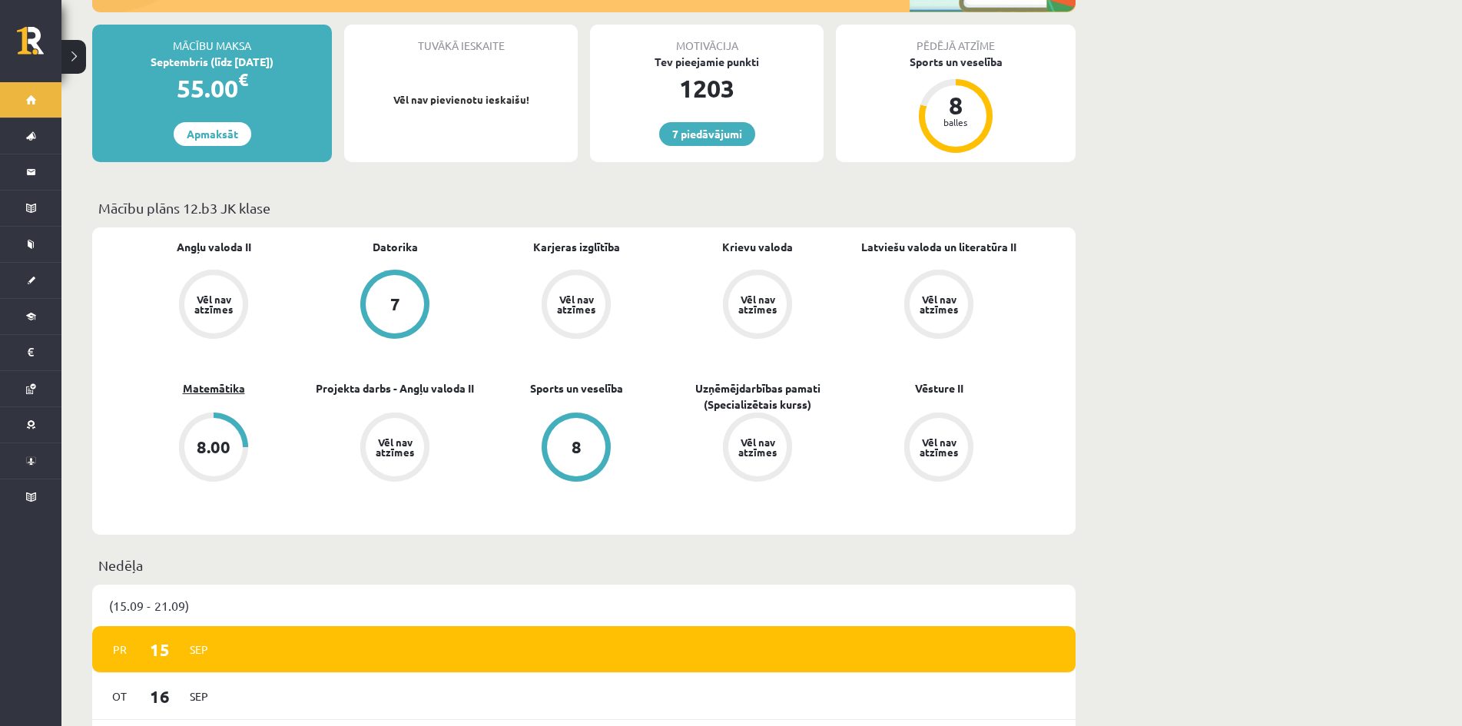
click at [206, 380] on link "Matemātika" at bounding box center [214, 388] width 62 height 16
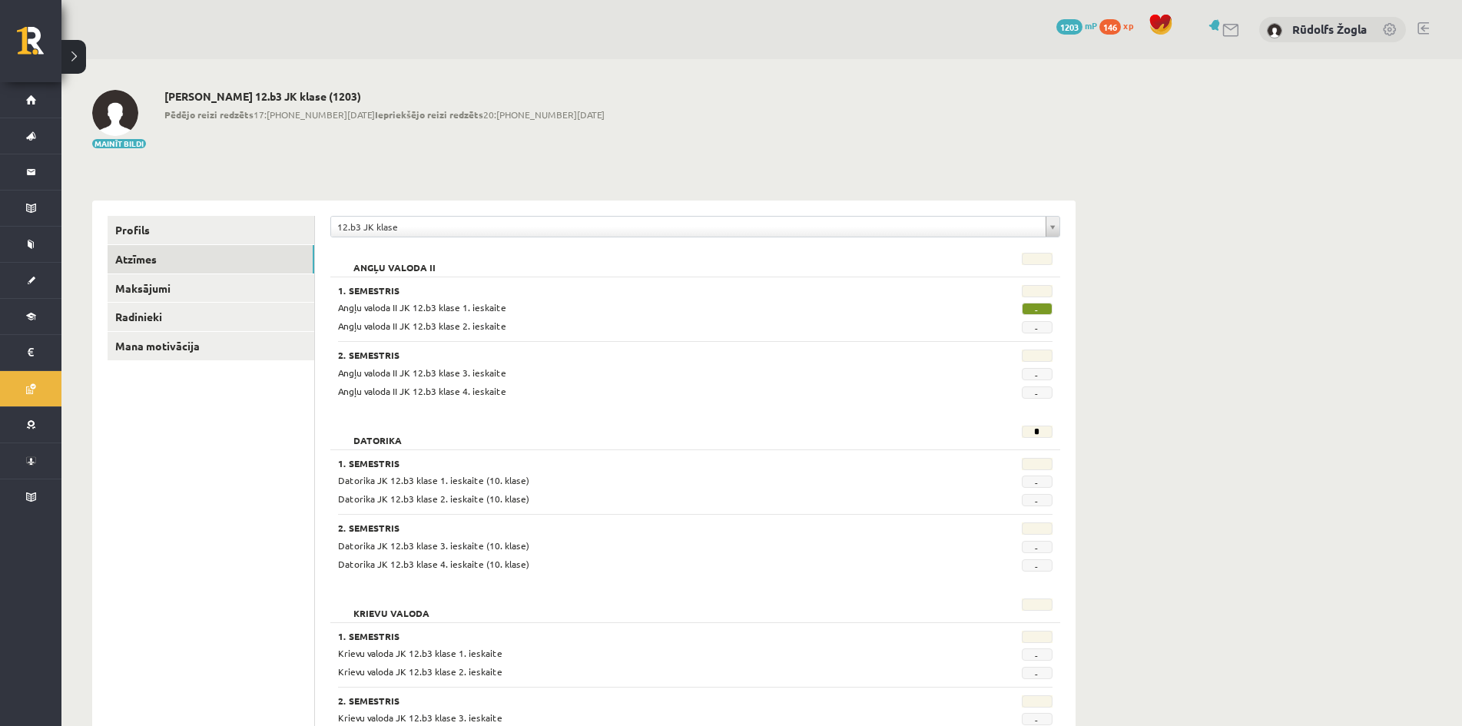
drag, startPoint x: 1042, startPoint y: 308, endPoint x: 1026, endPoint y: 310, distance: 16.3
click at [1026, 310] on span "-" at bounding box center [1037, 309] width 31 height 12
click at [983, 313] on div "-" at bounding box center [1002, 307] width 123 height 15
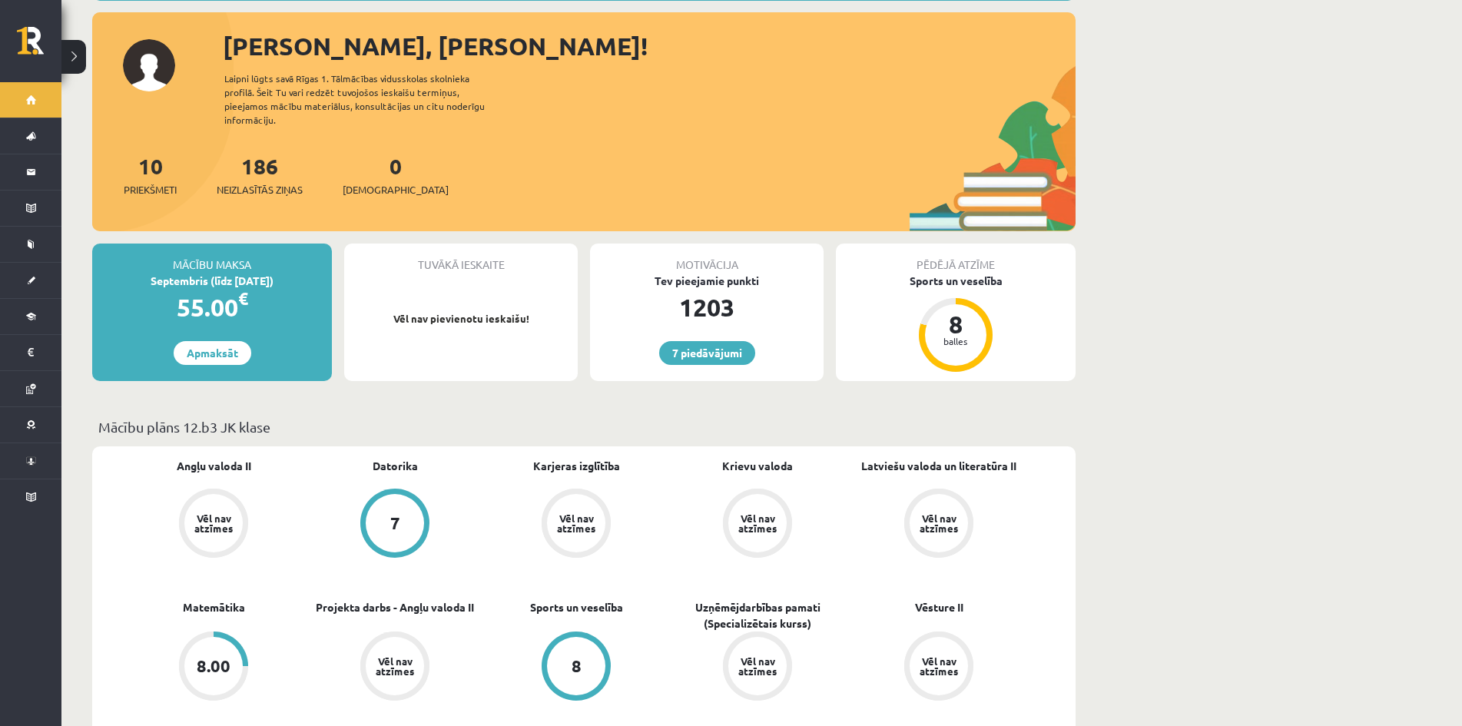
scroll to position [68, 0]
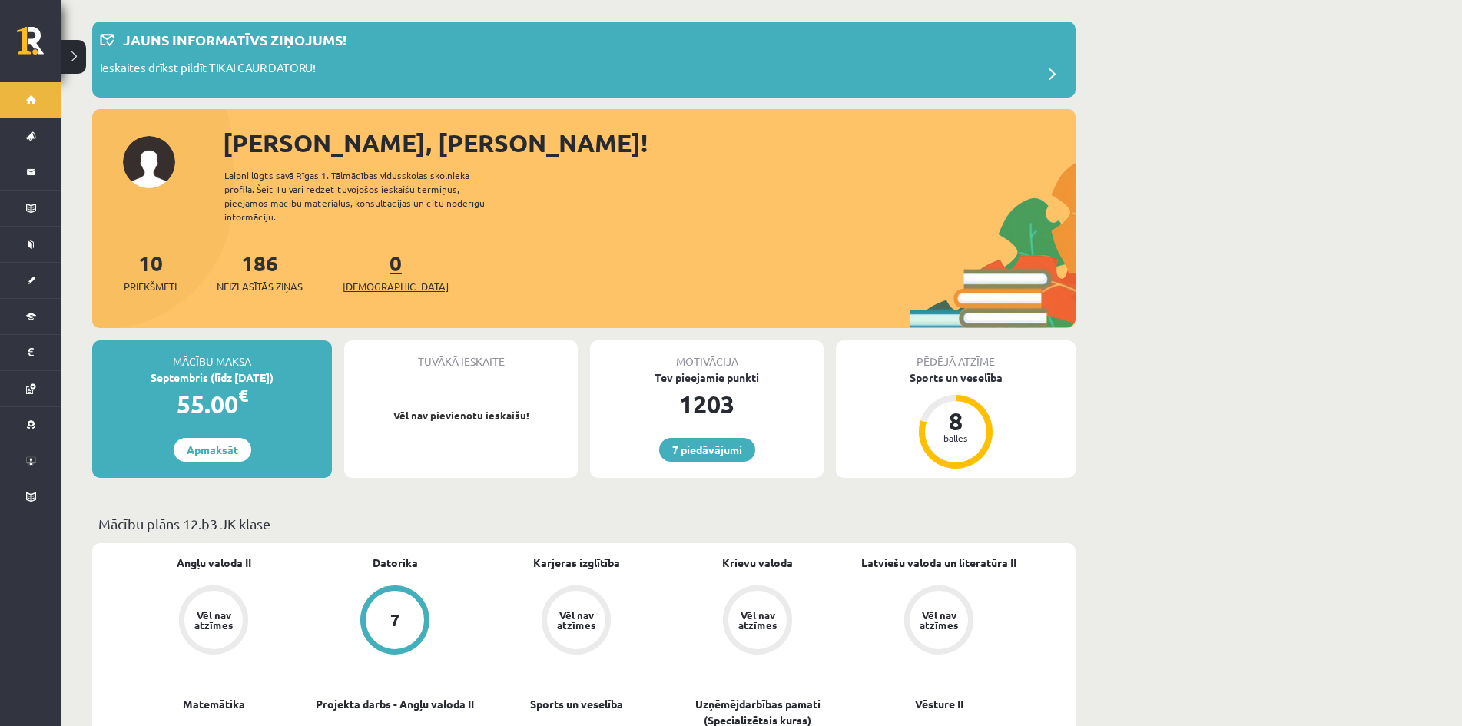
click at [383, 279] on span "[DEMOGRAPHIC_DATA]" at bounding box center [396, 286] width 106 height 15
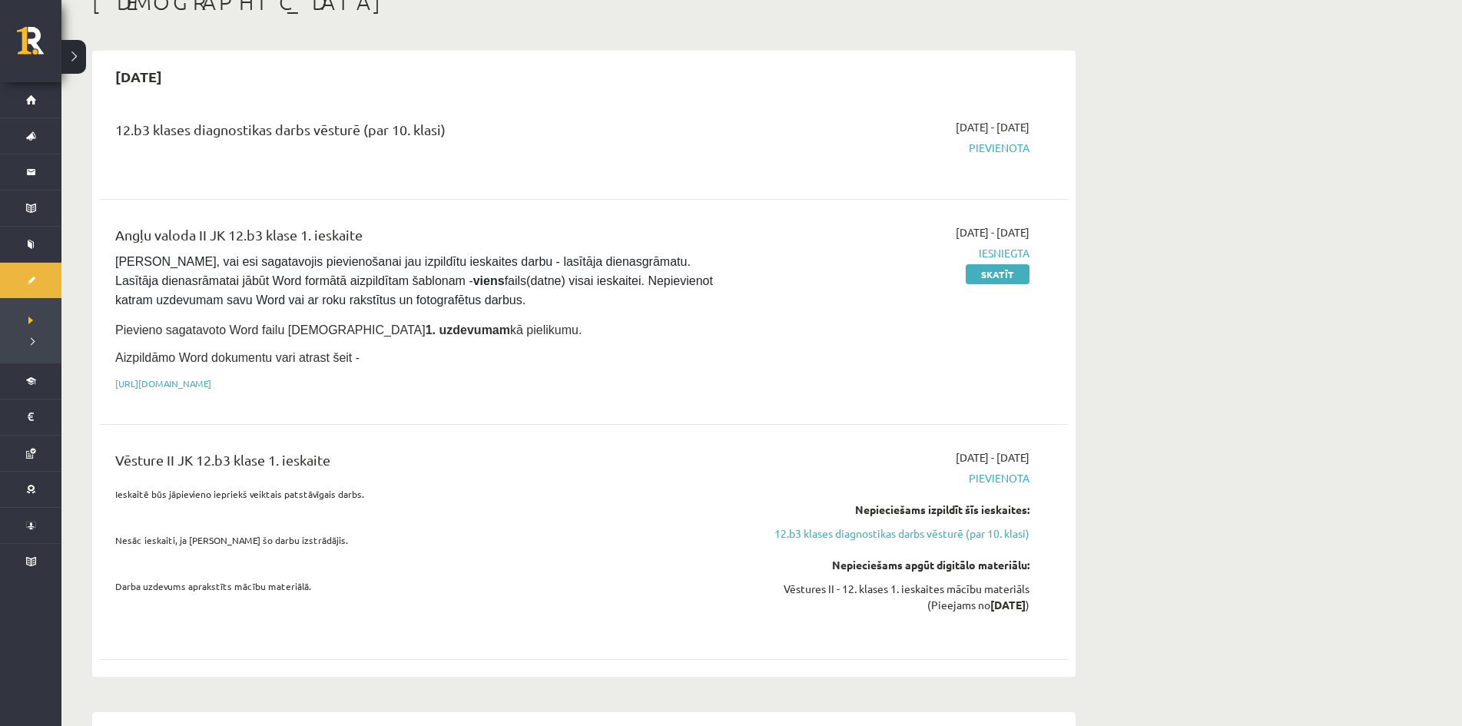
scroll to position [77, 0]
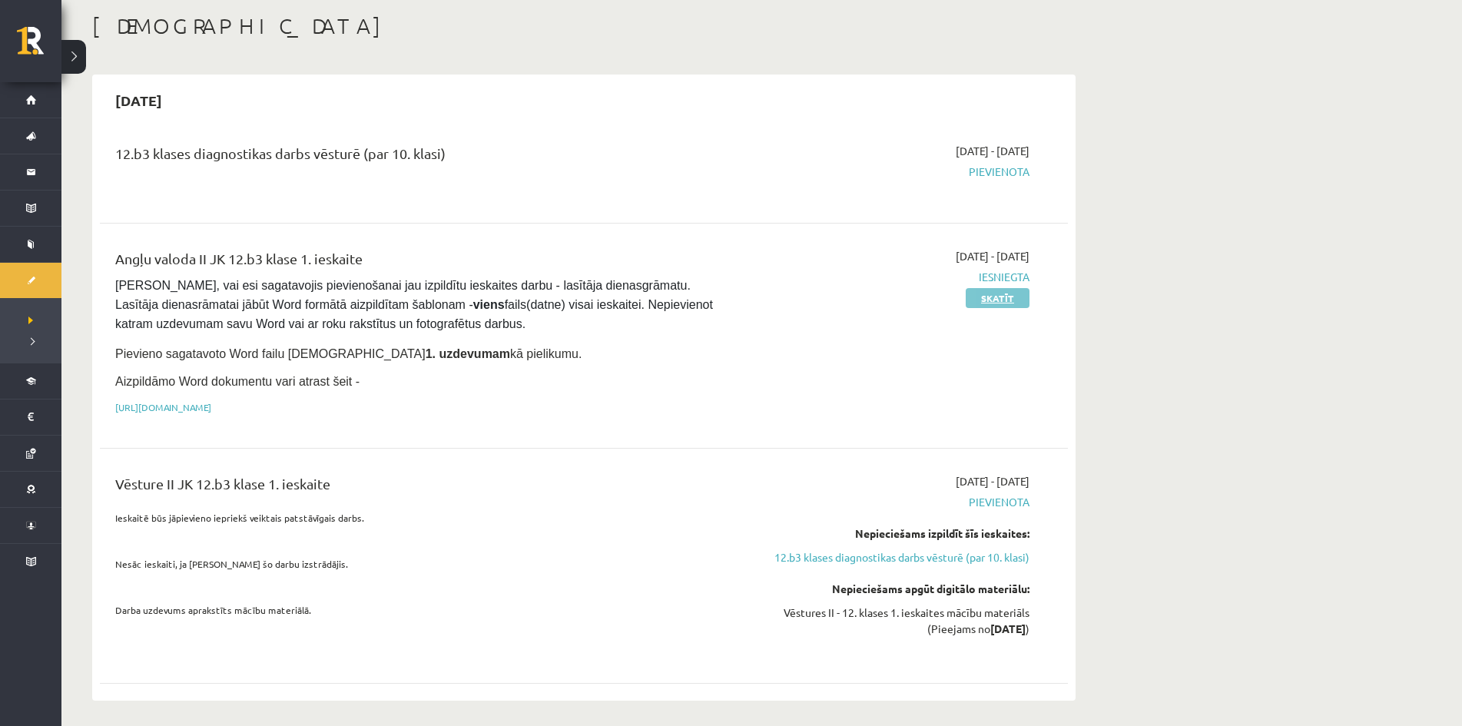
click at [1004, 295] on link "Skatīt" at bounding box center [998, 298] width 64 height 20
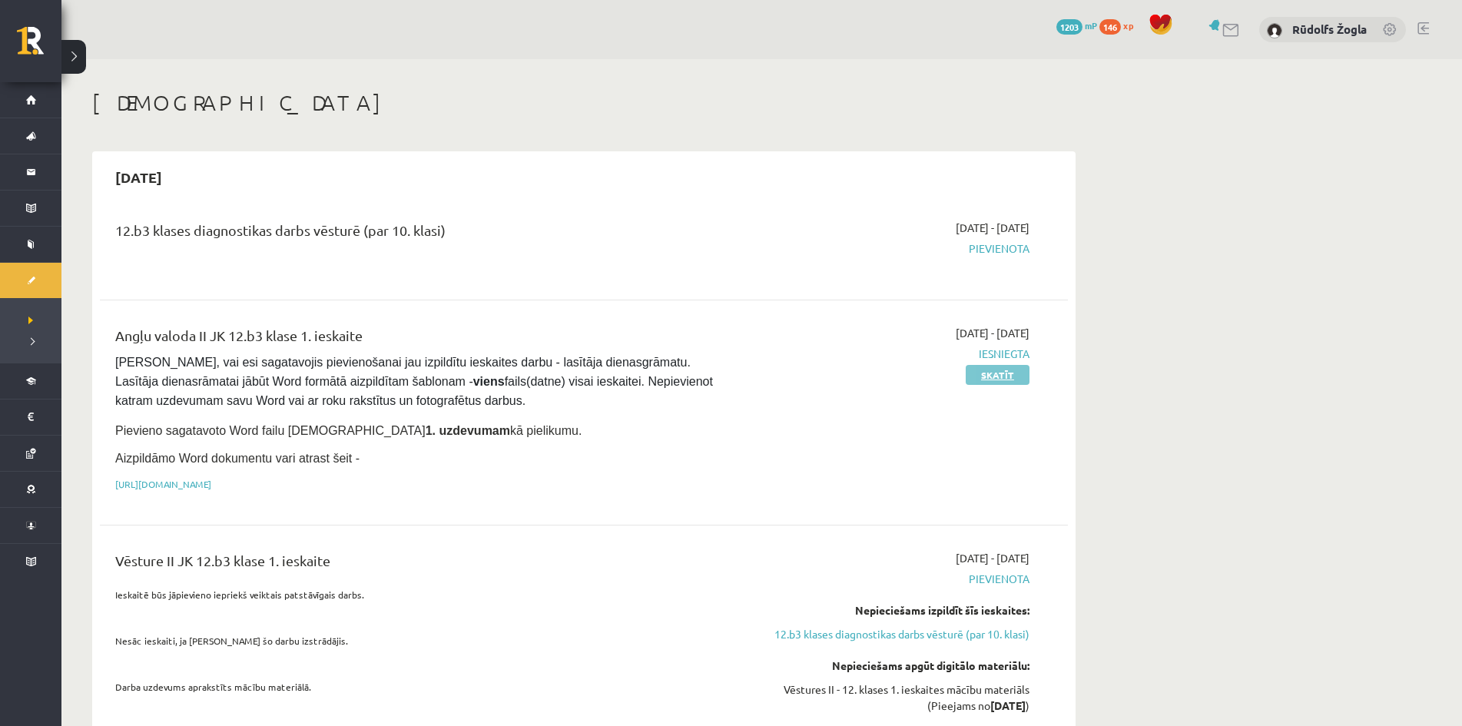
click at [1019, 380] on link "Skatīt" at bounding box center [998, 375] width 64 height 20
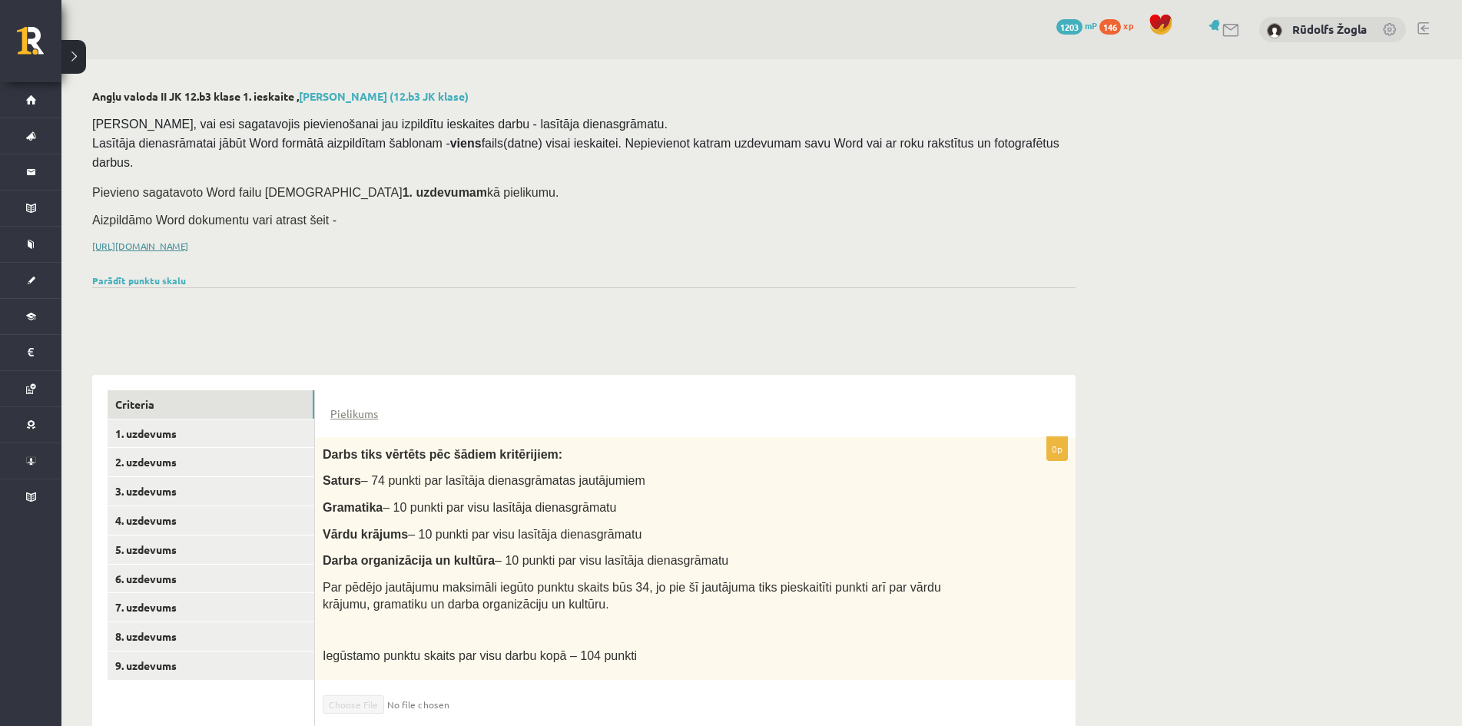
click at [188, 240] on link "[URL][DOMAIN_NAME]" at bounding box center [140, 246] width 96 height 12
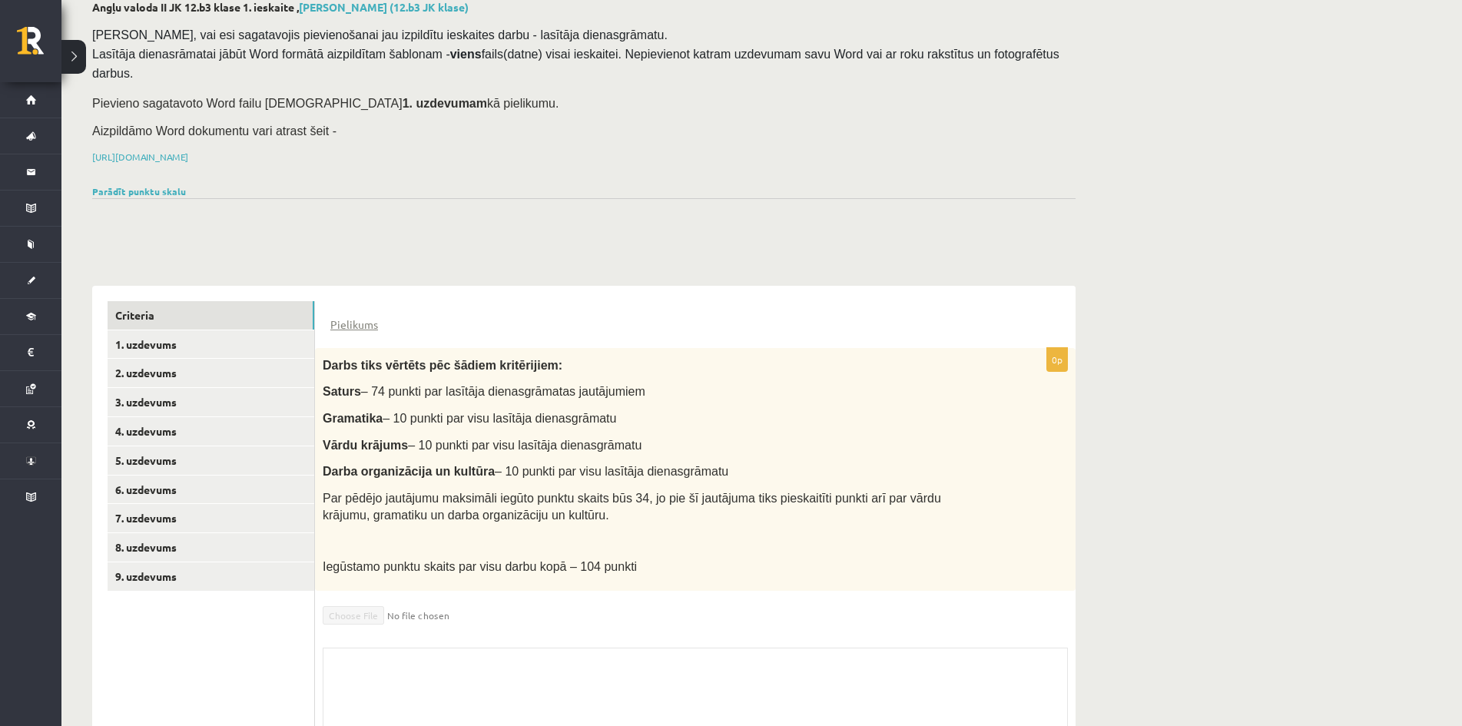
scroll to position [197, 0]
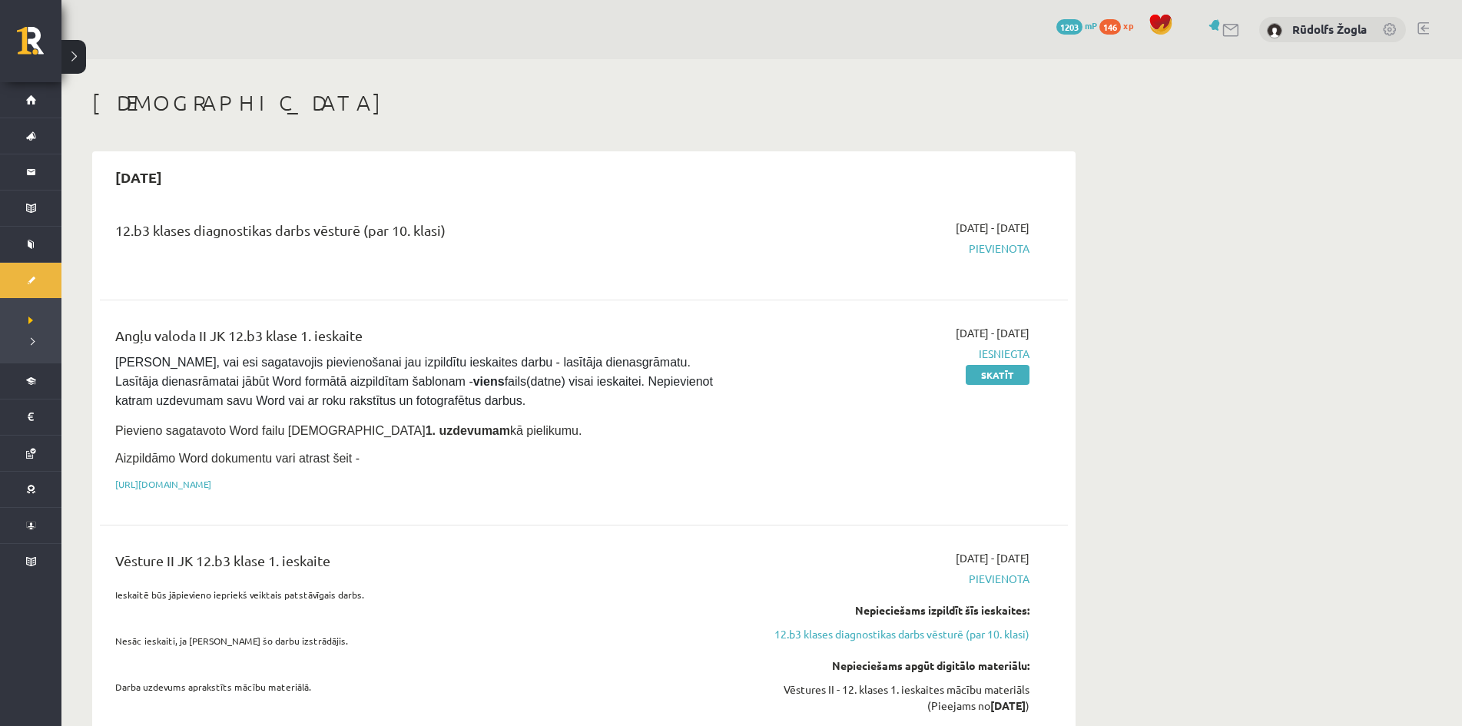
drag, startPoint x: 124, startPoint y: 433, endPoint x: 467, endPoint y: 426, distance: 343.5
click at [467, 426] on p "Pievieno sagatavoto Word failu ieskaites 1. uzdevumam kā pielikumu." at bounding box center [416, 430] width 602 height 20
click at [993, 377] on link "Skatīt" at bounding box center [998, 375] width 64 height 20
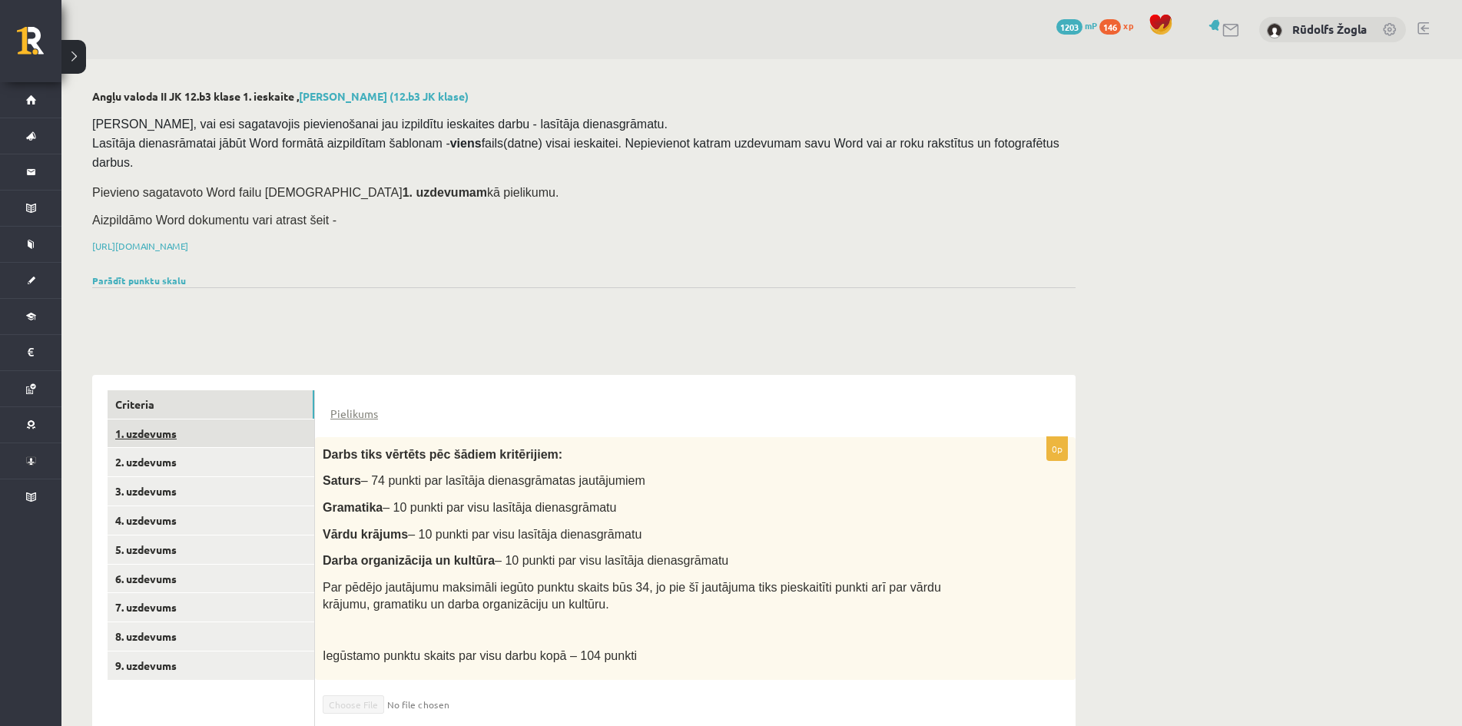
click at [203, 419] on link "1. uzdevums" at bounding box center [211, 433] width 207 height 28
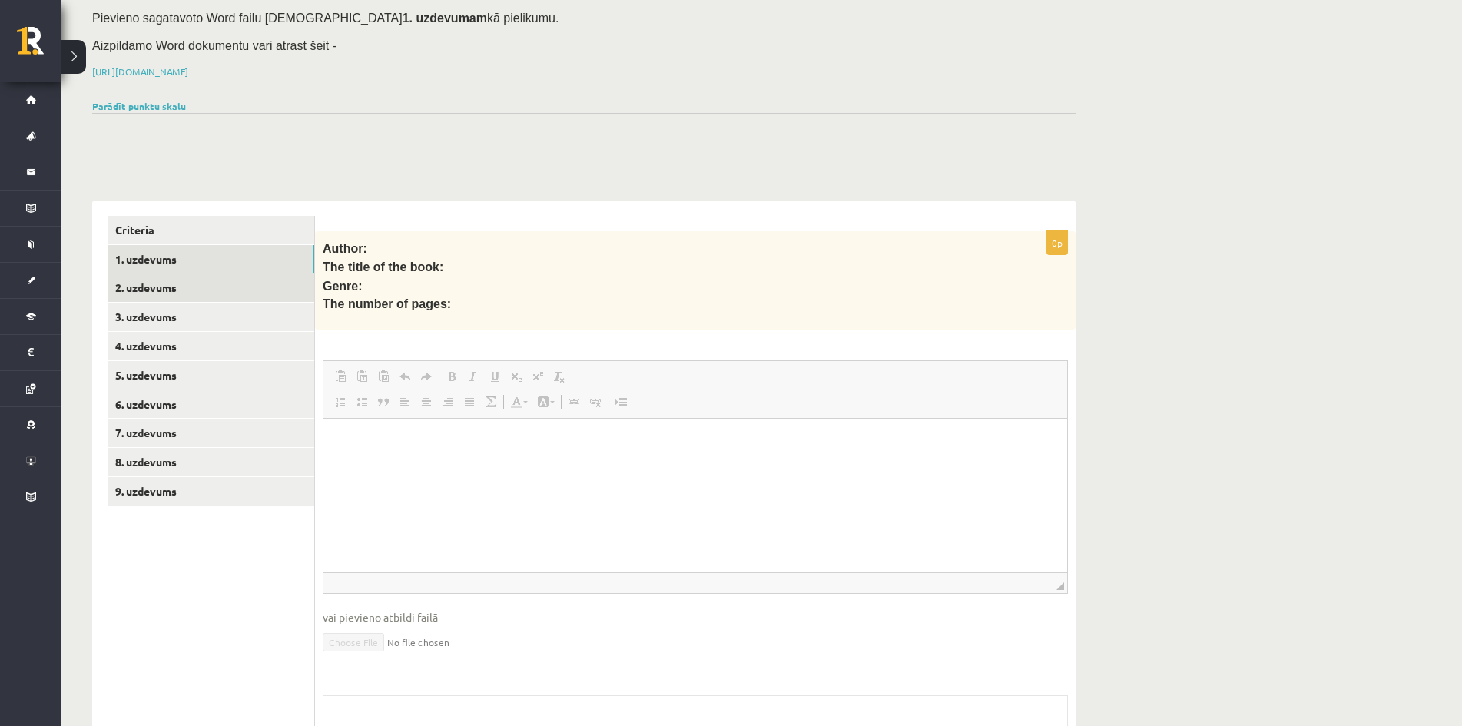
click at [178, 277] on link "2. uzdevums" at bounding box center [211, 287] width 207 height 28
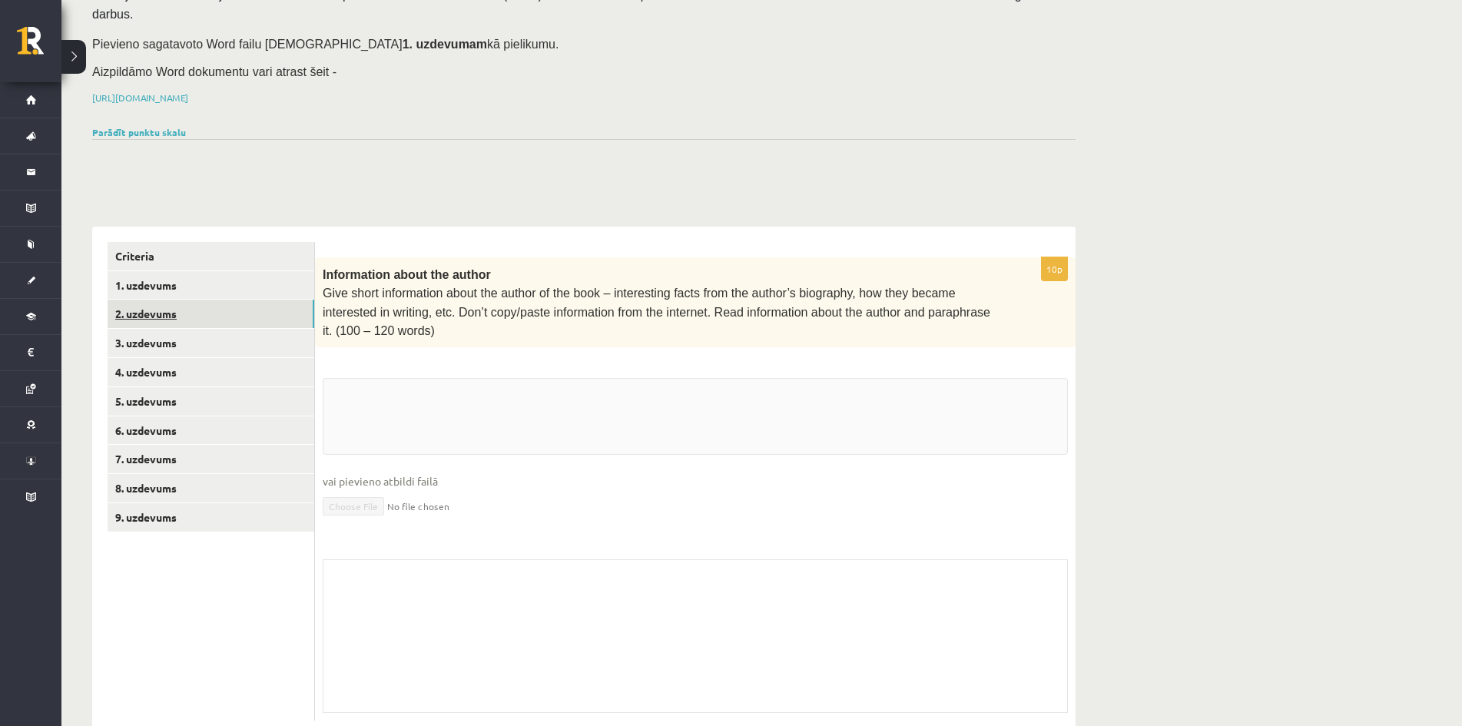
click at [191, 300] on link "2. uzdevums" at bounding box center [211, 314] width 207 height 28
click at [191, 329] on link "3. uzdevums" at bounding box center [211, 343] width 207 height 28
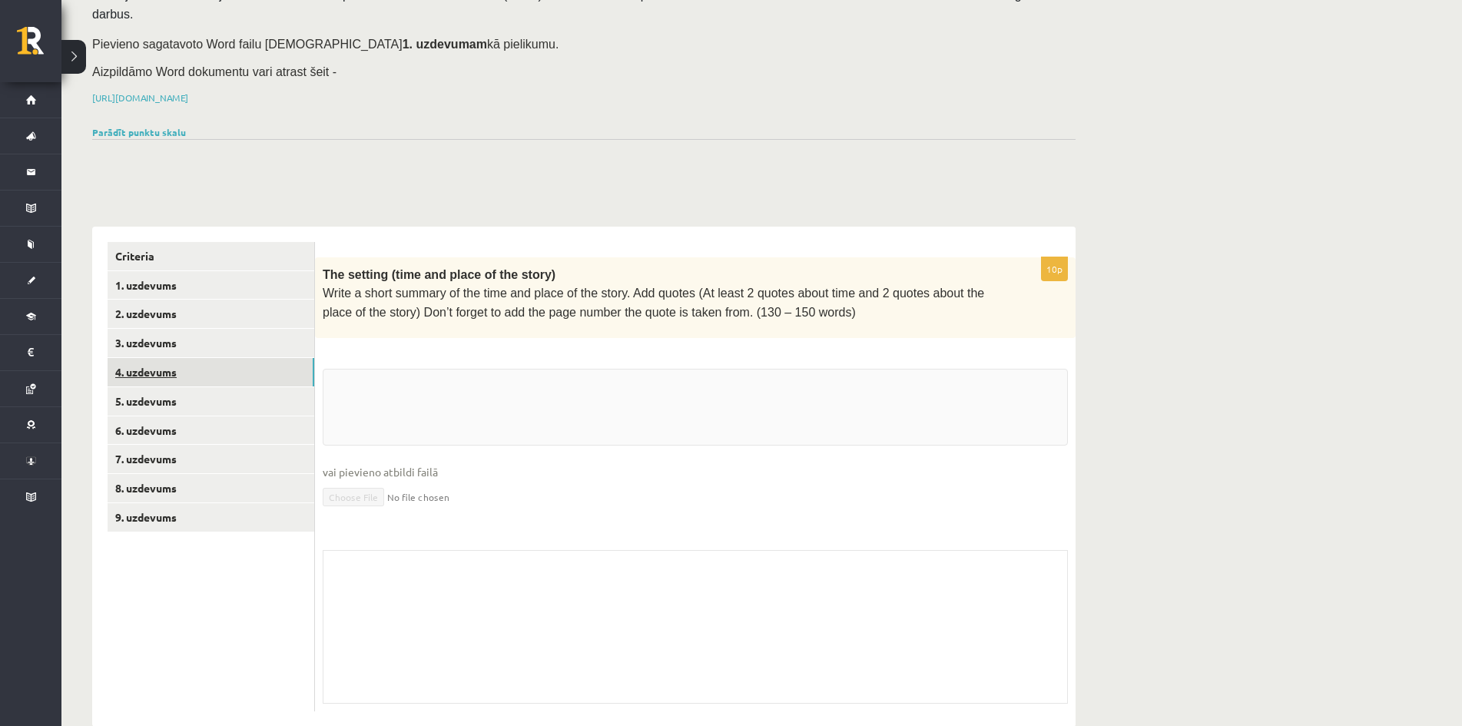
click at [195, 358] on link "4. uzdevums" at bounding box center [211, 372] width 207 height 28
click at [192, 387] on link "5. uzdevums" at bounding box center [211, 401] width 207 height 28
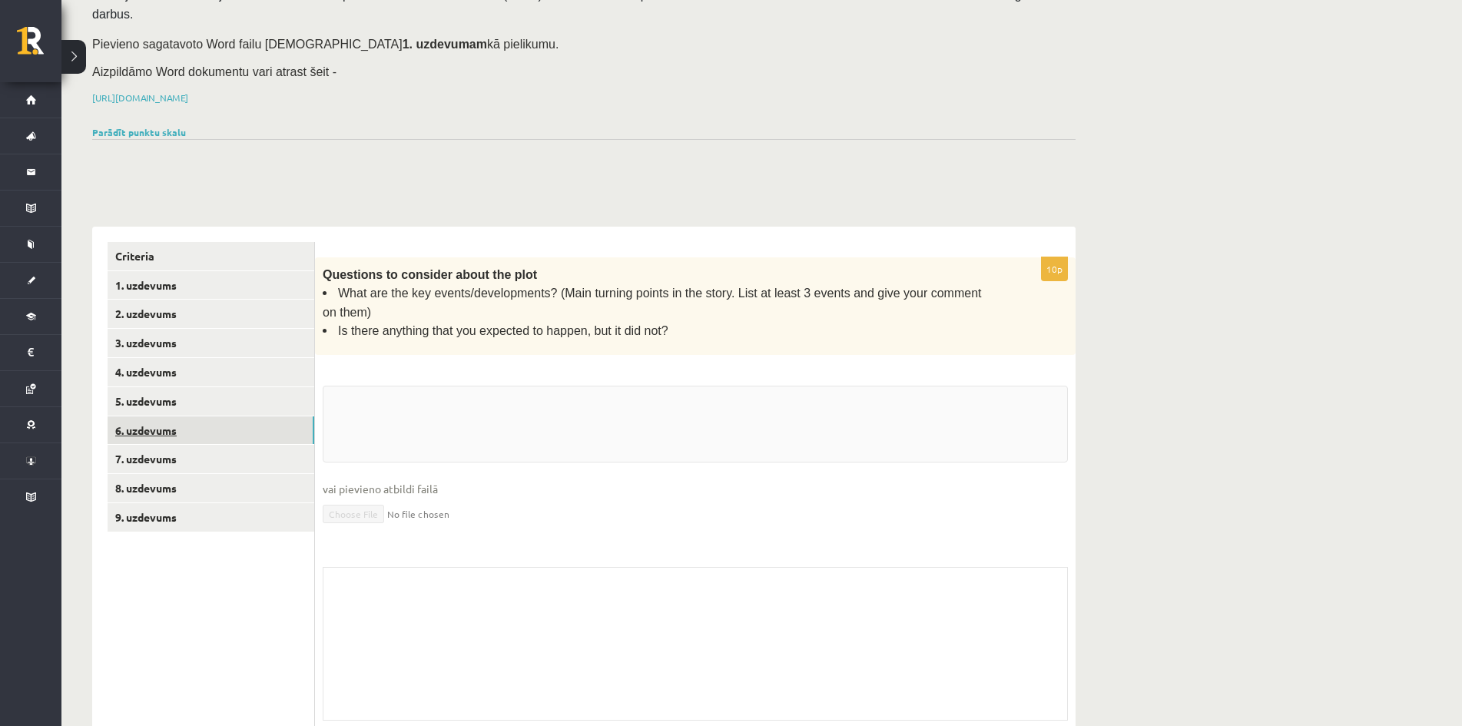
click at [200, 416] on link "6. uzdevums" at bounding box center [211, 430] width 207 height 28
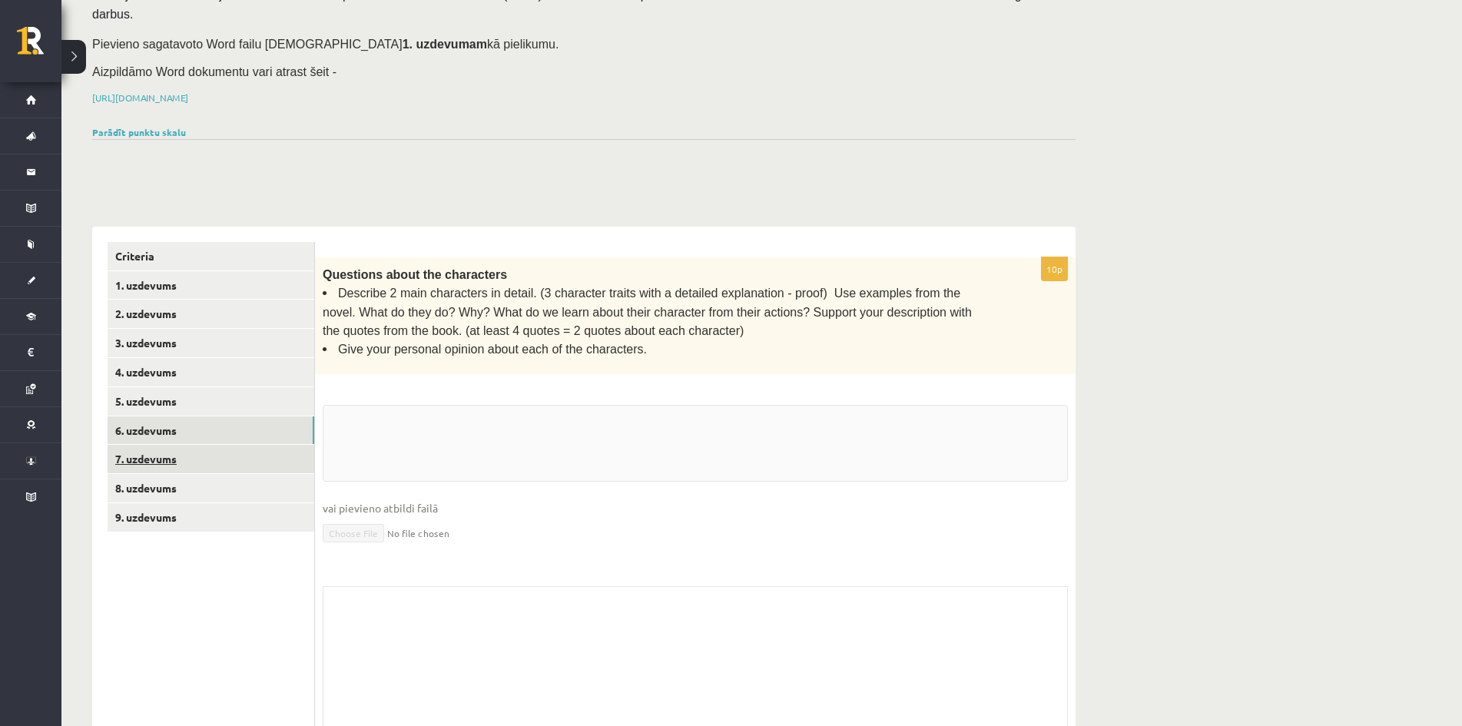
click at [201, 445] on link "7. uzdevums" at bounding box center [211, 459] width 207 height 28
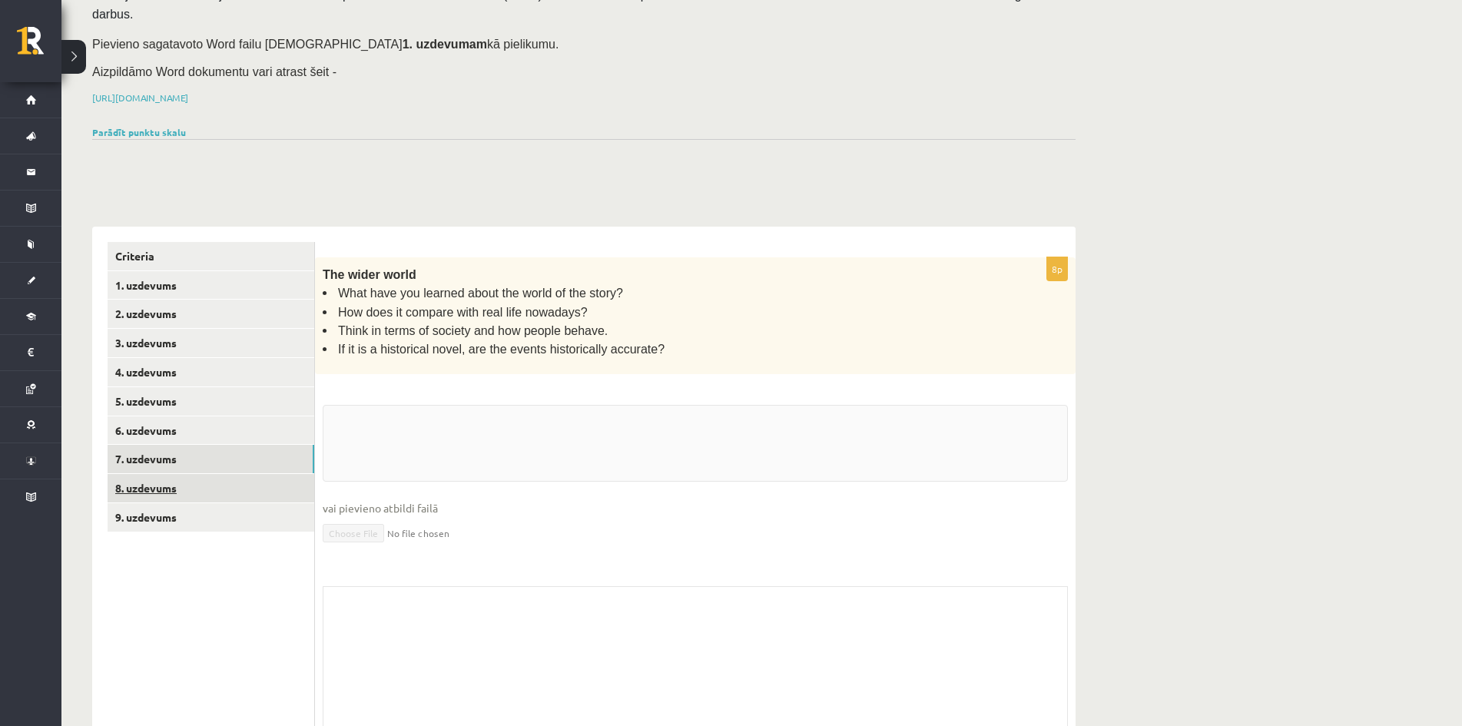
click at [204, 474] on link "8. uzdevums" at bounding box center [211, 488] width 207 height 28
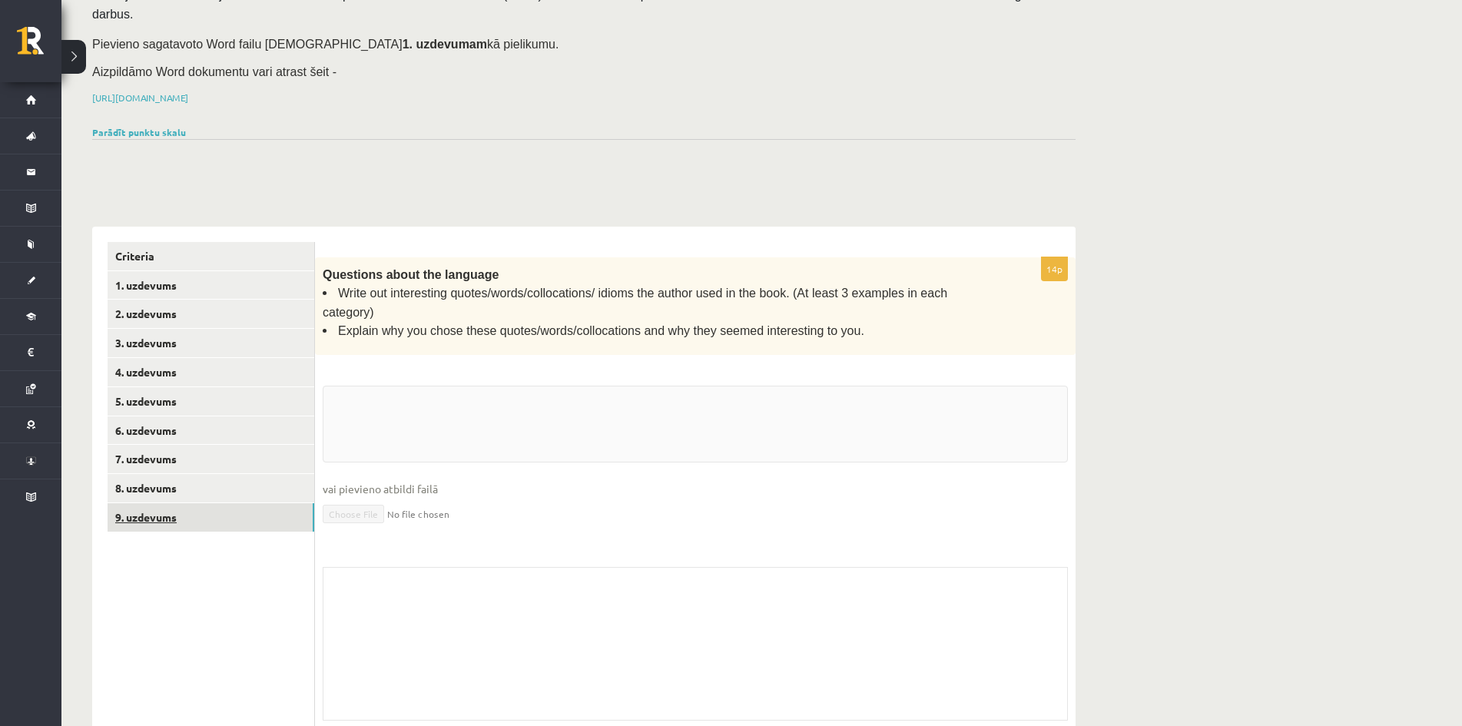
click at [204, 503] on link "9. uzdevums" at bounding box center [211, 517] width 207 height 28
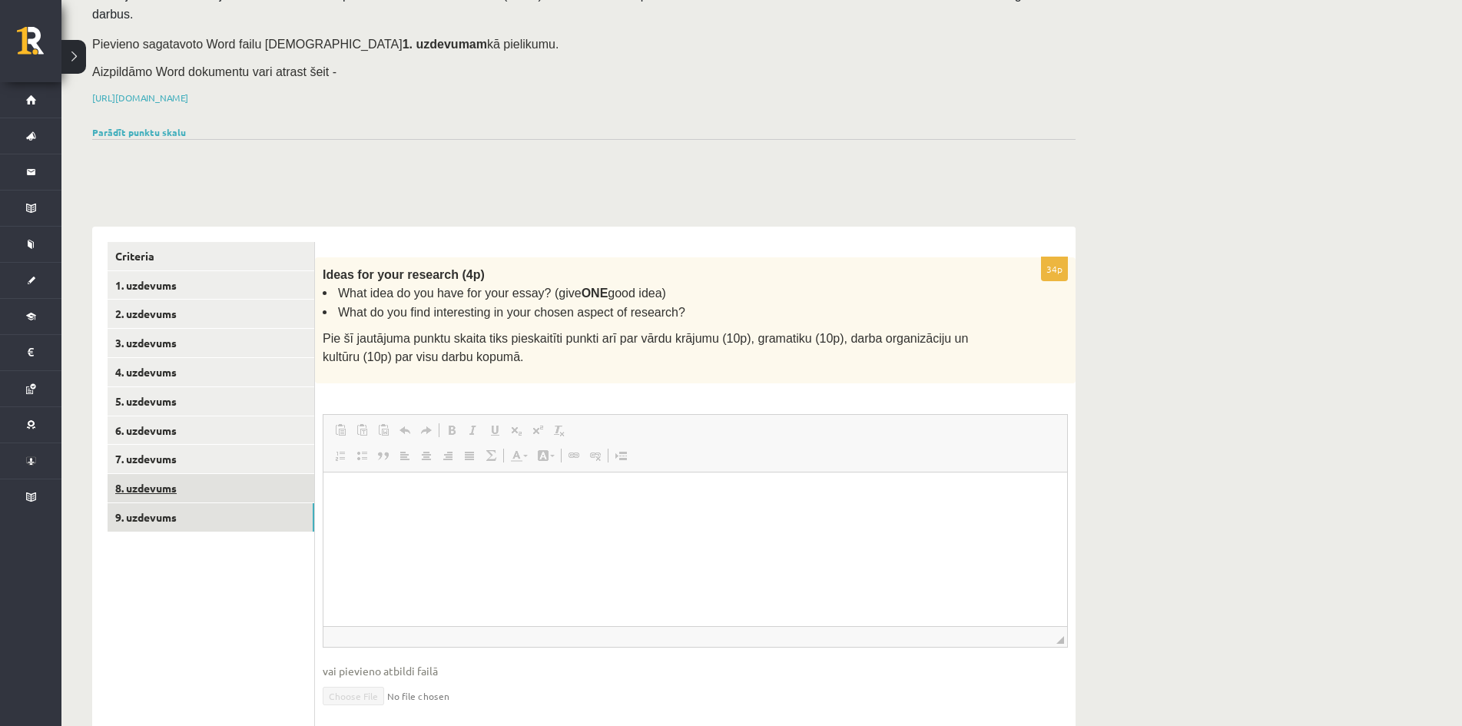
scroll to position [0, 0]
click at [207, 474] on link "8. uzdevums" at bounding box center [211, 488] width 207 height 28
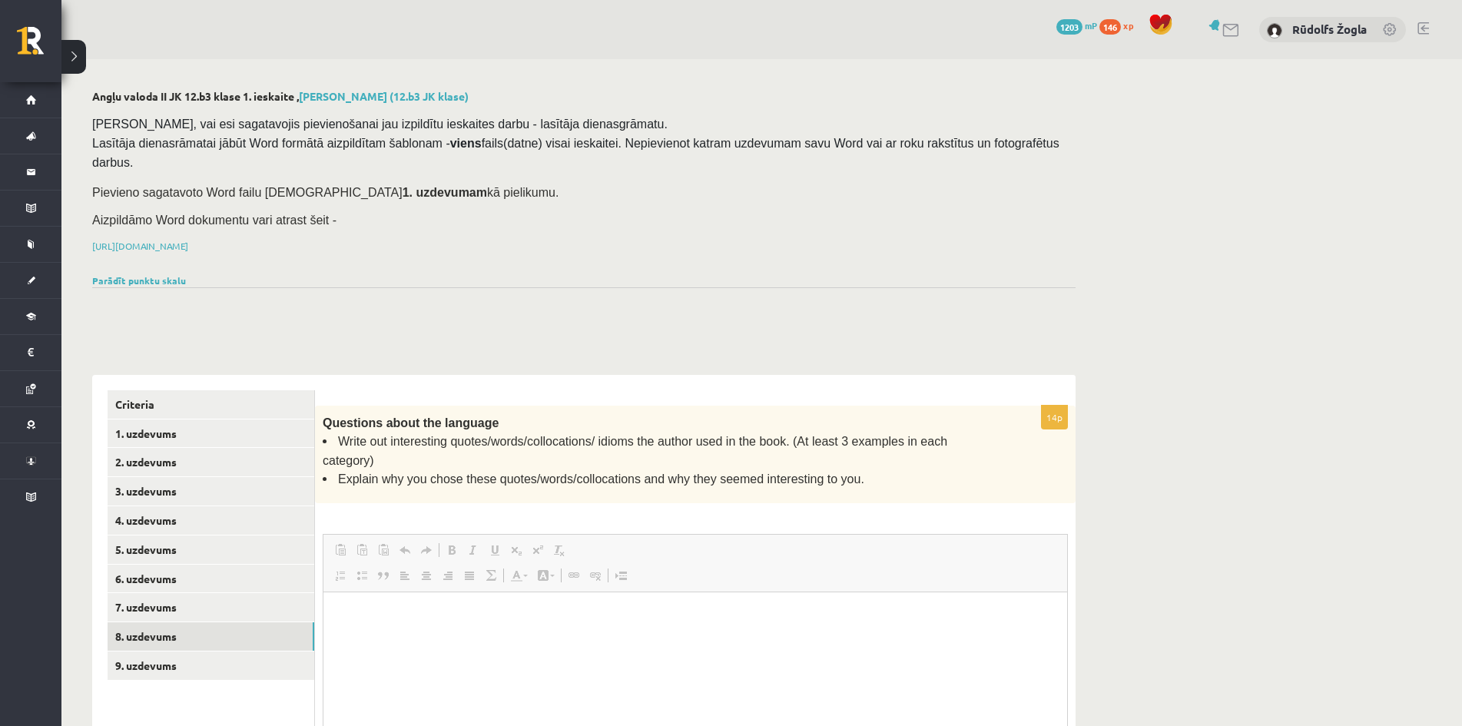
click at [218, 215] on div "Pārliecinies, vai esi sagatavojis pievienošanai jau izpildītu ieskaites darbu -…" at bounding box center [583, 189] width 983 height 162
click at [213, 239] on p "[URL][DOMAIN_NAME]" at bounding box center [580, 246] width 976 height 14
click at [188, 240] on link "[URL][DOMAIN_NAME]" at bounding box center [140, 246] width 96 height 12
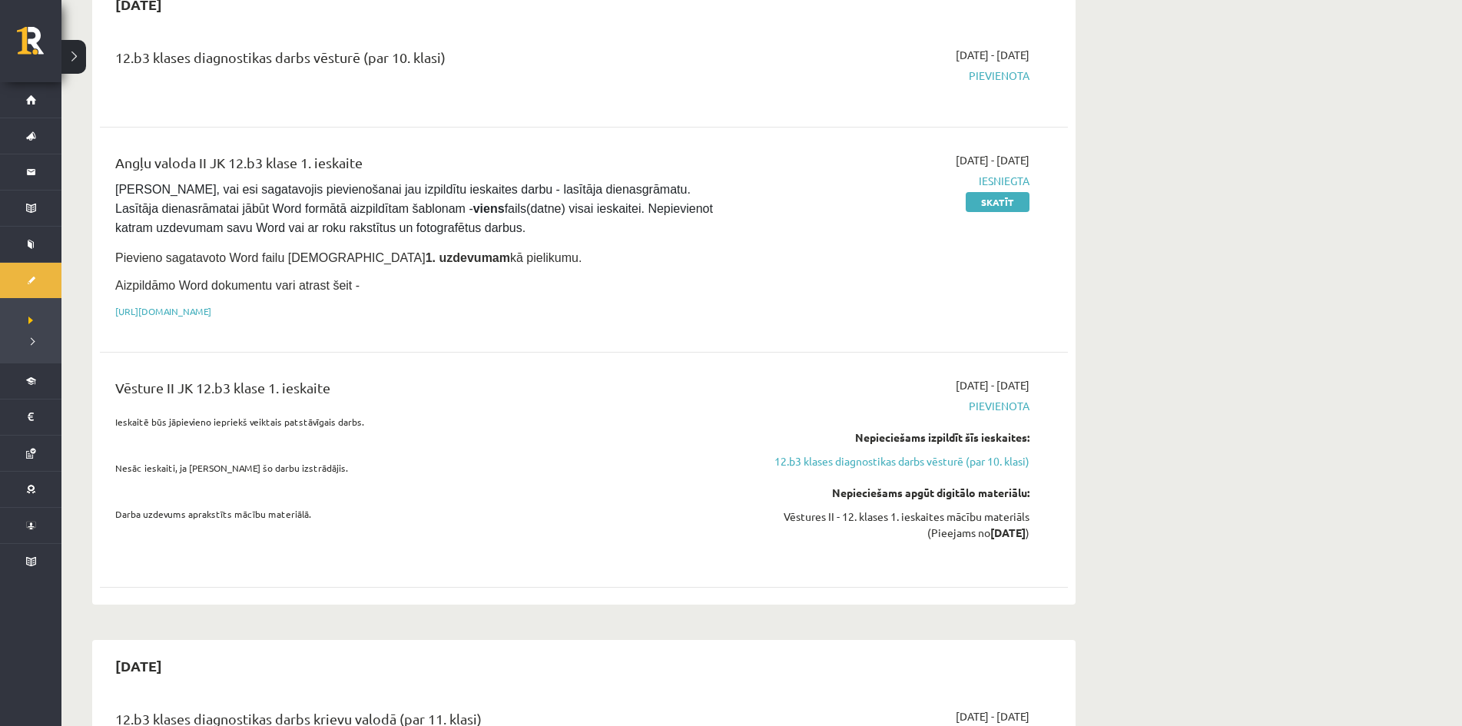
scroll to position [77, 0]
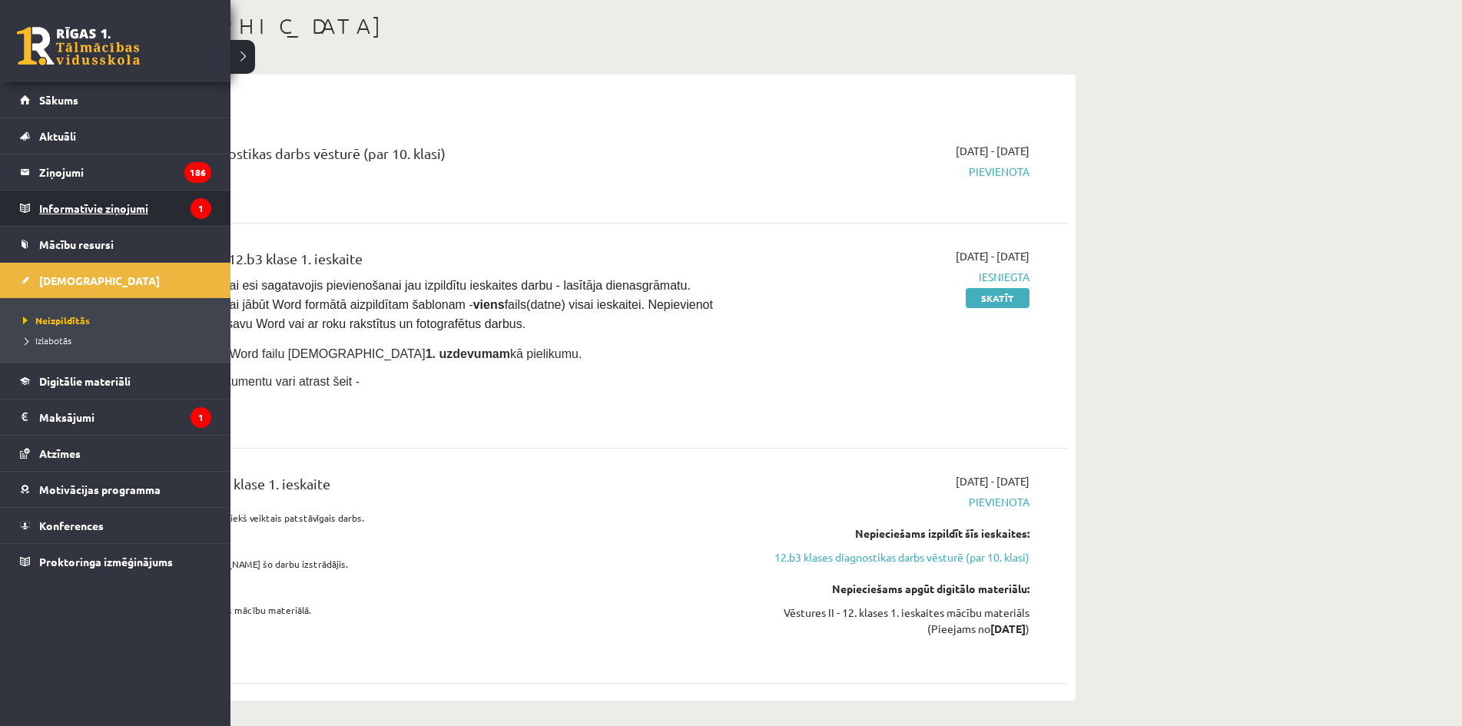
click at [58, 208] on legend "Informatīvie ziņojumi 1" at bounding box center [125, 208] width 172 height 35
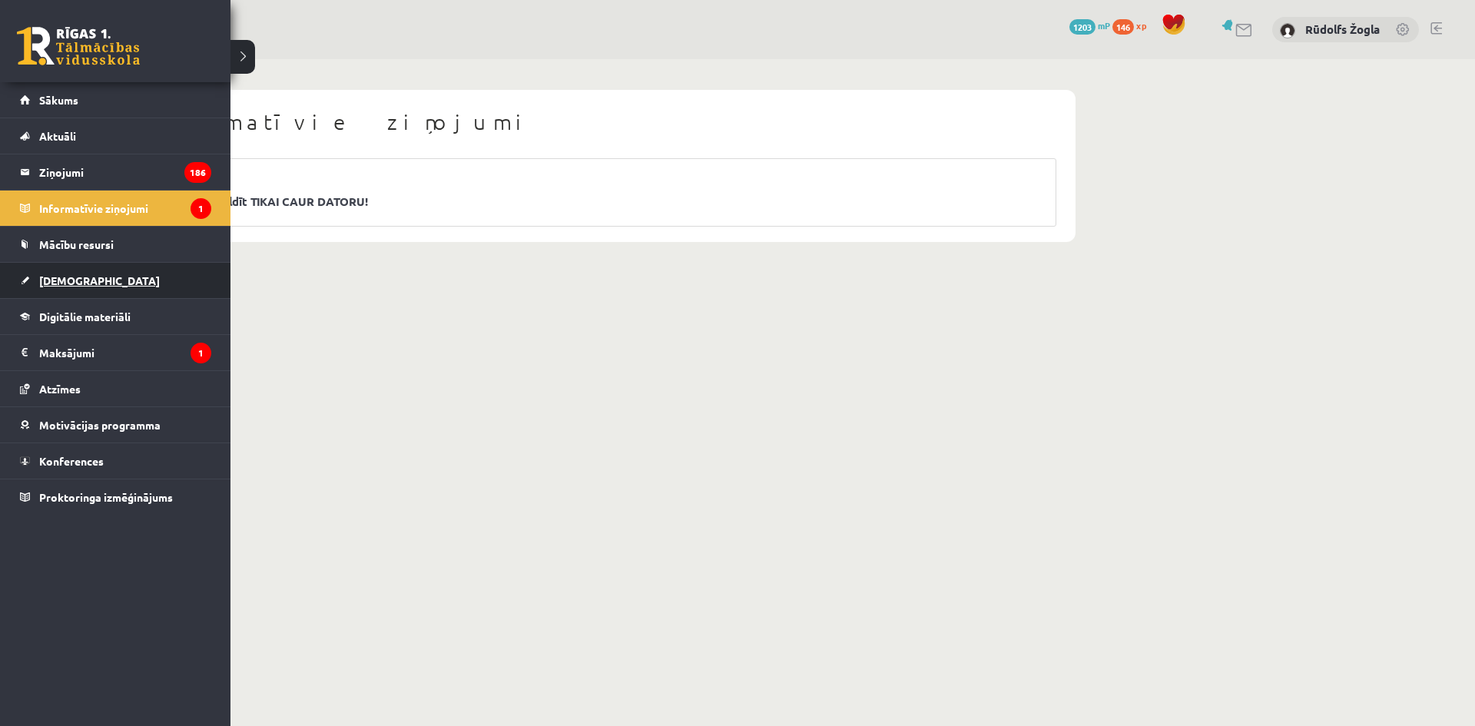
click at [81, 280] on span "[DEMOGRAPHIC_DATA]" at bounding box center [99, 280] width 121 height 14
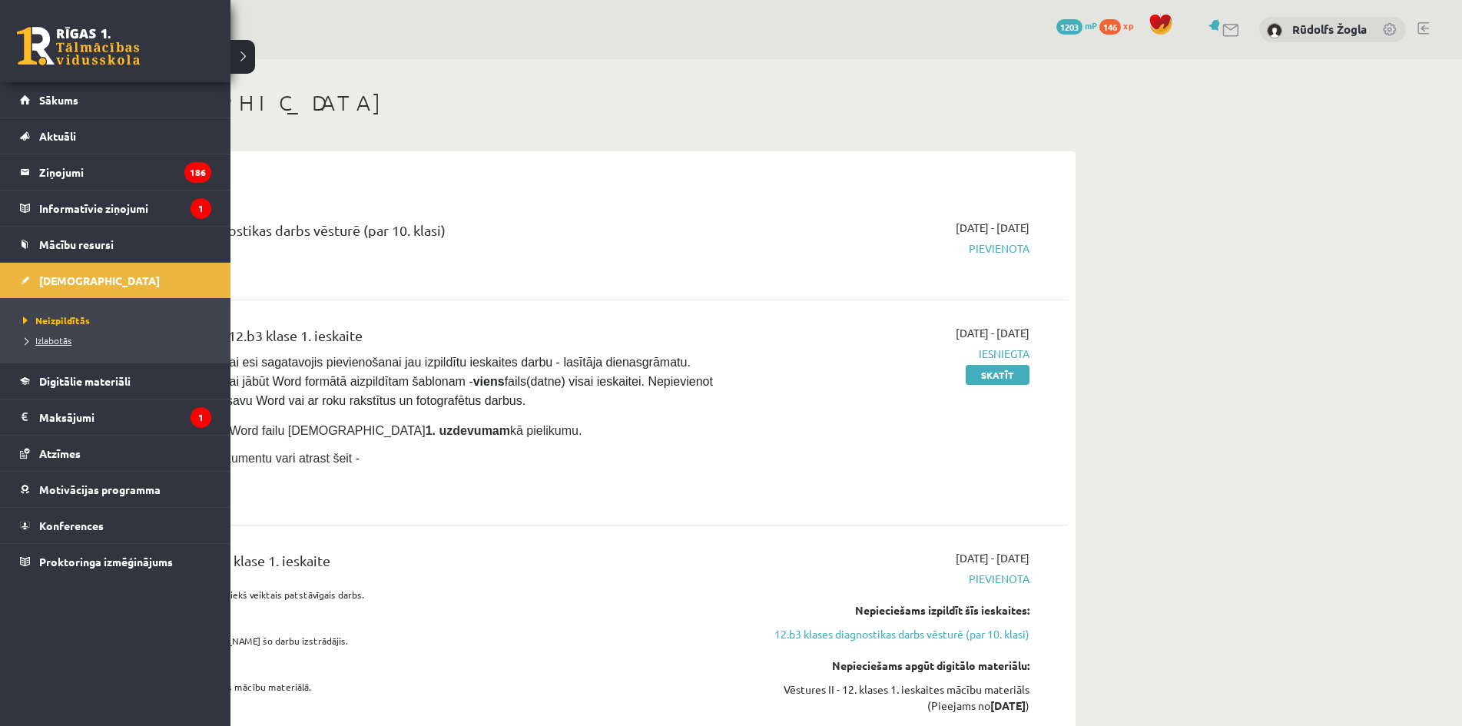
click at [54, 337] on span "Izlabotās" at bounding box center [45, 340] width 52 height 12
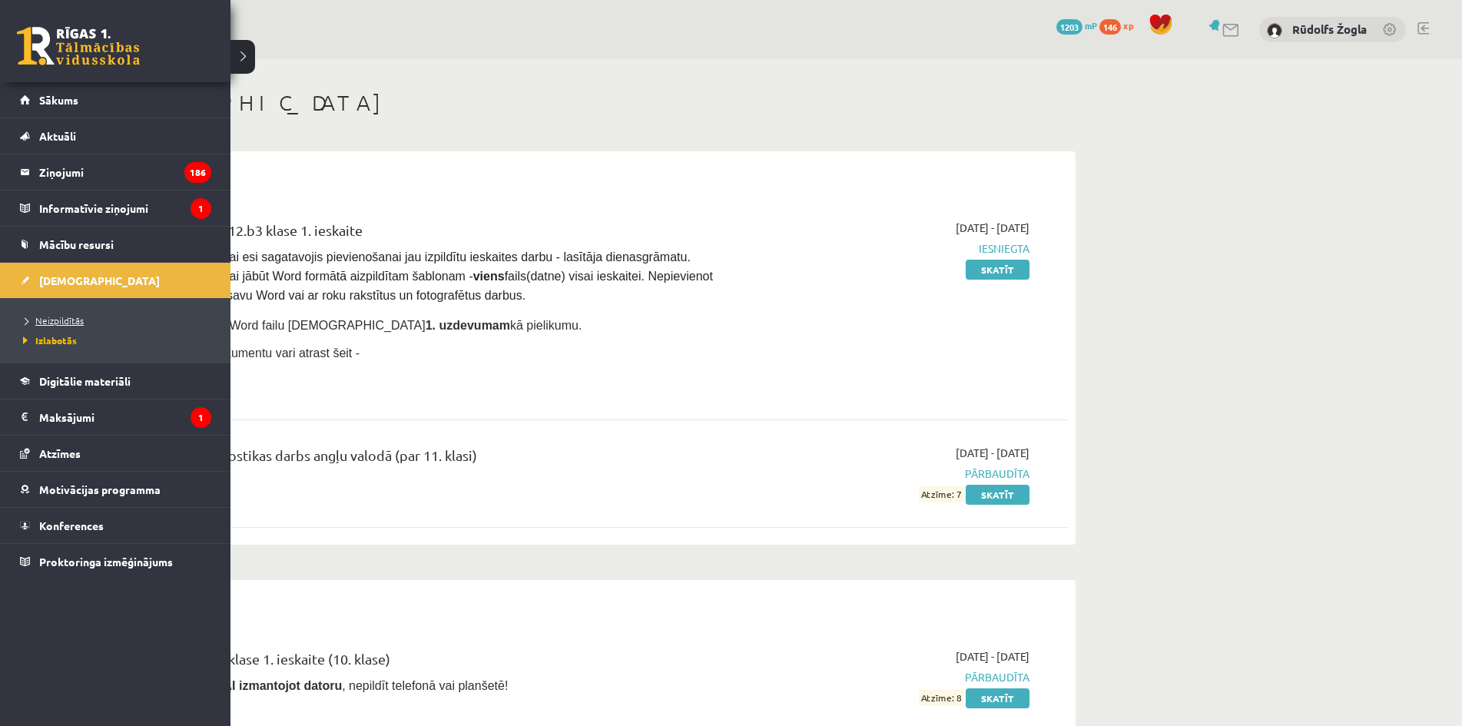
click at [66, 320] on span "Neizpildītās" at bounding box center [51, 320] width 65 height 12
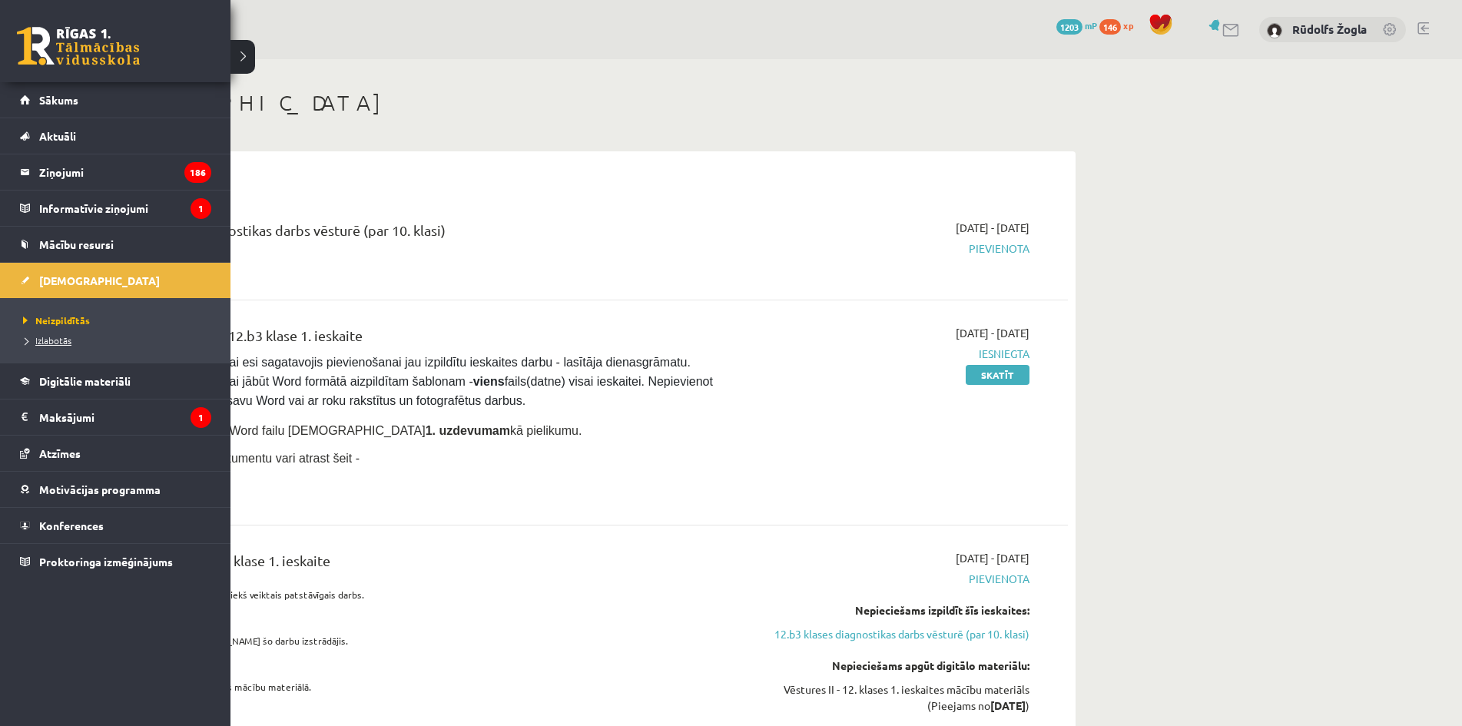
click at [47, 339] on span "Izlabotās" at bounding box center [45, 340] width 52 height 12
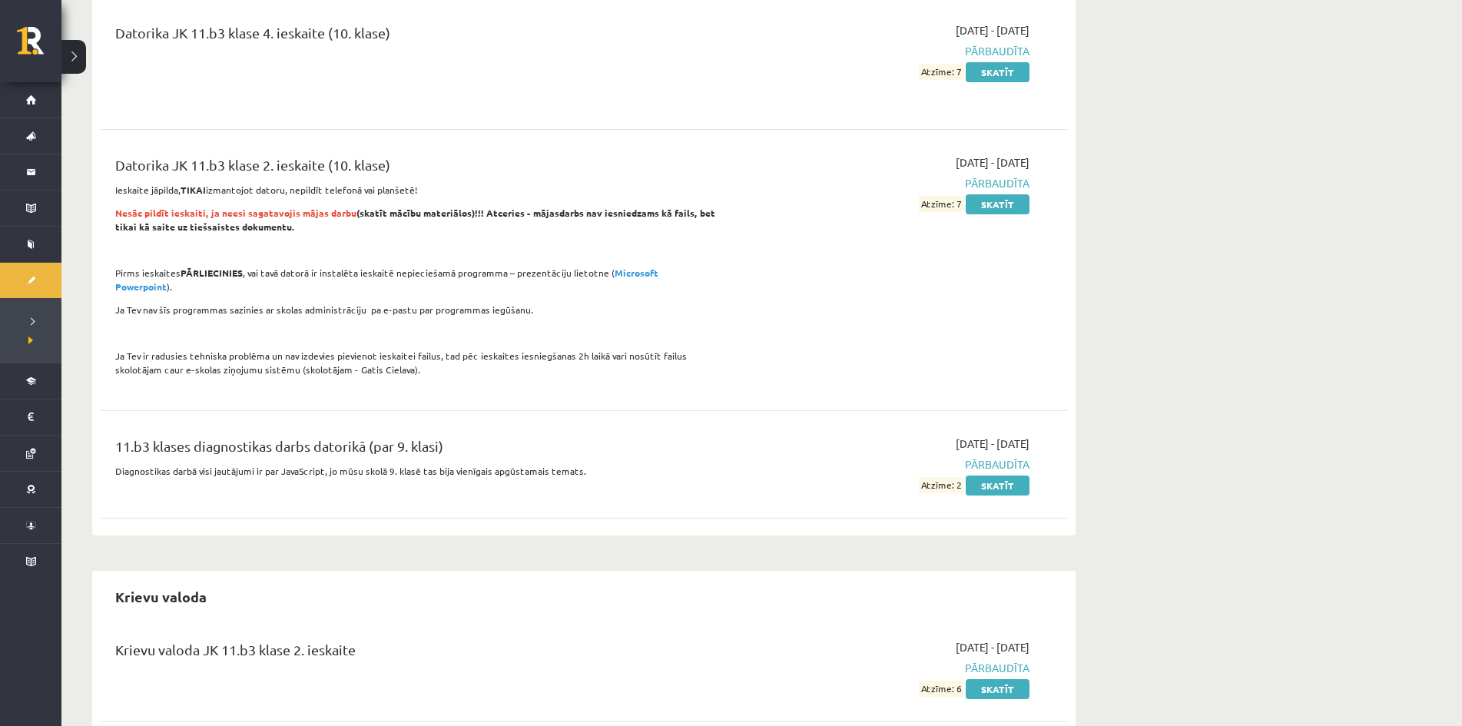
scroll to position [1306, 0]
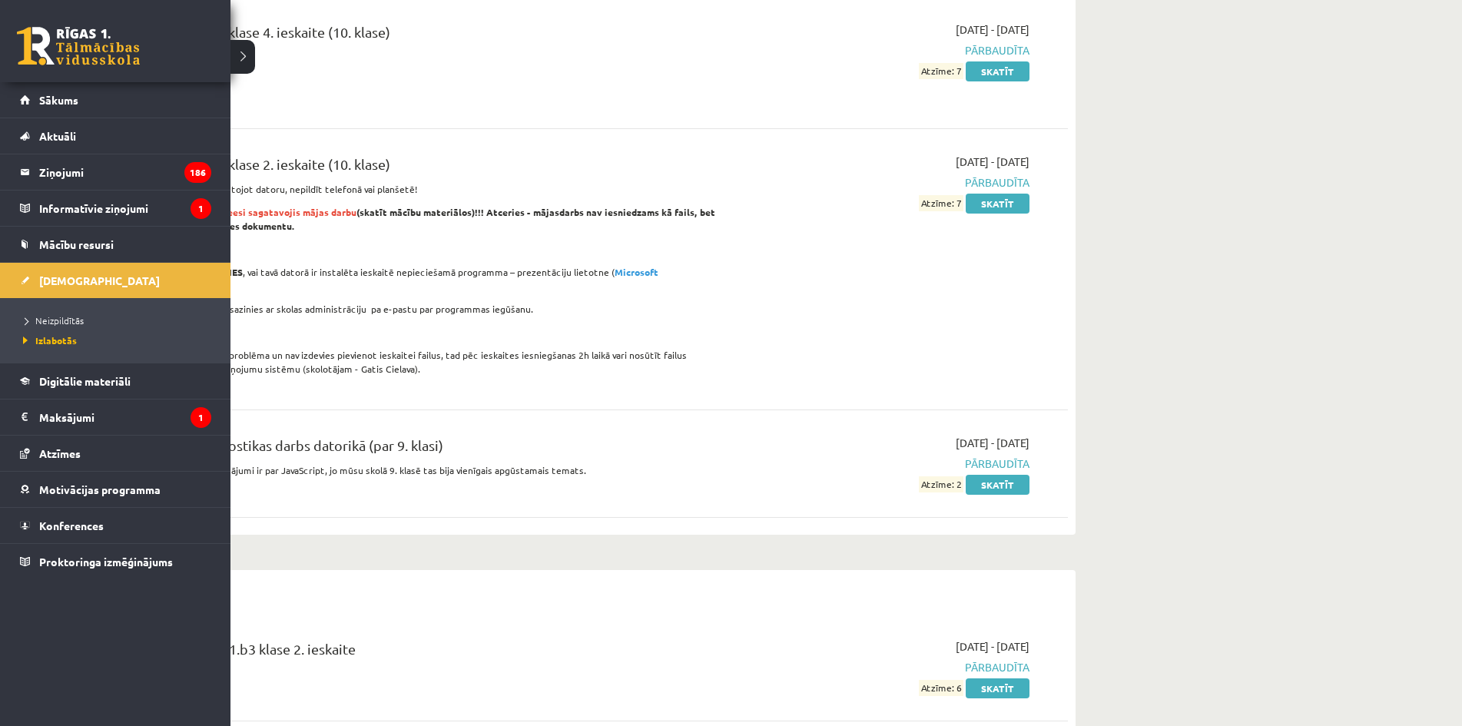
click at [56, 26] on div "0 Dāvanas 1203 mP 146 xp" at bounding box center [115, 41] width 230 height 82
click at [52, 36] on link at bounding box center [78, 46] width 123 height 38
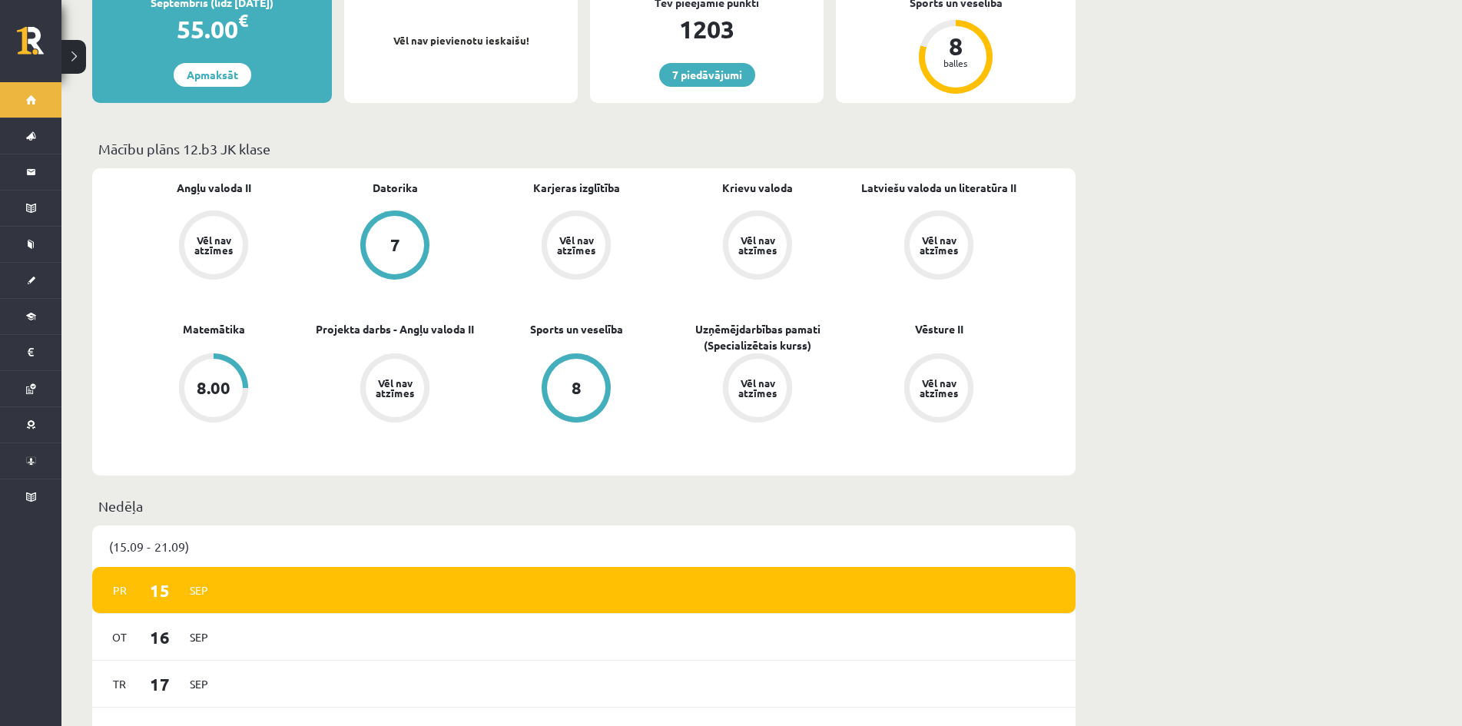
scroll to position [384, 0]
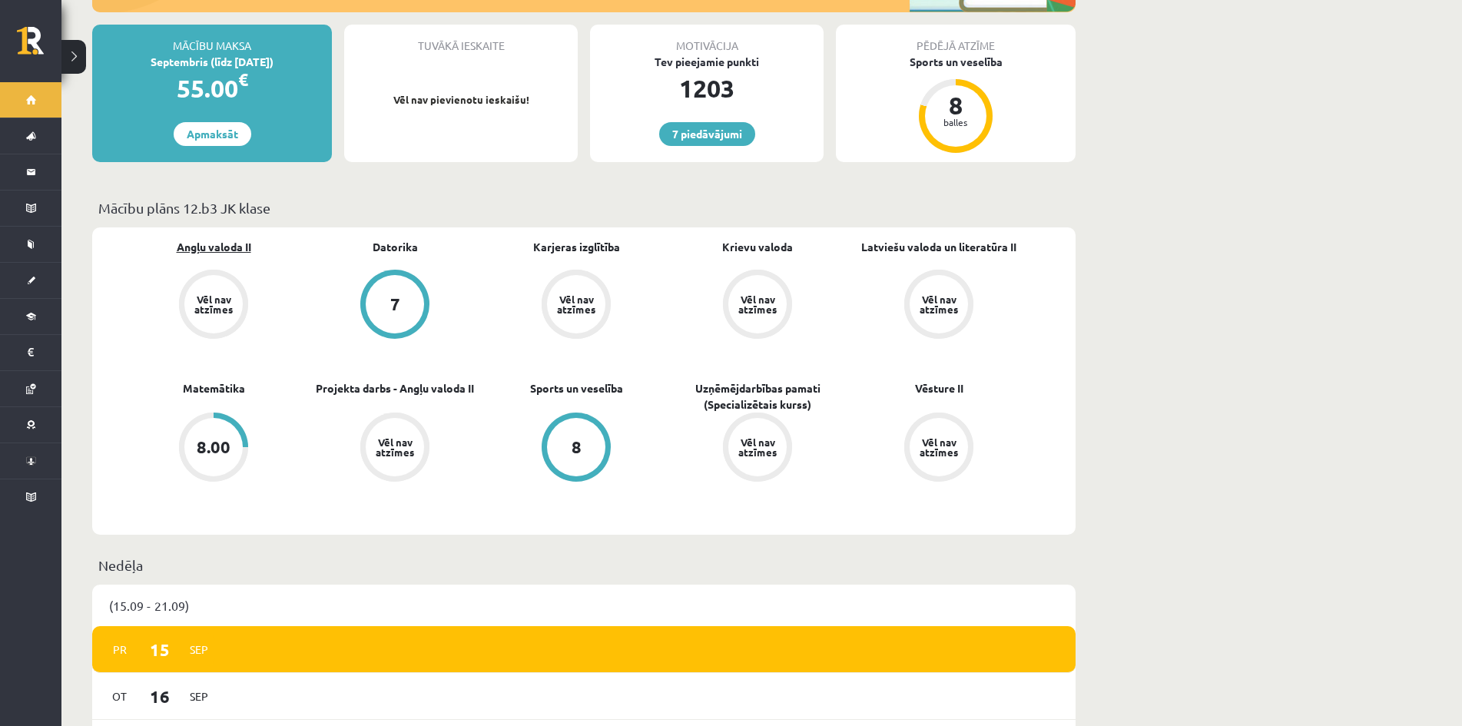
click at [191, 239] on link "Angļu valoda II" at bounding box center [214, 247] width 75 height 16
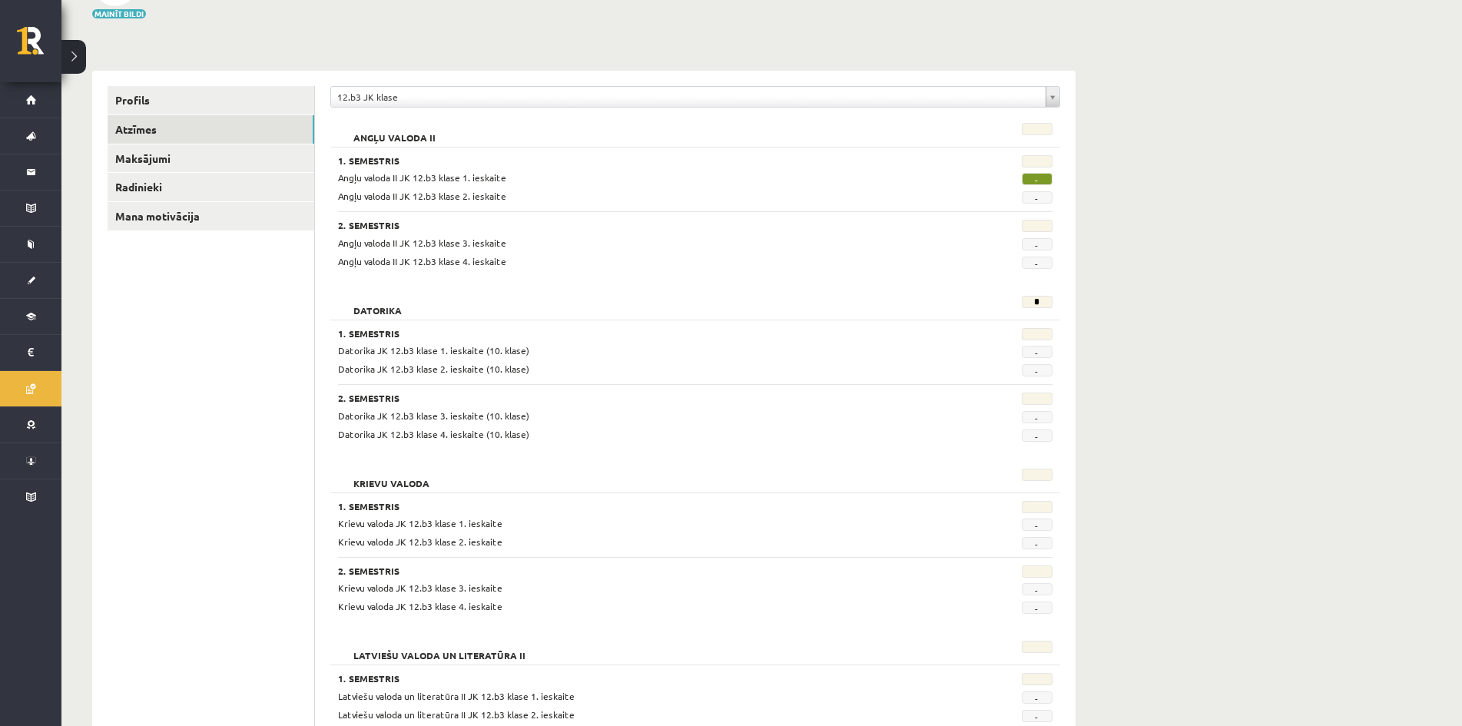
scroll to position [154, 0]
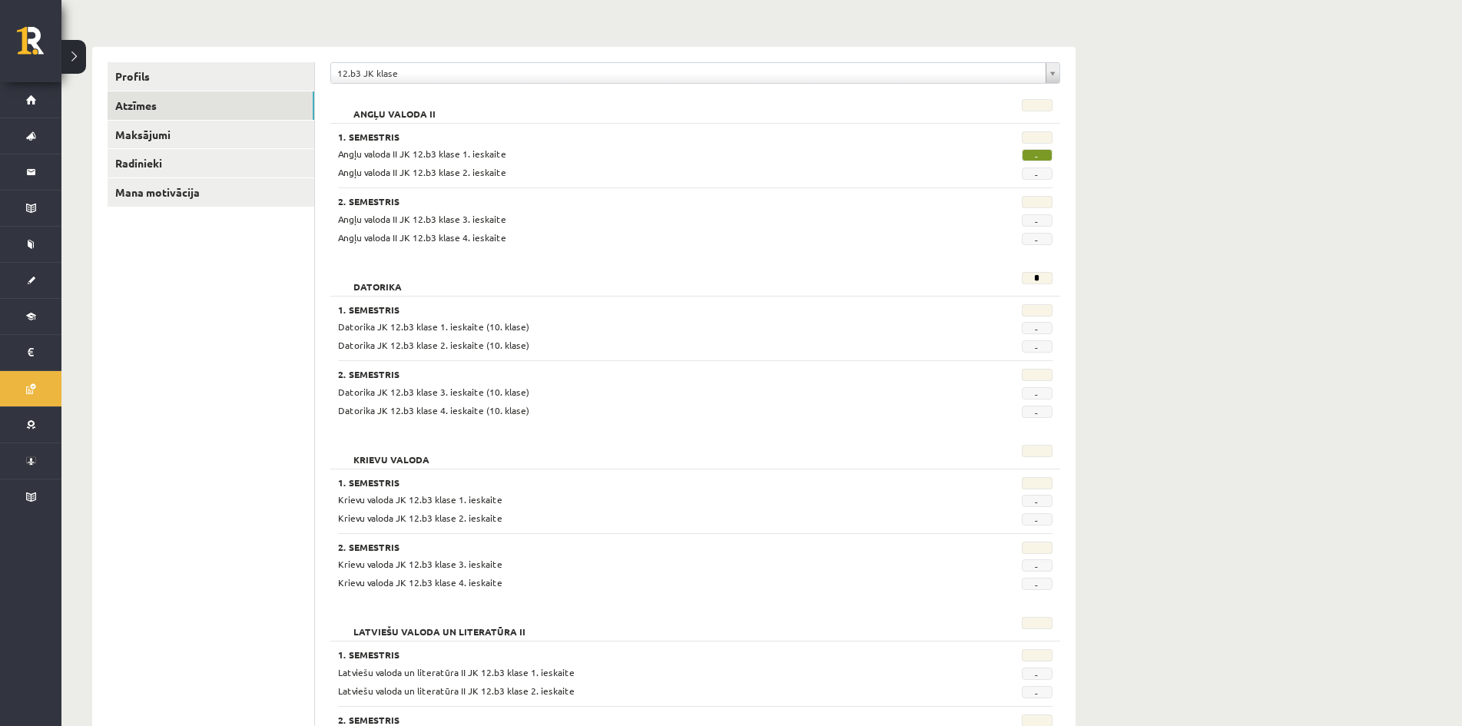
drag, startPoint x: 1040, startPoint y: 155, endPoint x: 1026, endPoint y: 155, distance: 13.8
click at [1026, 155] on span "-" at bounding box center [1037, 155] width 31 height 12
click at [1038, 154] on span "-" at bounding box center [1037, 155] width 31 height 12
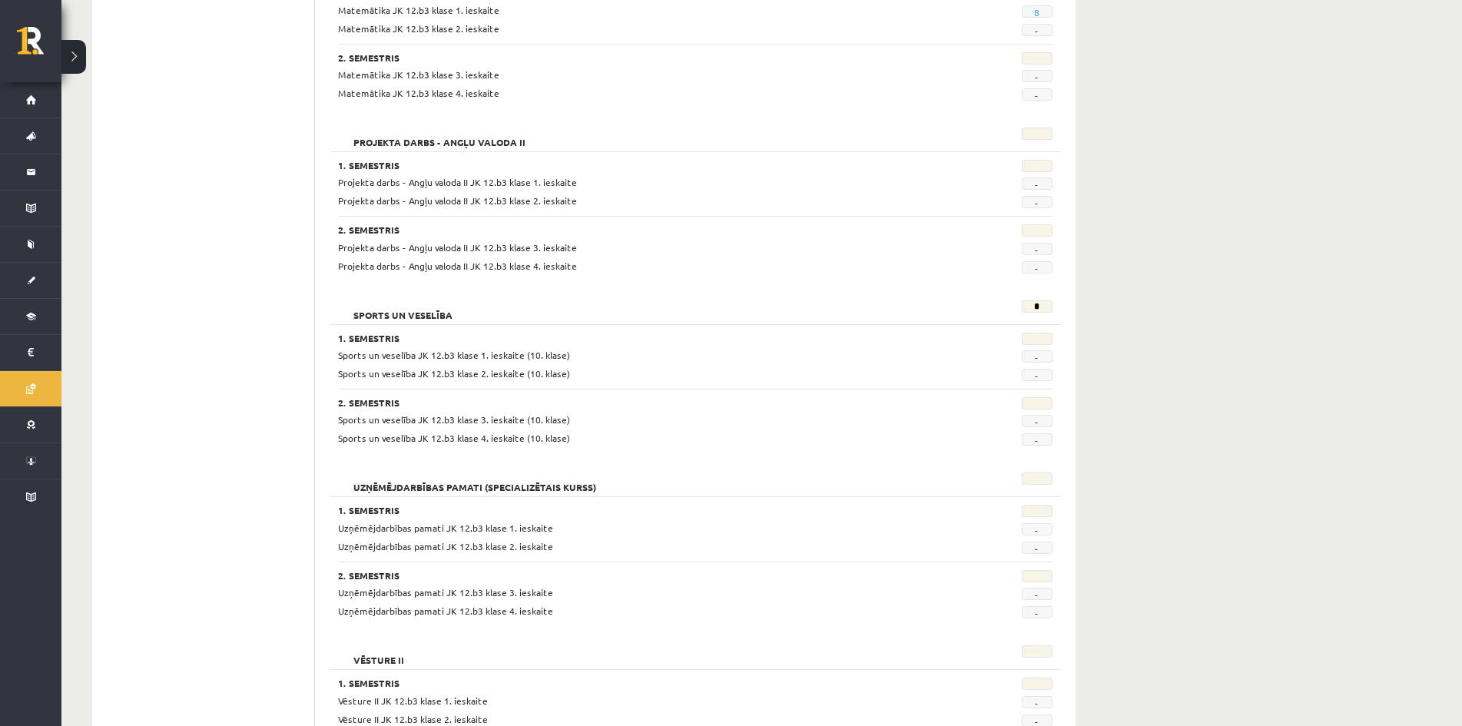
scroll to position [999, 0]
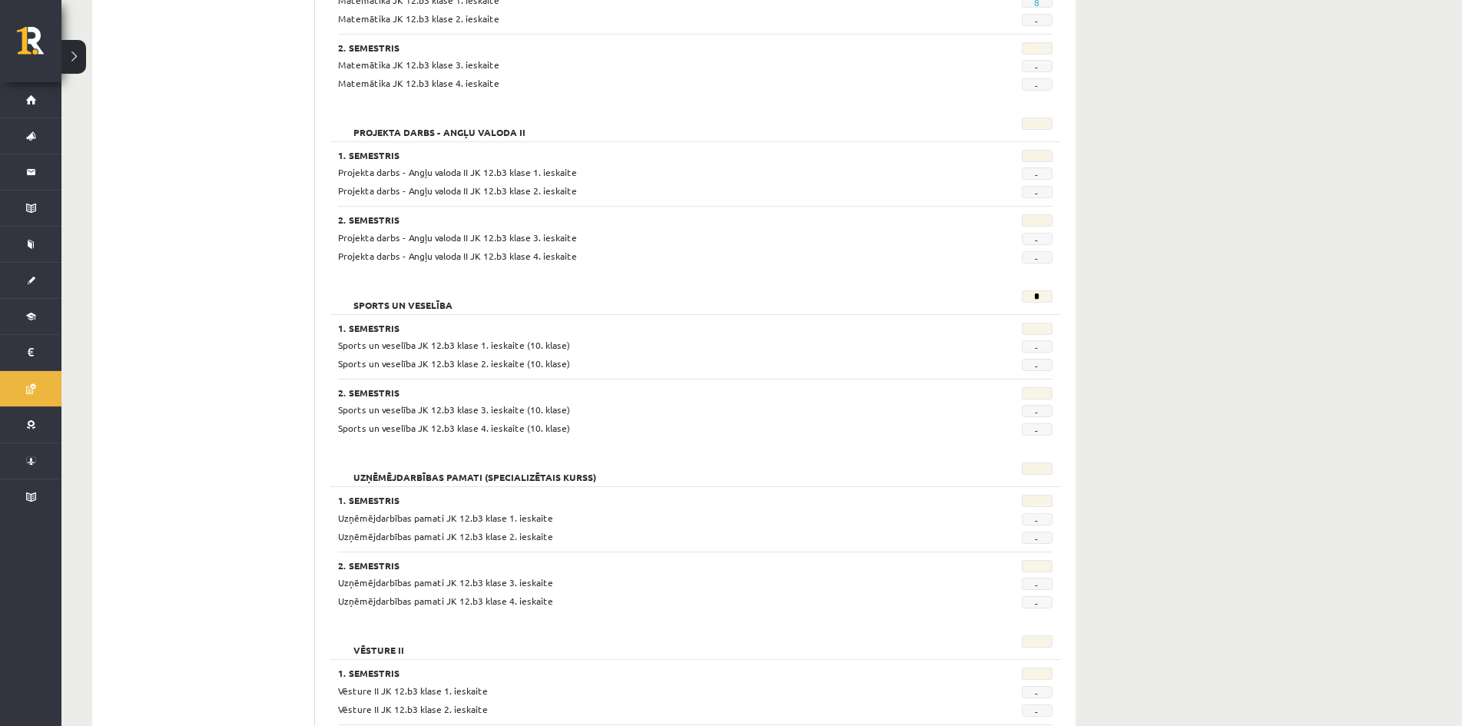
click at [1015, 294] on div "*" at bounding box center [1002, 301] width 123 height 22
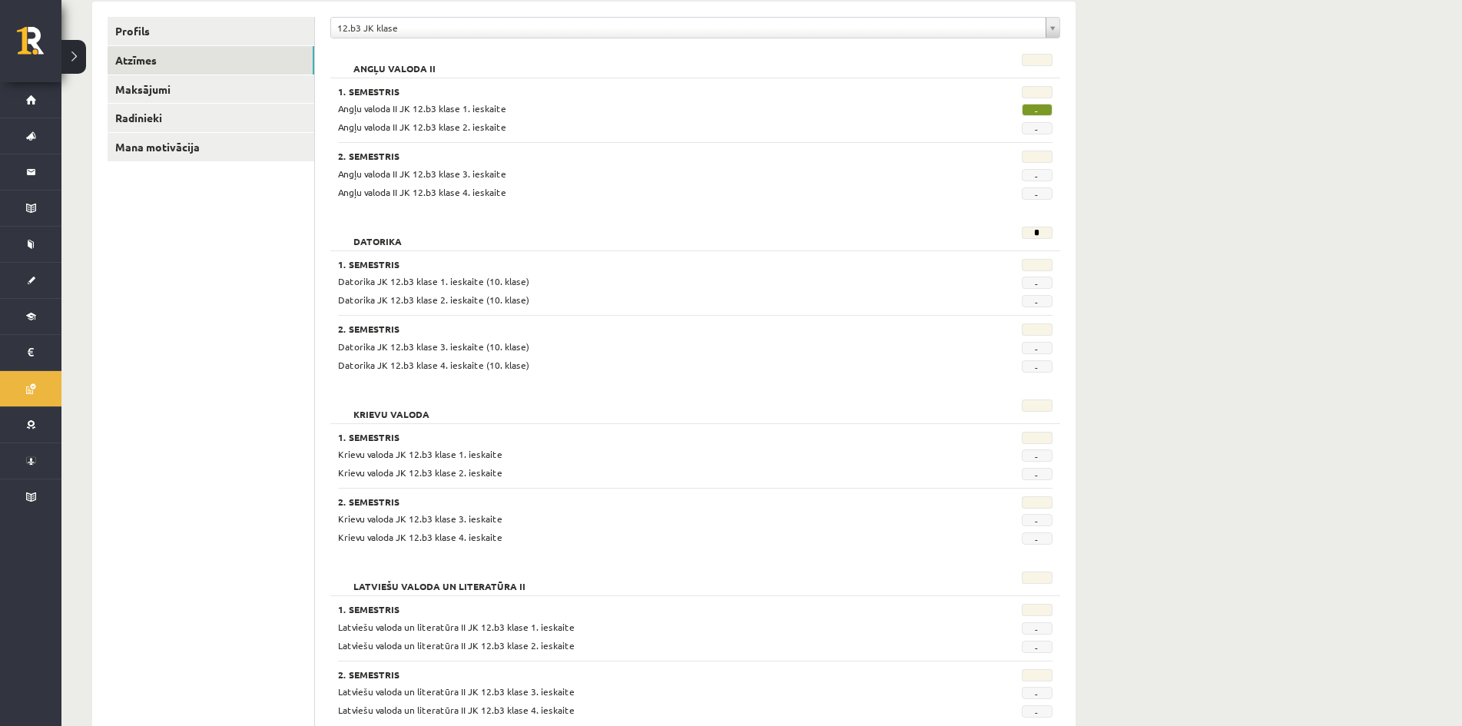
scroll to position [197, 0]
drag, startPoint x: 612, startPoint y: 259, endPoint x: 539, endPoint y: 308, distance: 88.0
click at [539, 308] on div "1. Semestris Datorika JK 12.b3 klase 1. ieskaite (10. klase) - Datorika JK 12.b…" at bounding box center [695, 313] width 730 height 122
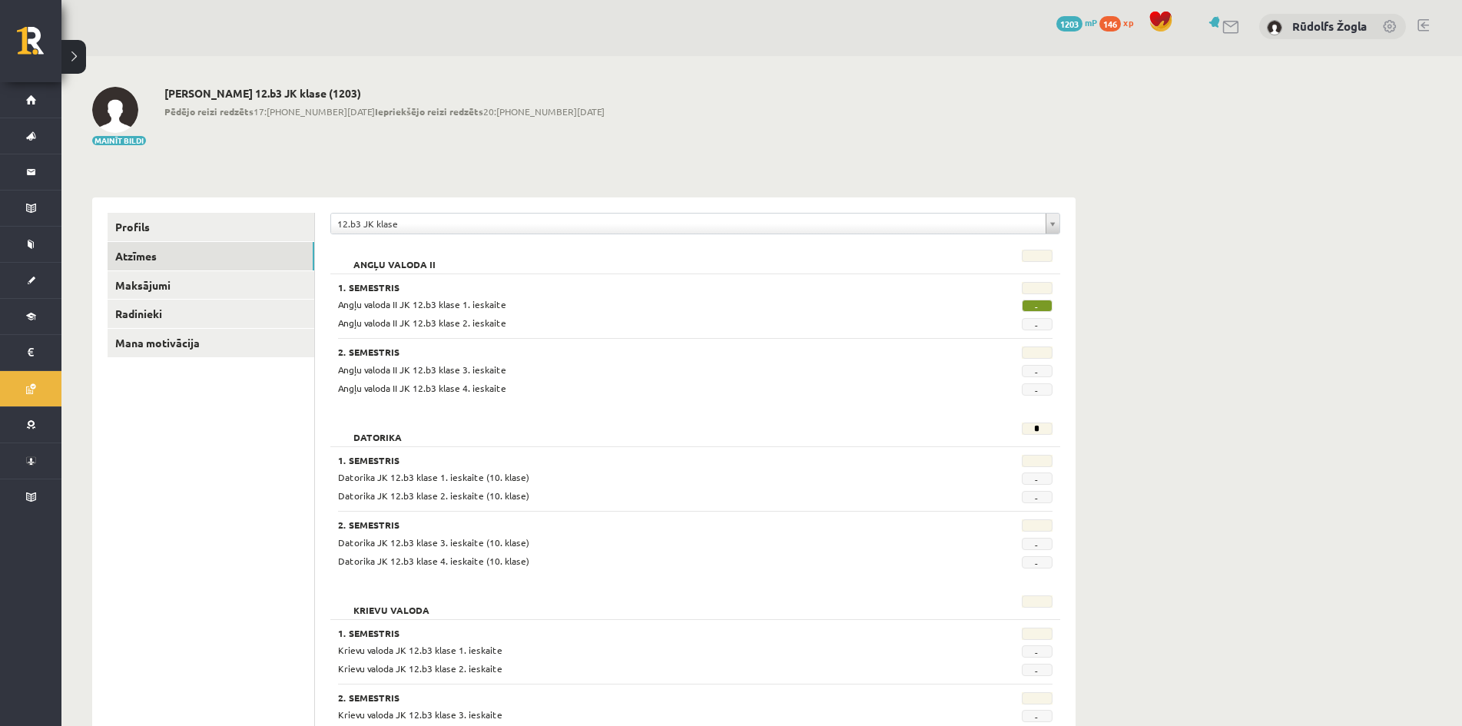
scroll to position [0, 0]
click at [626, 295] on h3 "1. Semestris" at bounding box center [634, 290] width 592 height 11
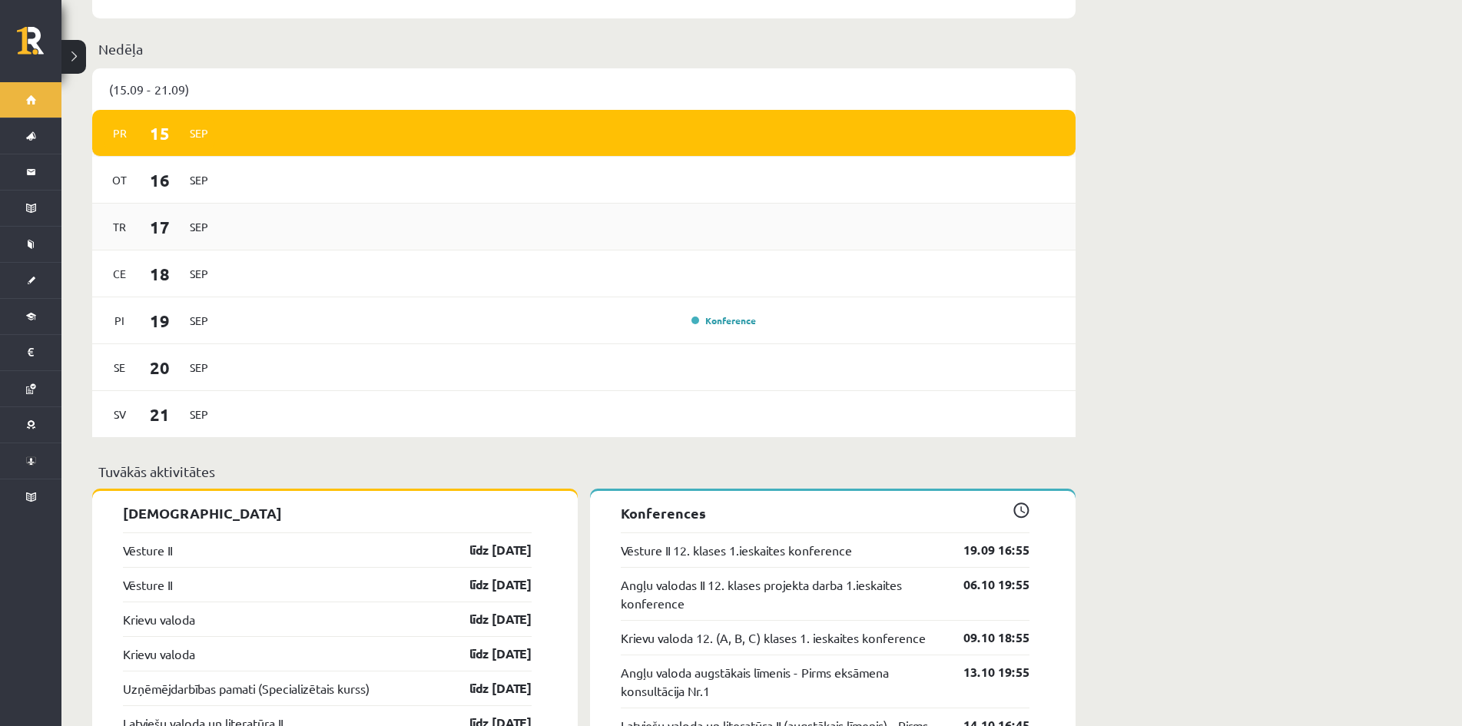
scroll to position [845, 0]
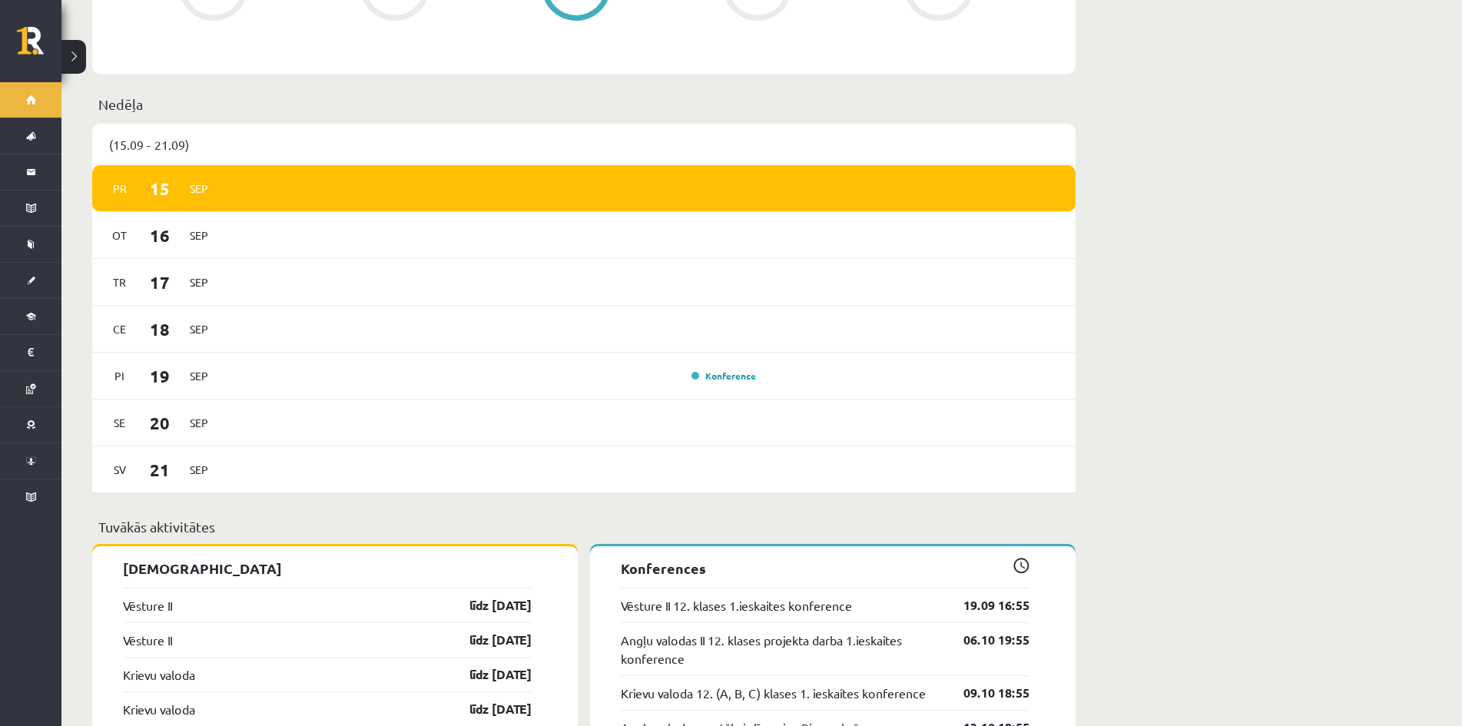
drag, startPoint x: 184, startPoint y: 148, endPoint x: 144, endPoint y: 124, distance: 46.1
click at [178, 144] on div "(15.09 - 21.09)" at bounding box center [583, 144] width 983 height 41
drag, startPoint x: 147, startPoint y: 97, endPoint x: 129, endPoint y: 106, distance: 19.9
click at [139, 97] on p "Nedēļa" at bounding box center [583, 104] width 971 height 21
